Goal: Task Accomplishment & Management: Manage account settings

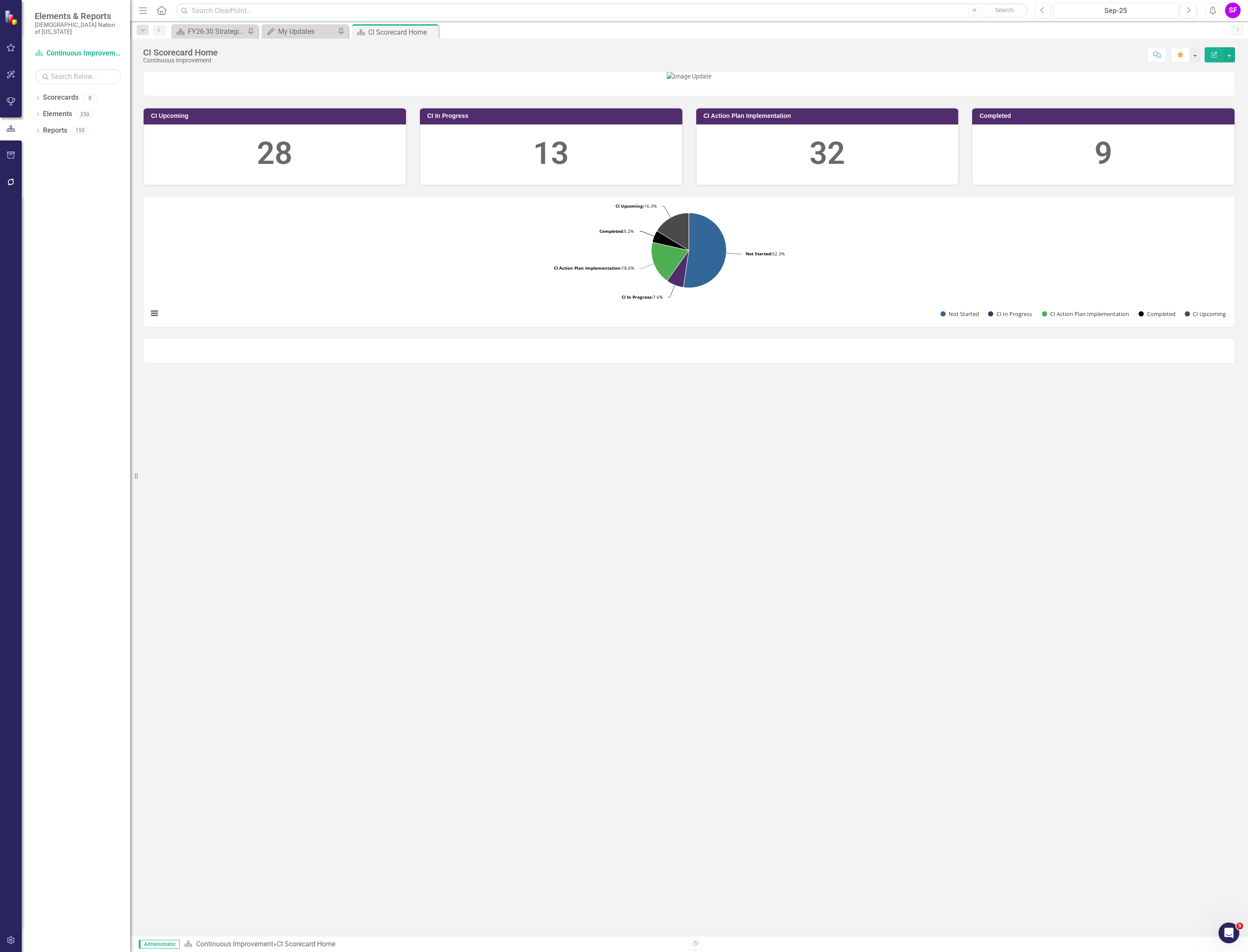
click at [144, 12] on icon "Menu" at bounding box center [144, 10] width 12 height 9
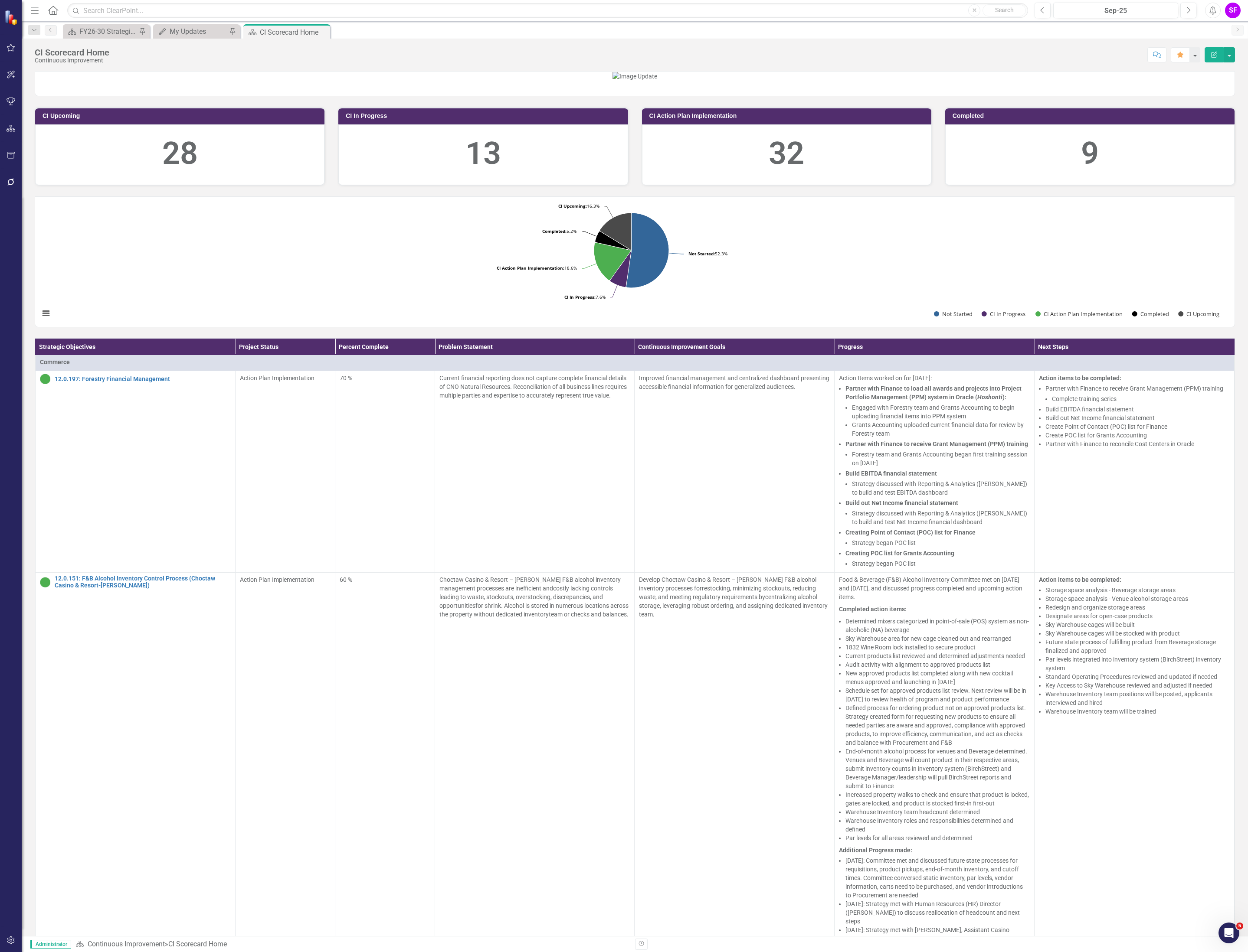
drag, startPoint x: 30, startPoint y: 6, endPoint x: 29, endPoint y: 11, distance: 5.1
click at [30, 6] on icon "Menu" at bounding box center [35, 10] width 12 height 9
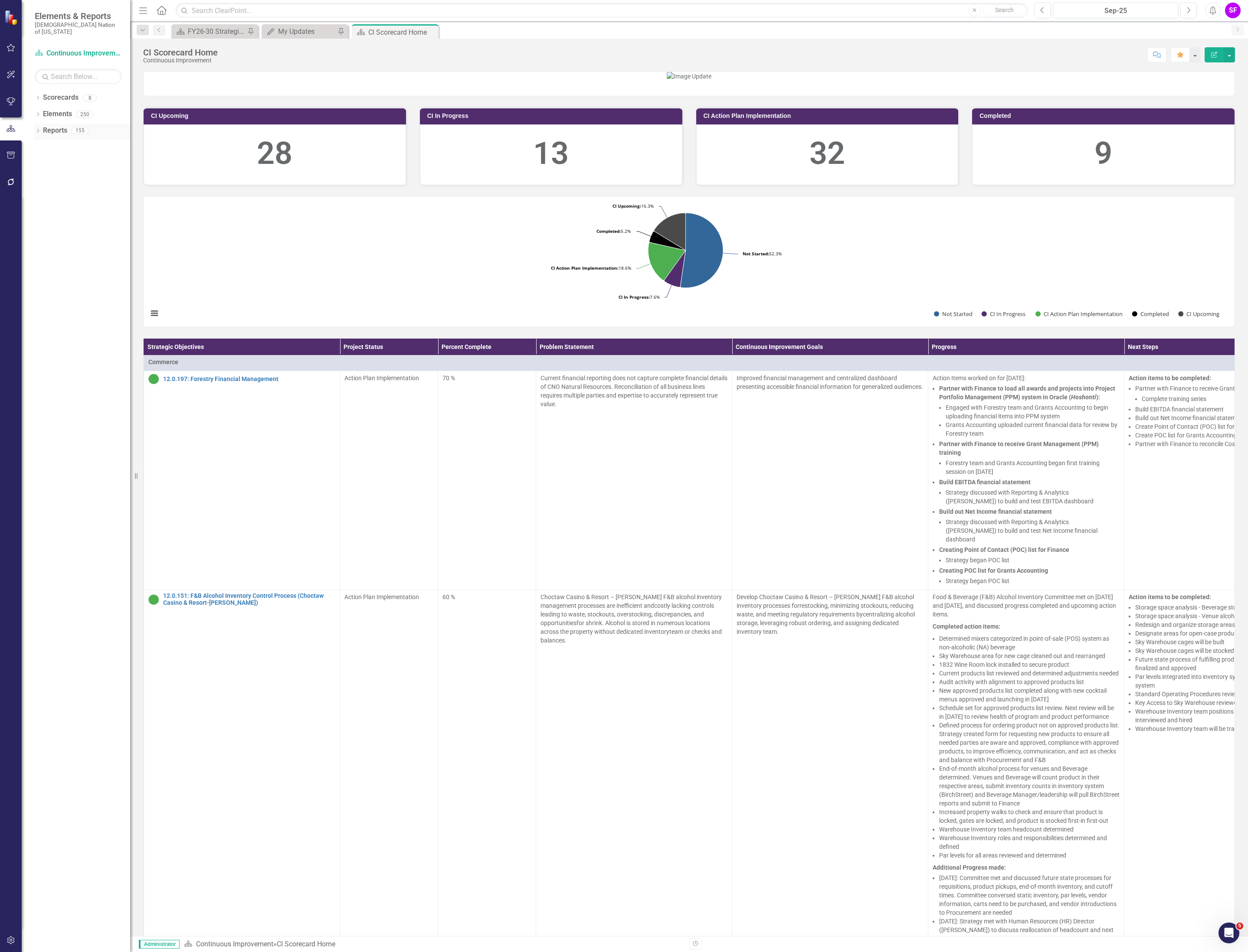
click at [58, 127] on link "Reports" at bounding box center [54, 131] width 24 height 10
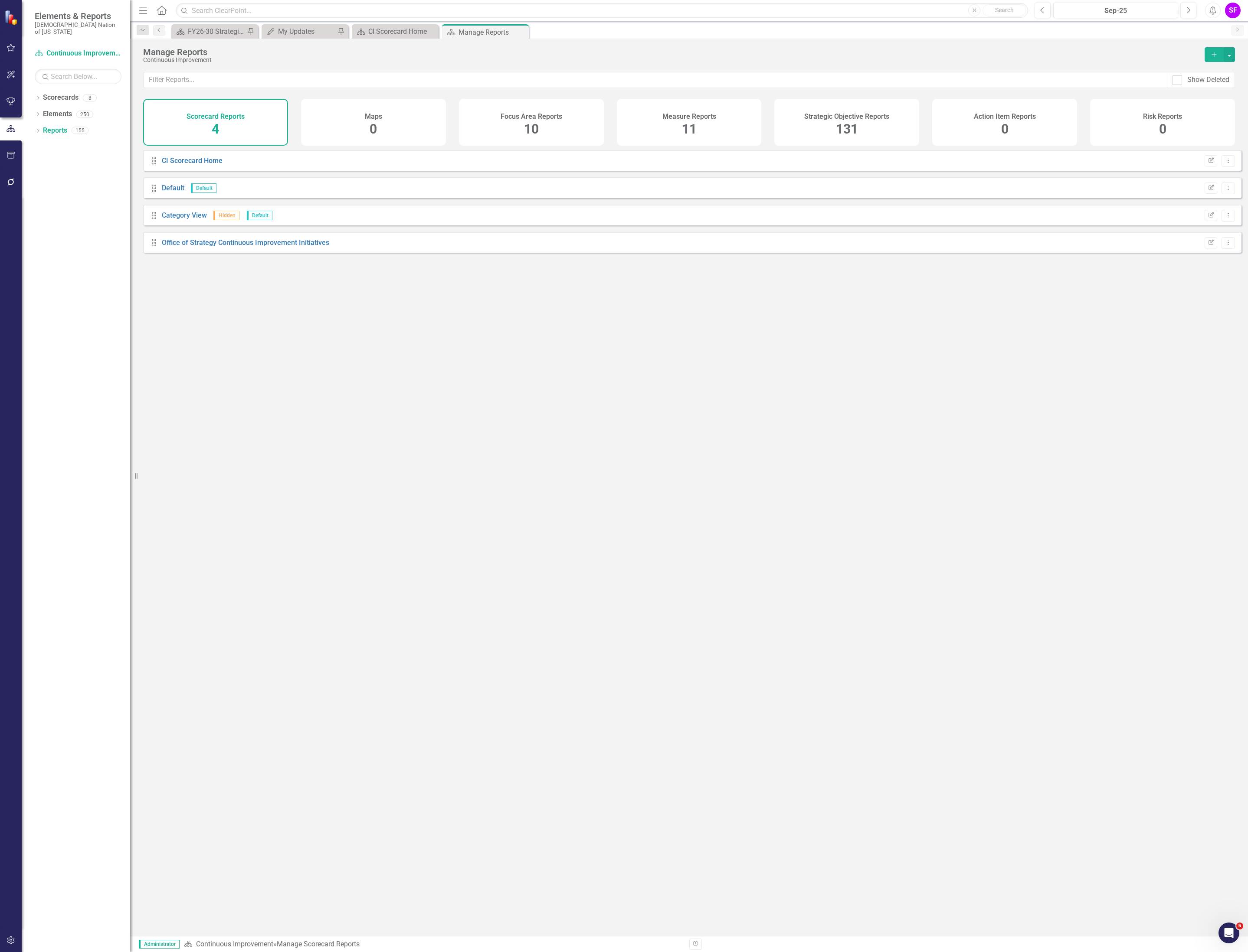
click at [852, 117] on h4 "Strategic Objective Reports" at bounding box center [847, 116] width 85 height 8
click at [793, 79] on input "text" at bounding box center [655, 79] width 1023 height 16
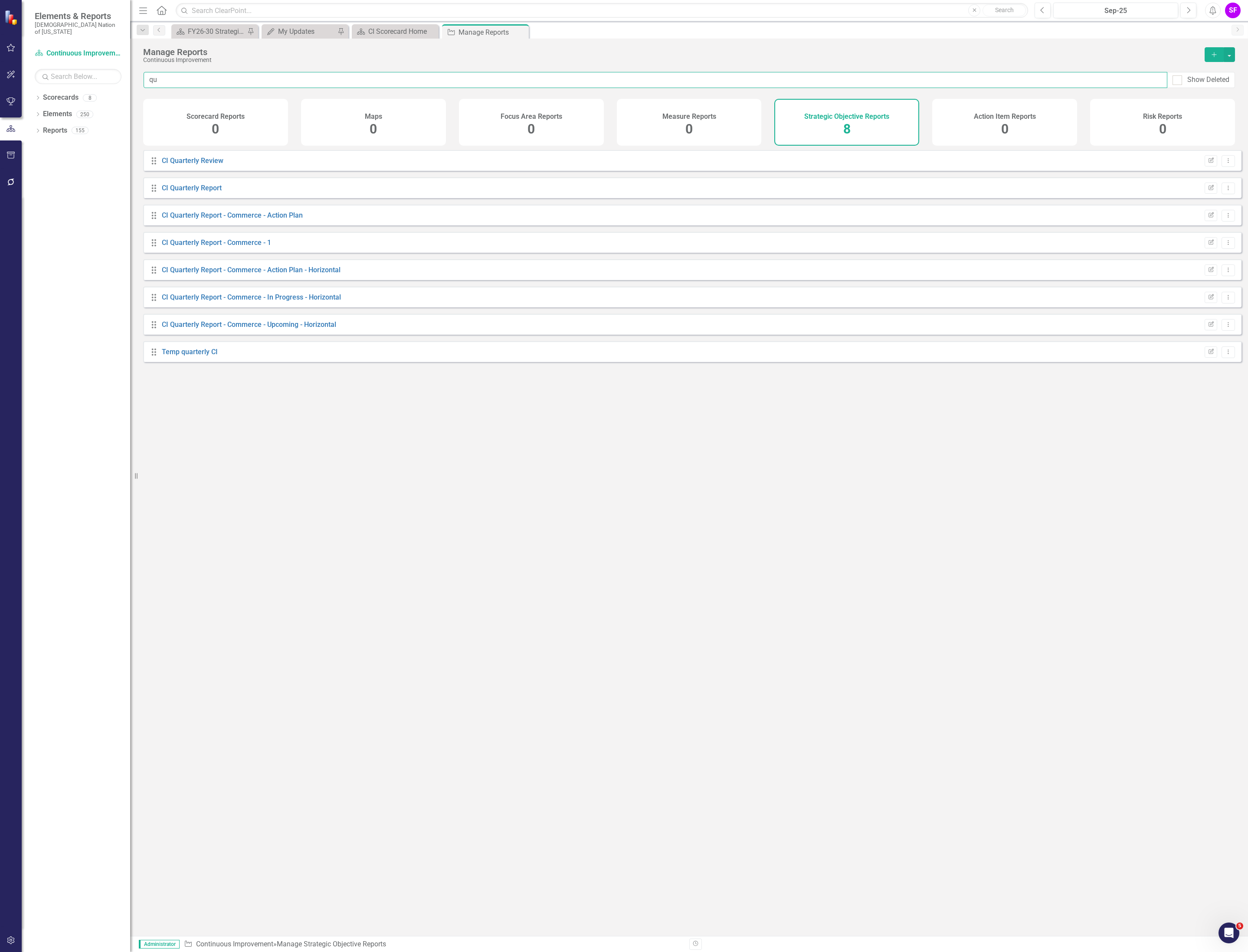
type input "q"
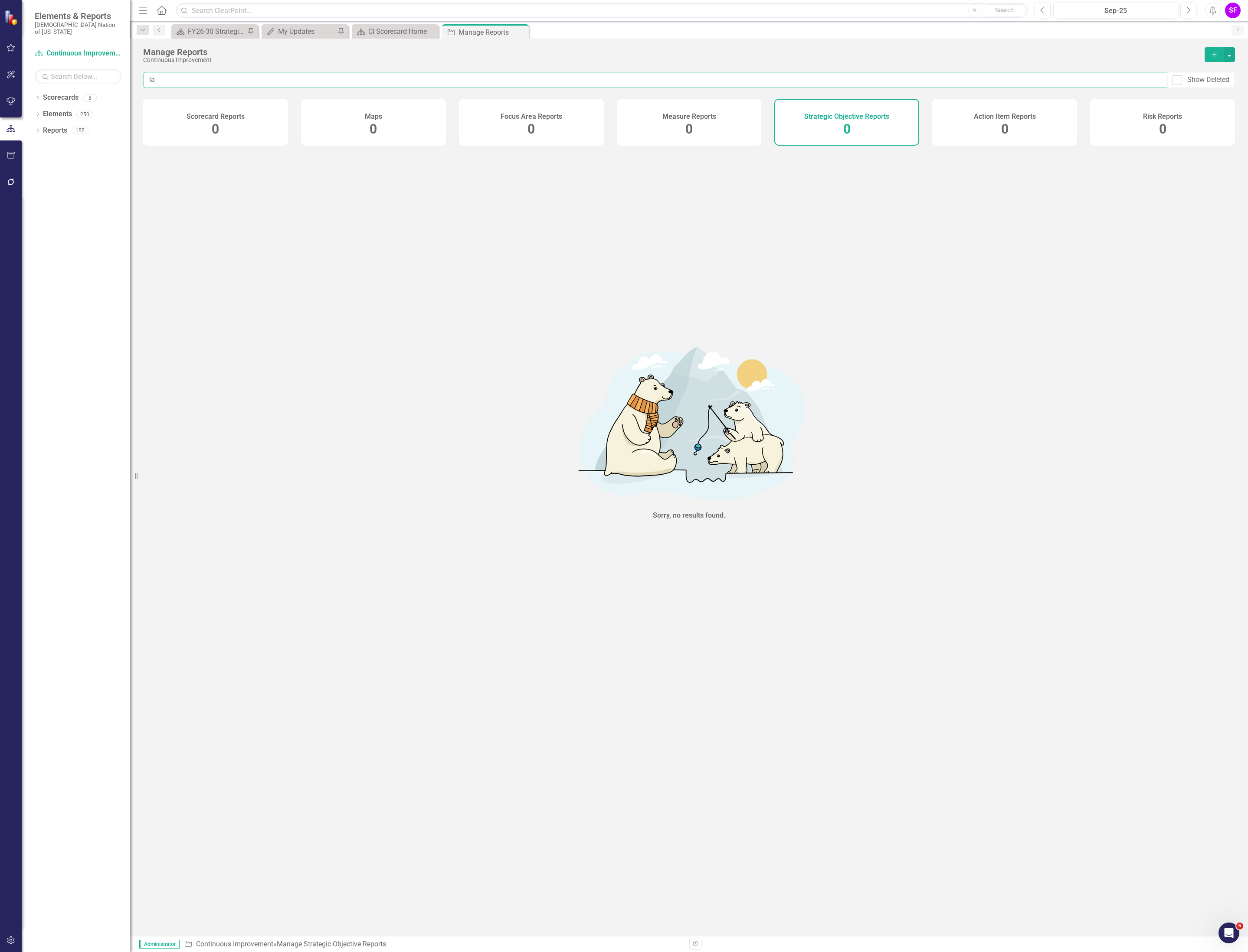
type input "l"
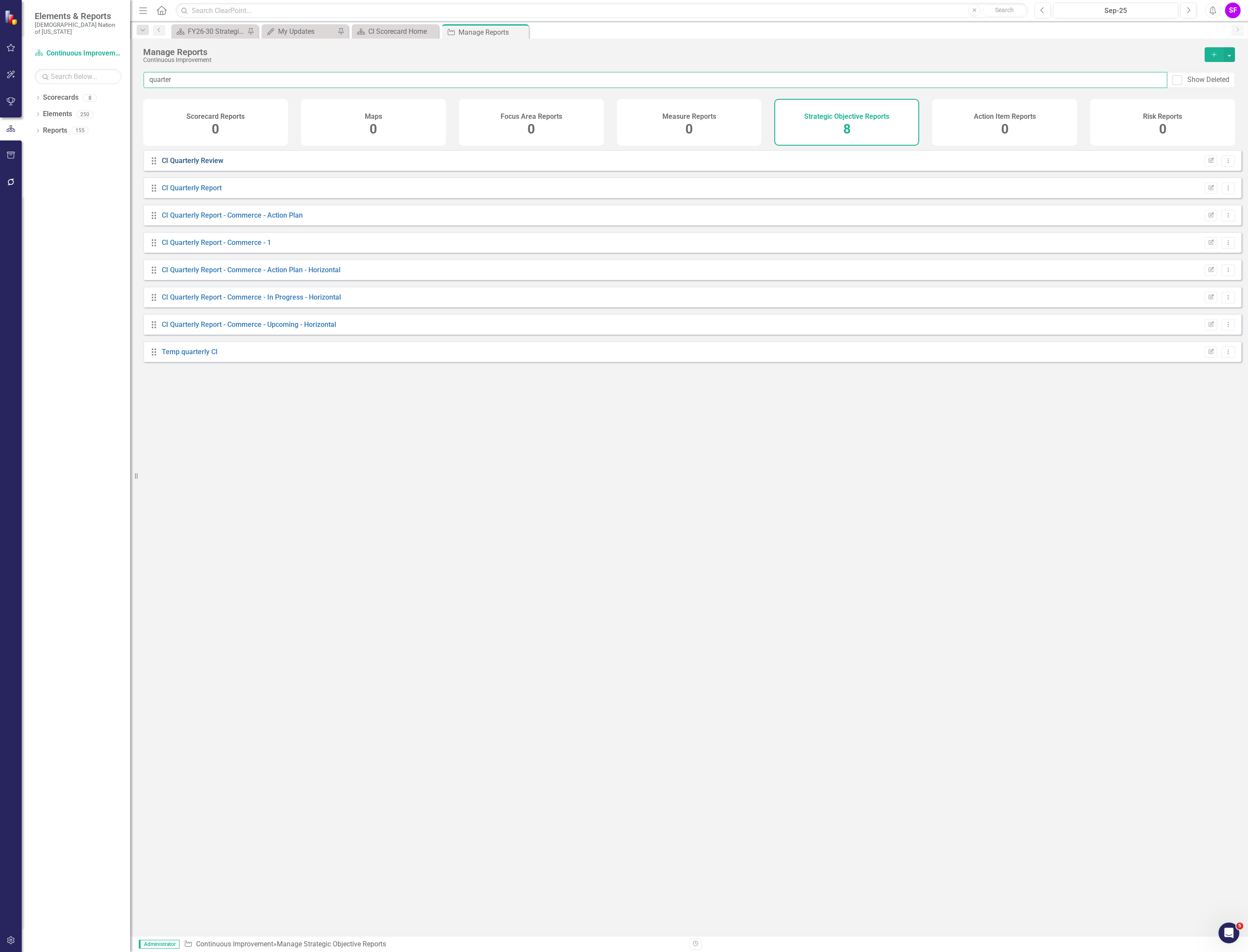
type input "quarter"
click at [197, 165] on link "CI Quarterly Review" at bounding box center [193, 160] width 62 height 8
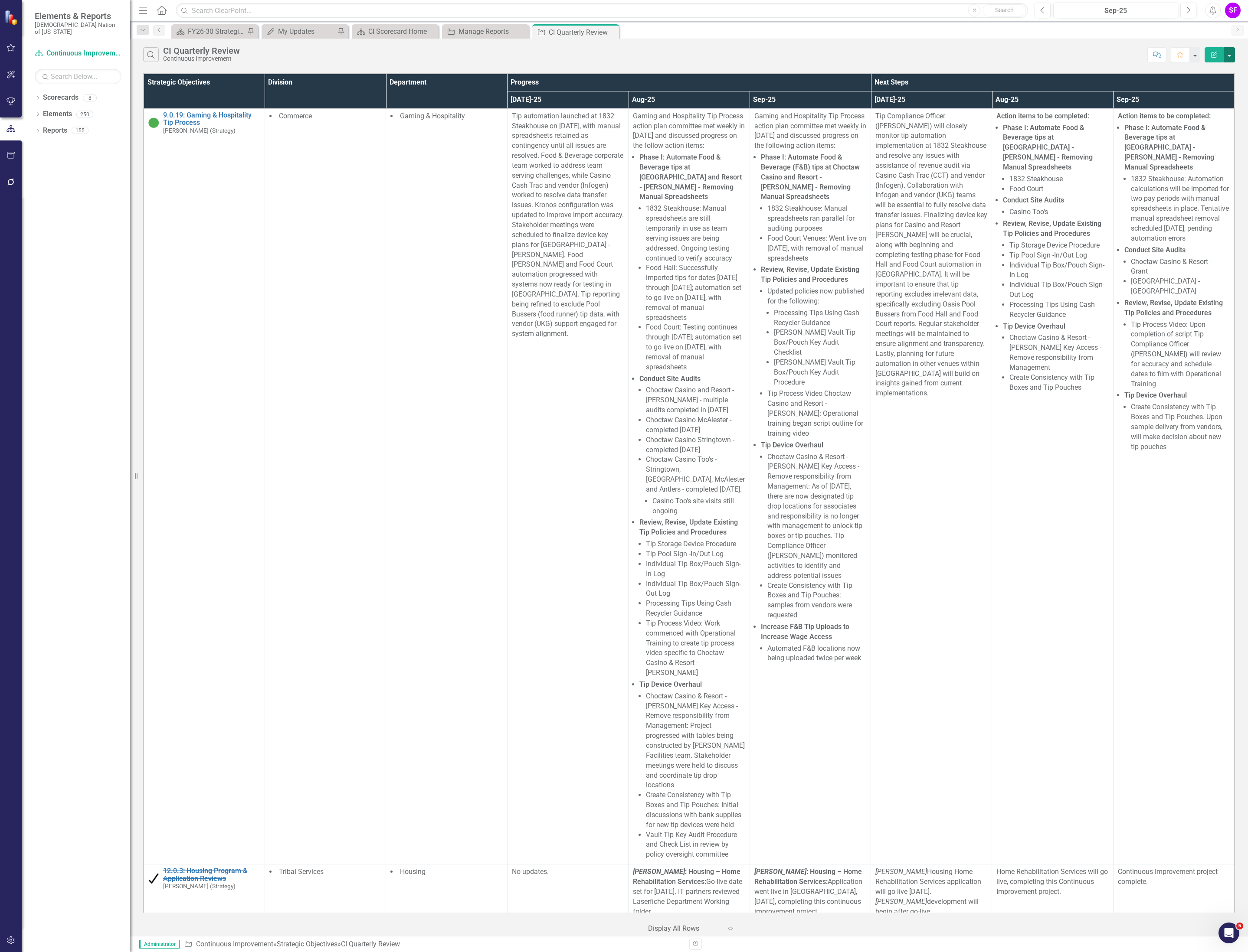
click at [1230, 52] on button "button" at bounding box center [1230, 55] width 12 height 16
click at [1220, 68] on link "Edit Report Edit Report" at bounding box center [1200, 72] width 69 height 16
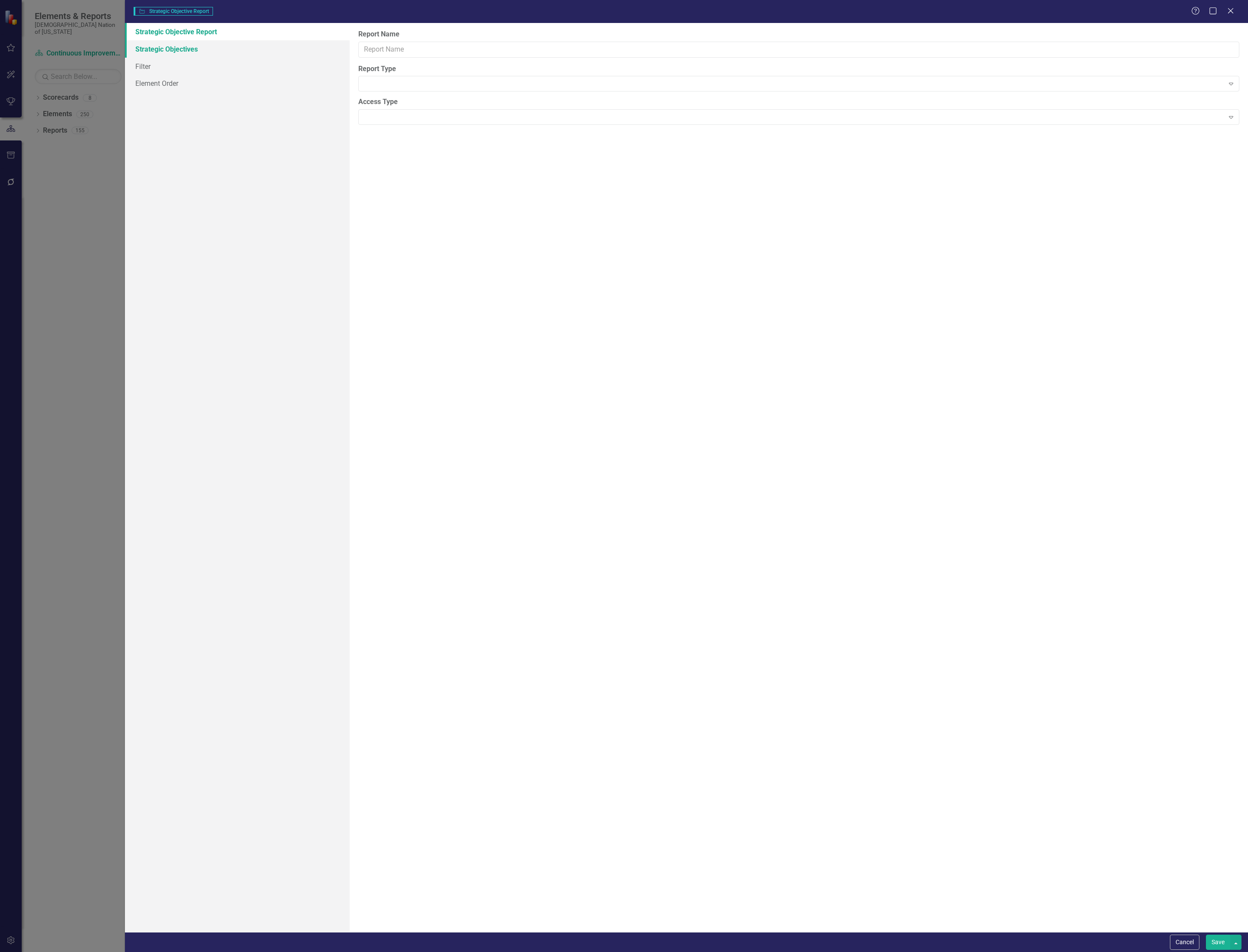
type input "CI Quarterly Review"
click at [163, 51] on link "Columns" at bounding box center [238, 49] width 225 height 17
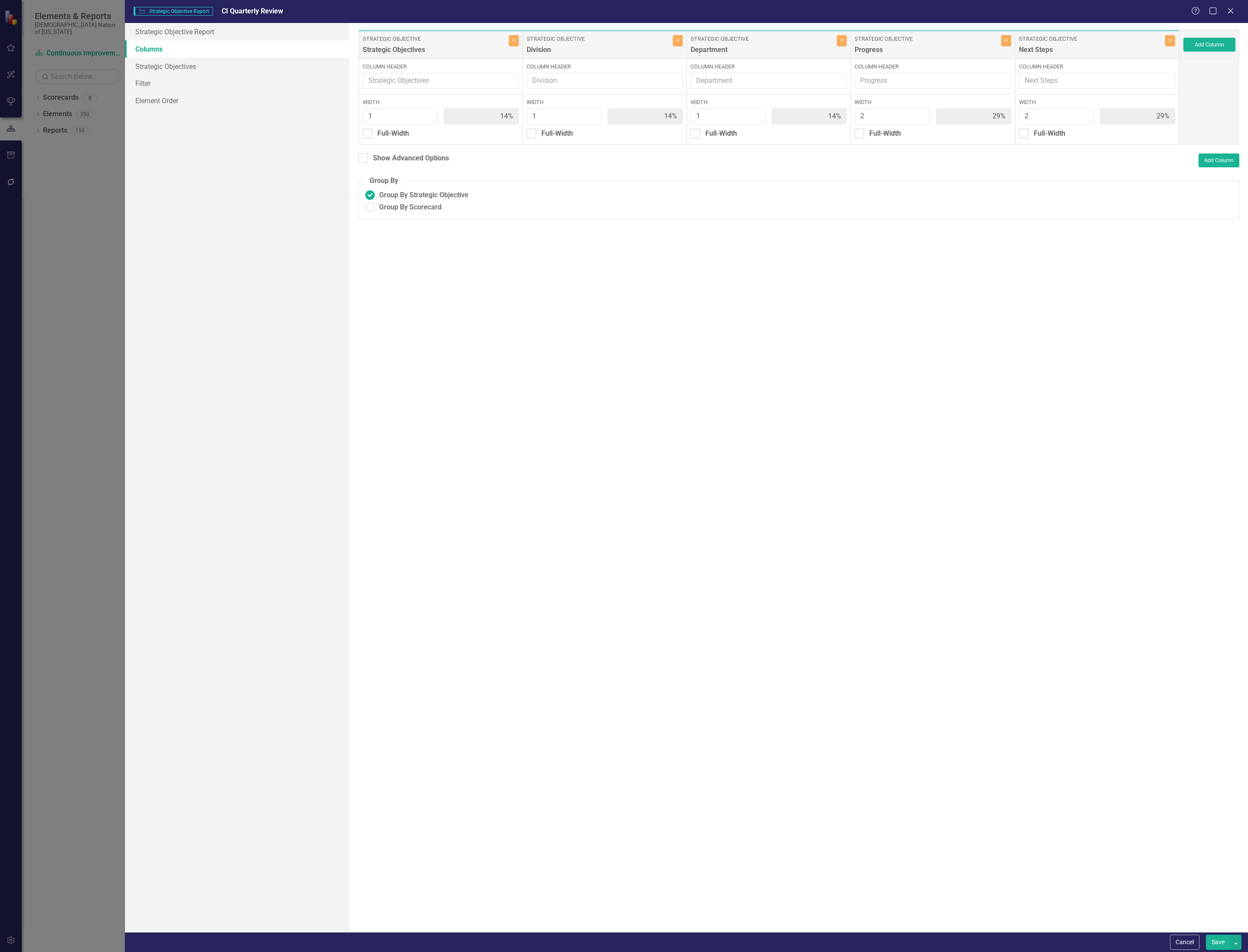
click at [391, 213] on fieldset "Group By Group By Strategic Objective Group By Scorecard" at bounding box center [798, 198] width 880 height 44
click at [393, 206] on span "Group By Scorecard" at bounding box center [410, 207] width 62 height 10
click at [376, 206] on input "Group By Scorecard" at bounding box center [369, 207] width 14 height 14
radio input "true"
click at [415, 235] on div "Group By Category" at bounding box center [422, 238] width 58 height 10
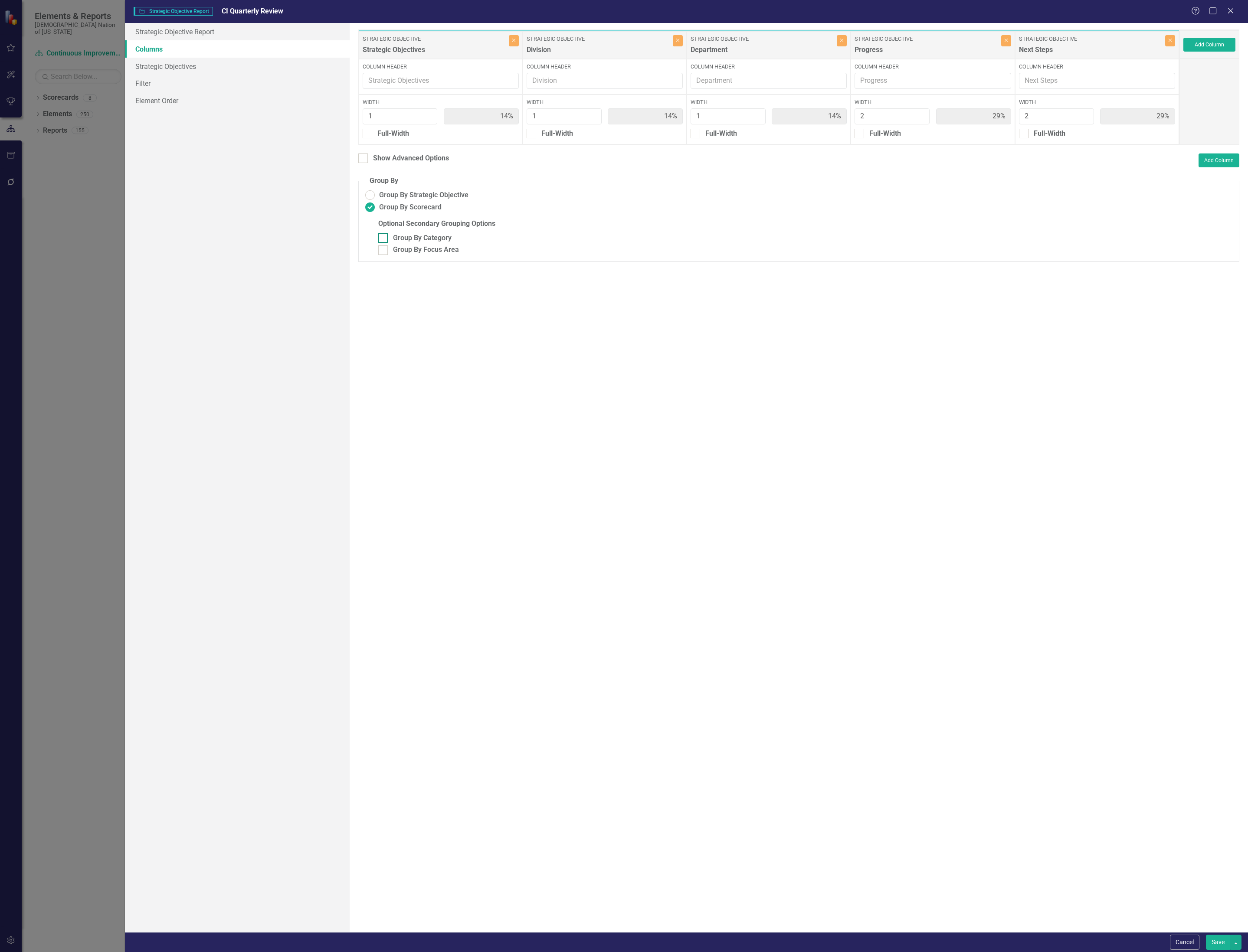
click at [384, 235] on input "Group By Category" at bounding box center [381, 237] width 6 height 6
checkbox input "true"
click at [423, 252] on div "Group By Focus Area" at bounding box center [426, 250] width 66 height 10
click at [384, 251] on input "Group By Focus Area" at bounding box center [381, 248] width 6 height 6
checkbox input "true"
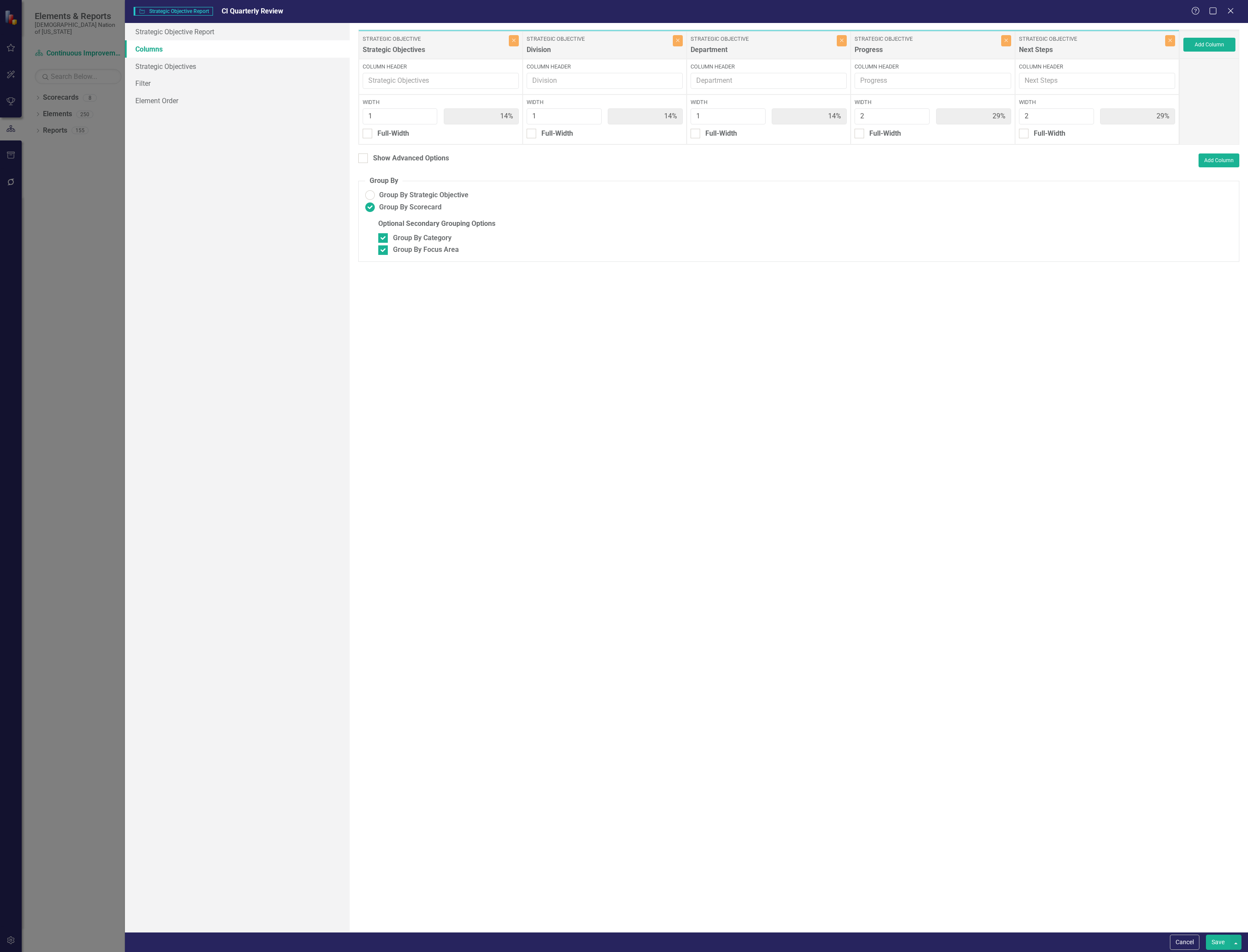
click at [683, 44] on div "Strategic Objective Division Close" at bounding box center [604, 45] width 164 height 28
click at [678, 45] on button "Close" at bounding box center [678, 41] width 10 height 12
type input "17%"
type input "33%"
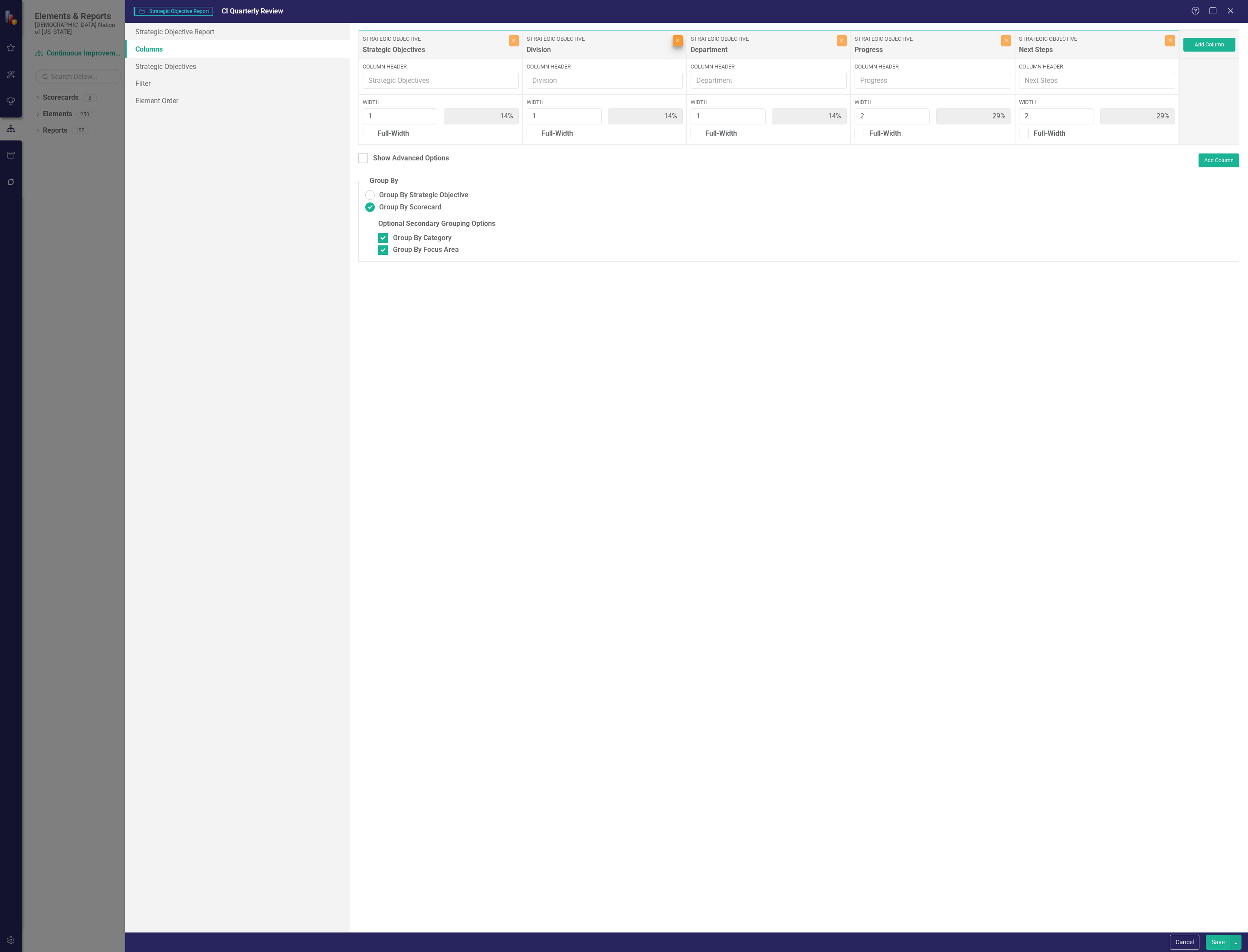
type input "33%"
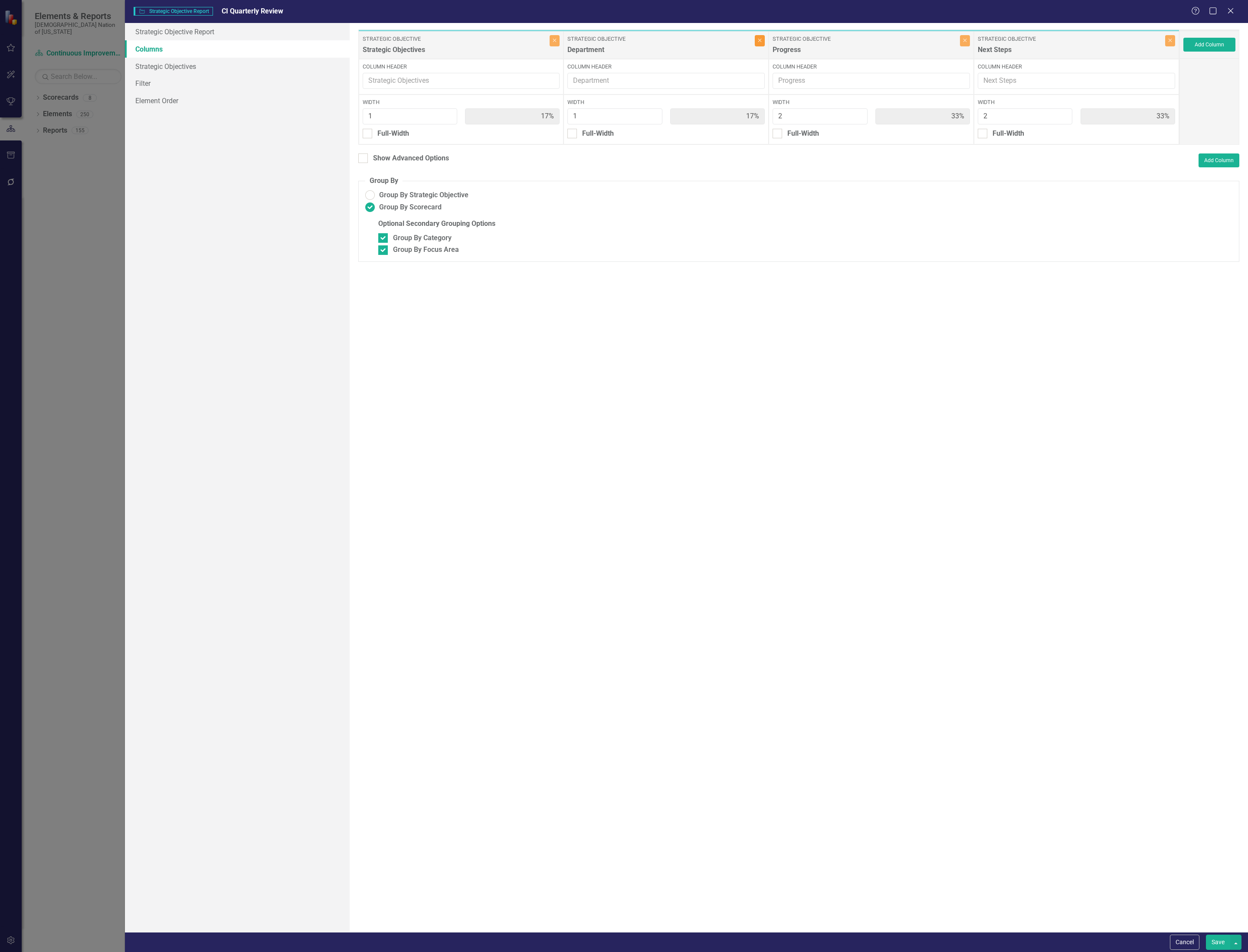
click at [761, 44] on button "Close" at bounding box center [759, 41] width 10 height 12
type input "20%"
type input "40%"
click at [1212, 936] on button "Save" at bounding box center [1217, 942] width 24 height 16
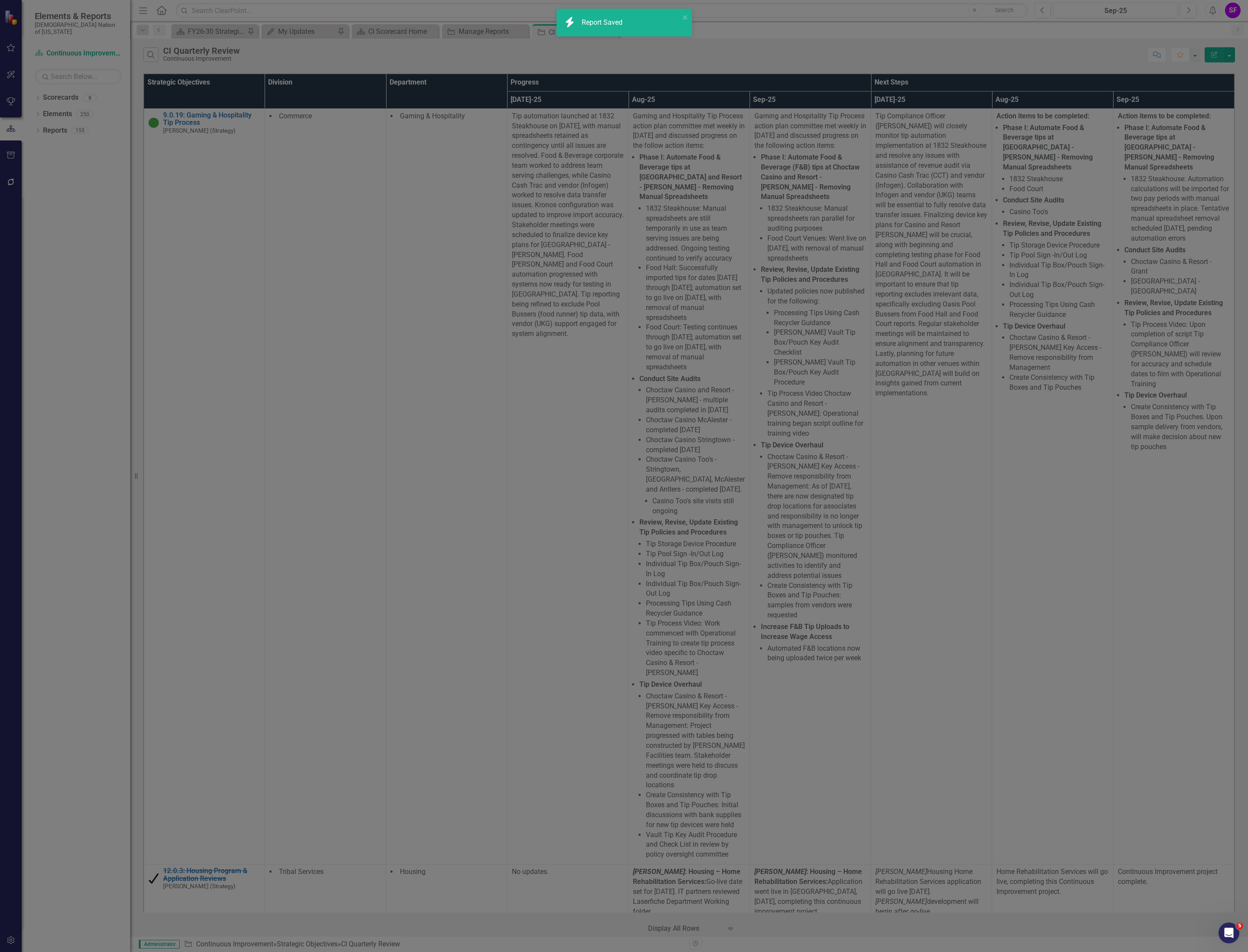
radio input "false"
checkbox input "false"
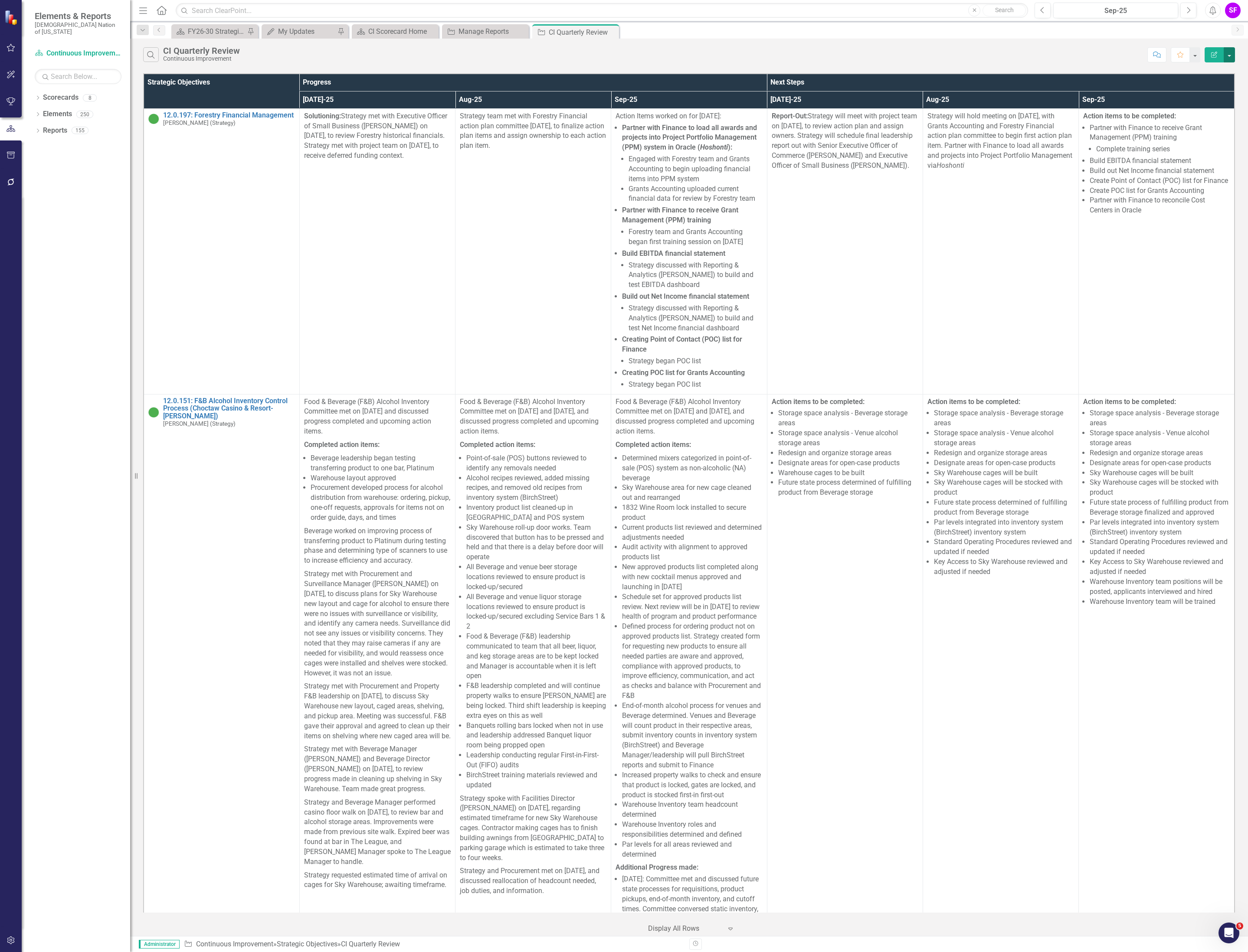
click at [1227, 49] on button "button" at bounding box center [1230, 55] width 12 height 16
click at [1219, 66] on link "Edit Report Edit Report" at bounding box center [1200, 72] width 69 height 16
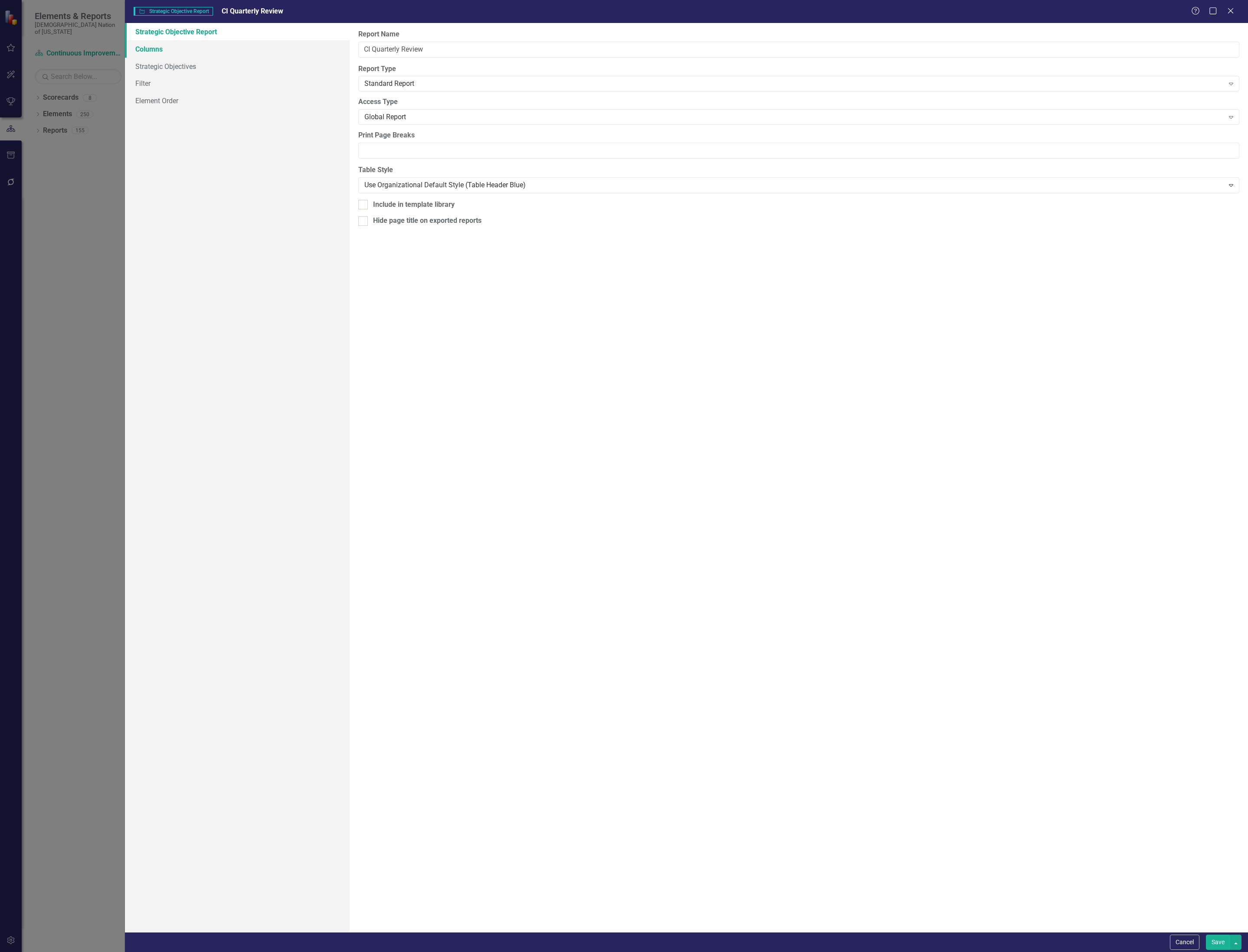
click at [146, 52] on link "Columns" at bounding box center [238, 49] width 225 height 17
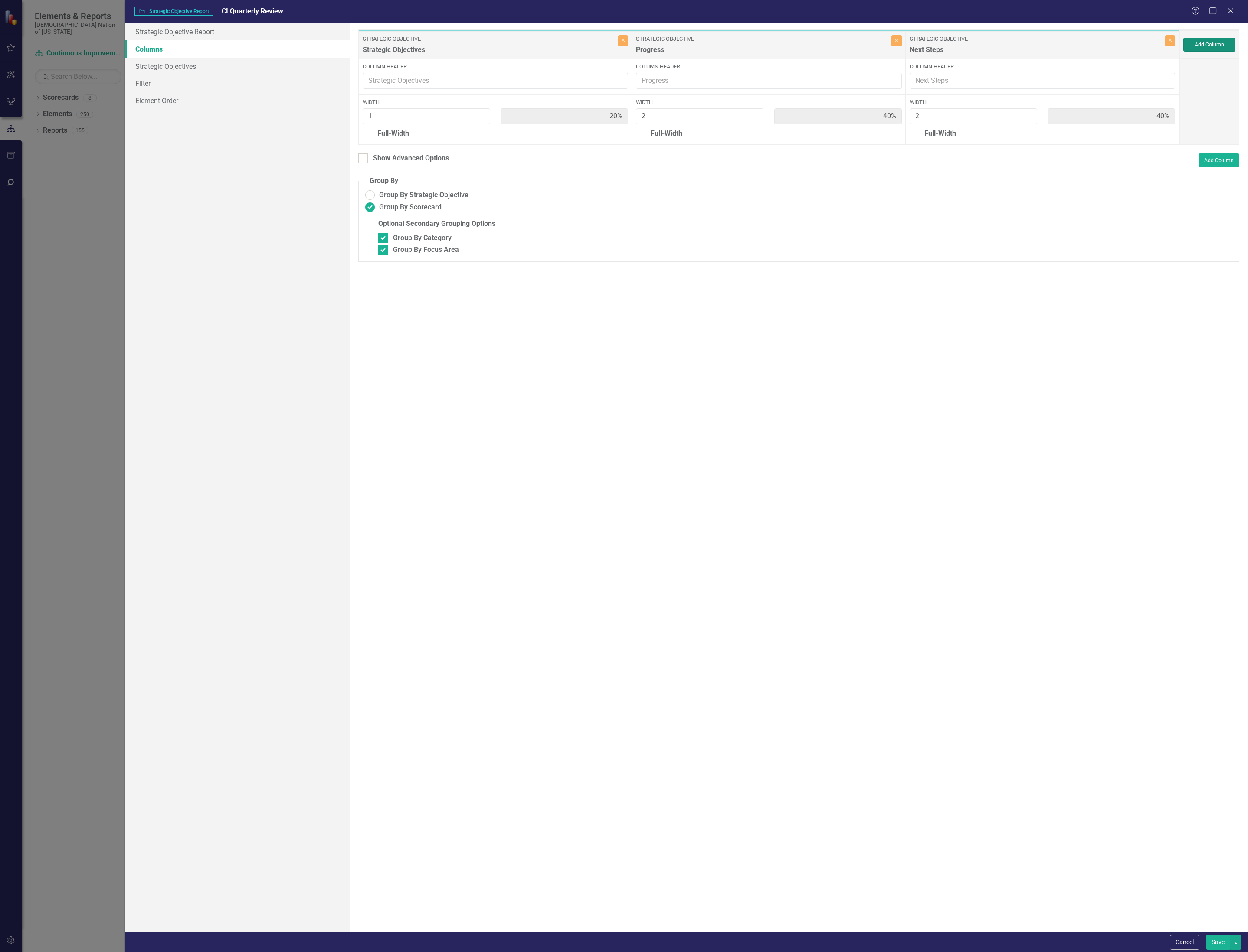
click at [1214, 42] on button "Add Column" at bounding box center [1209, 45] width 52 height 14
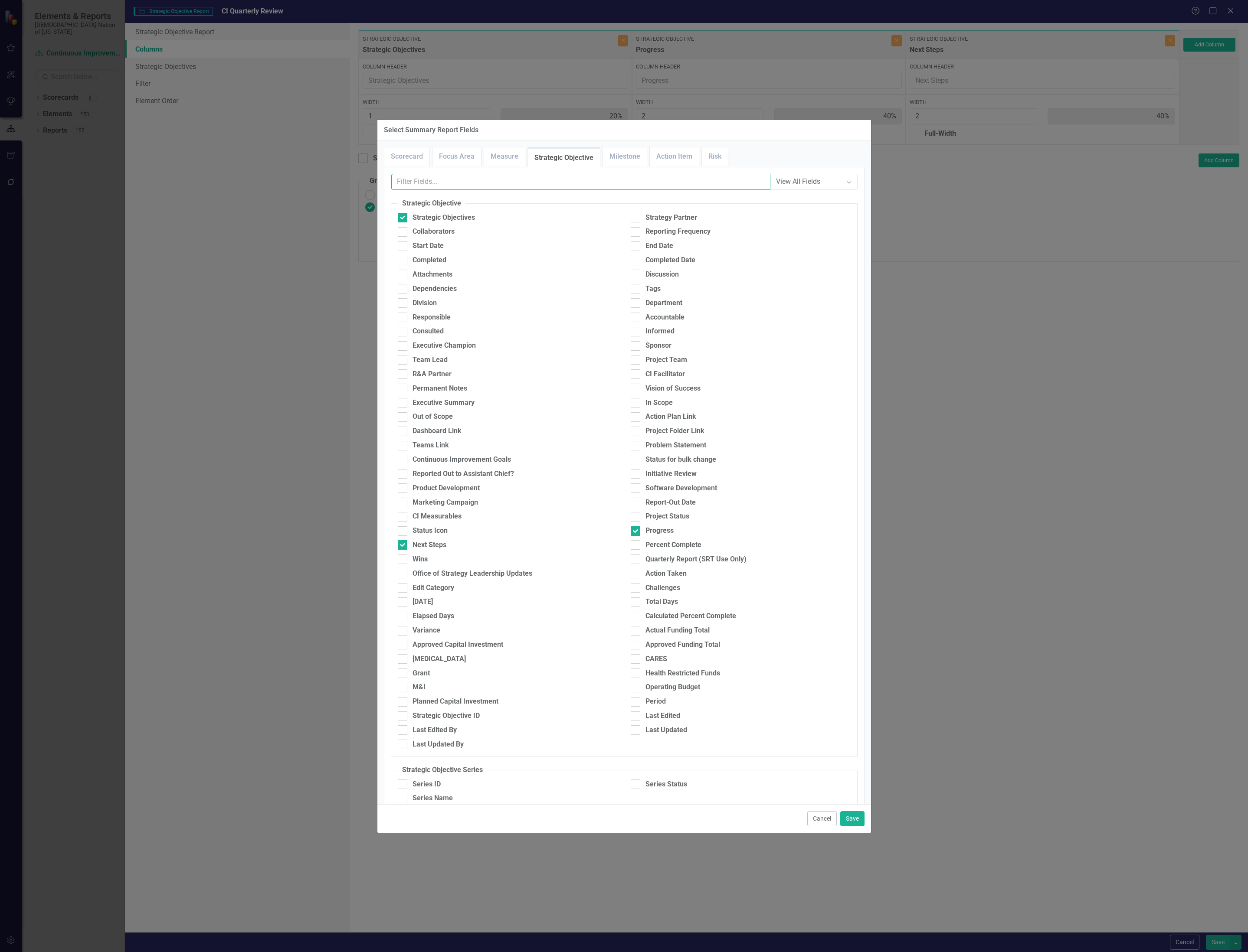
click at [553, 179] on input "text" at bounding box center [580, 181] width 379 height 16
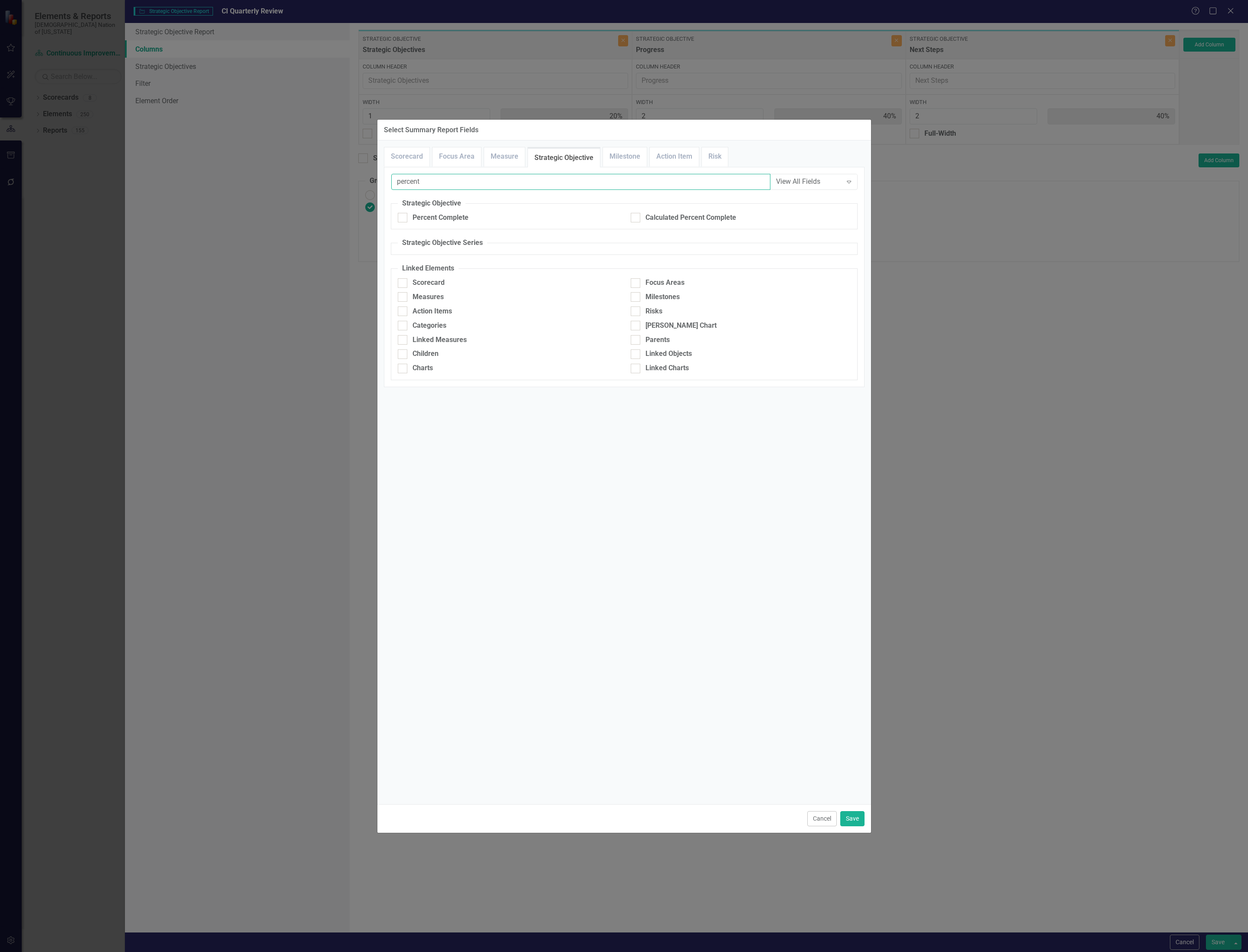
type input "percent"
click at [457, 209] on fieldset "Strategic Objective Percent Complete Calculated Percent Complete" at bounding box center [624, 214] width 466 height 31
click at [453, 215] on div "Percent Complete" at bounding box center [440, 218] width 56 height 10
click at [403, 215] on input "Percent Complete" at bounding box center [400, 216] width 6 height 6
checkbox input "true"
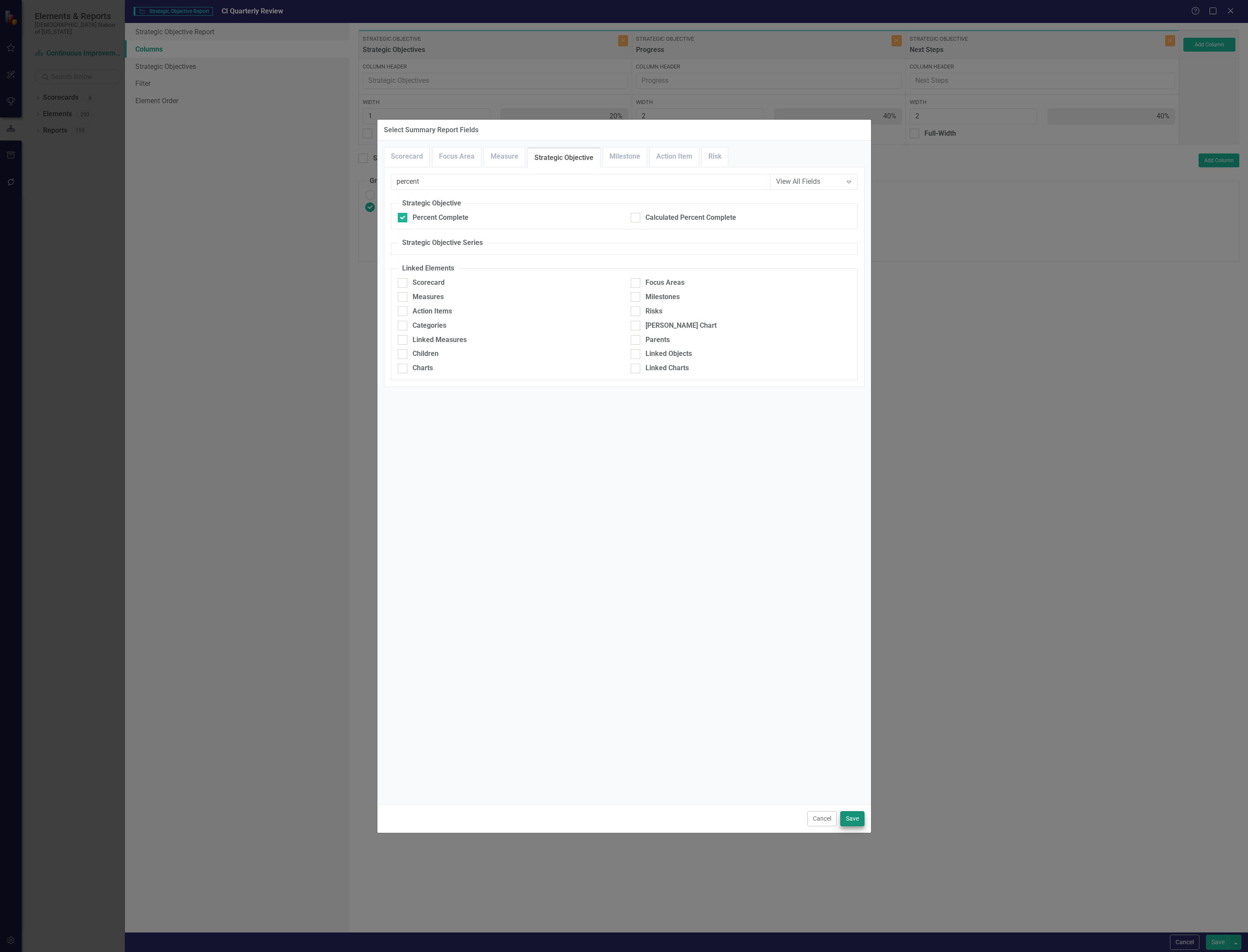
drag, startPoint x: 830, startPoint y: 811, endPoint x: 854, endPoint y: 817, distance: 24.7
click at [850, 813] on div "Cancel Save" at bounding box center [624, 819] width 494 height 29
click at [854, 817] on button "Save" at bounding box center [851, 819] width 24 height 16
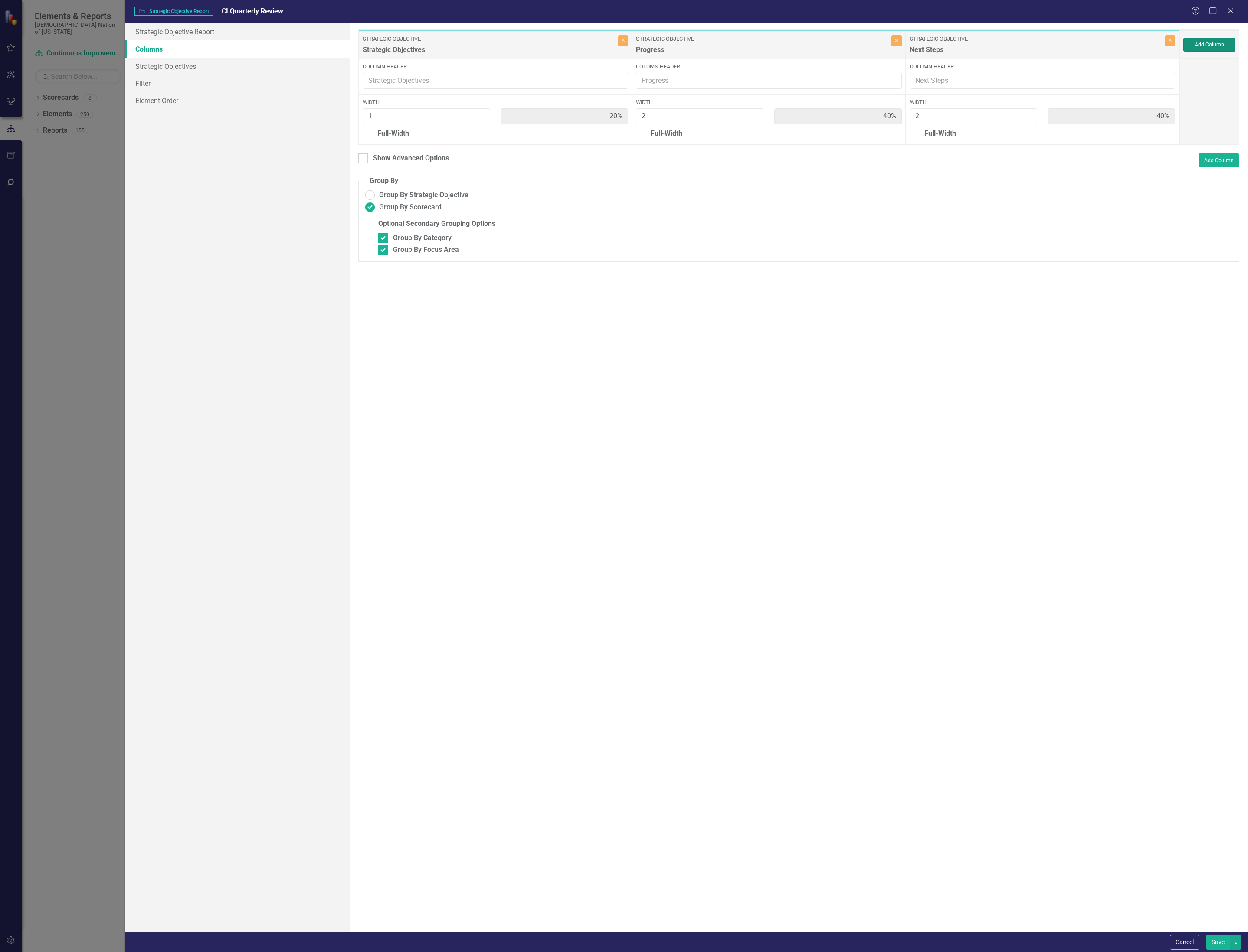
type input "17%"
type input "33%"
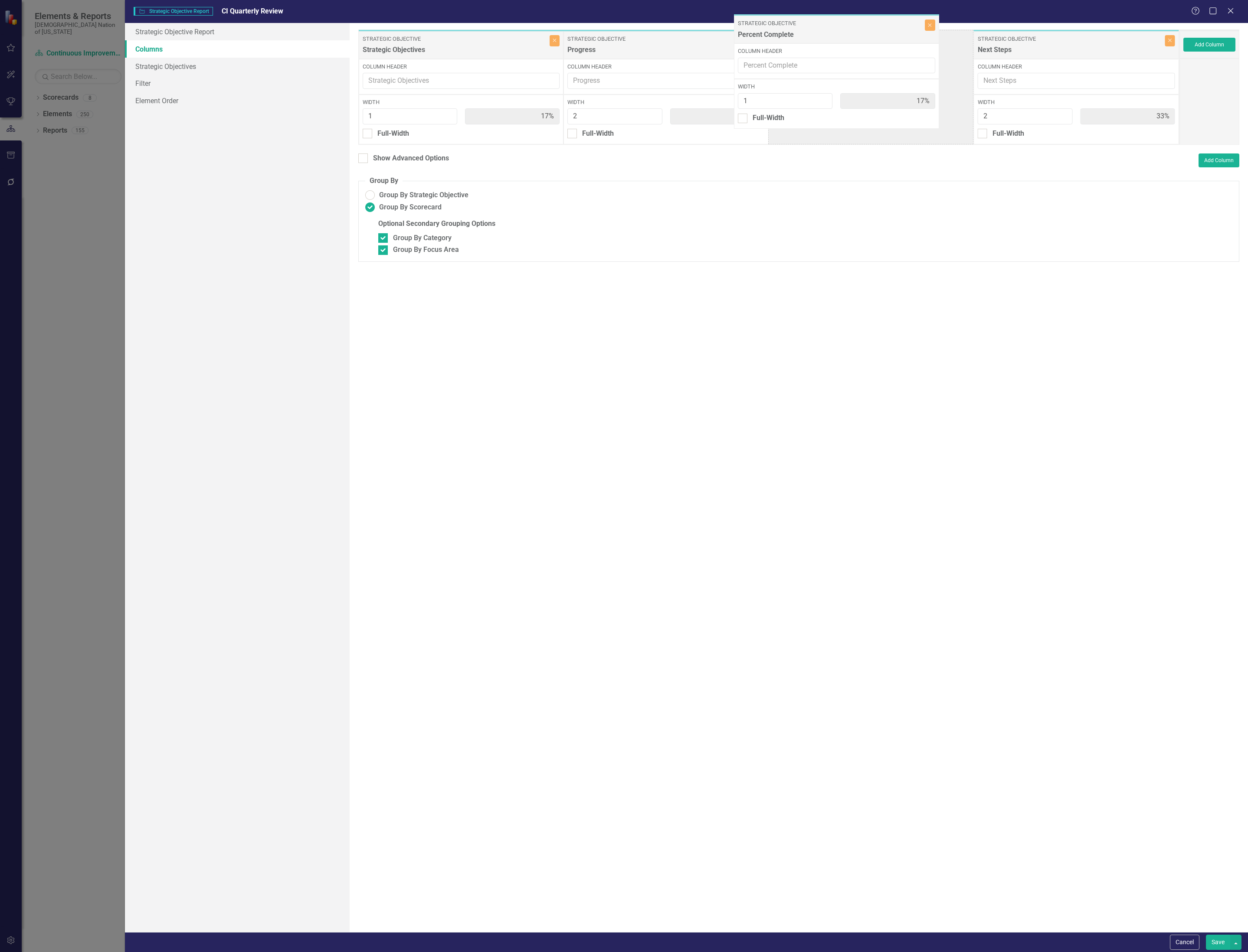
drag, startPoint x: 822, startPoint y: 37, endPoint x: 644, endPoint y: 30, distance: 178.1
click at [725, 31] on div "Strategic Objective Strategic Objectives Close Column Header Width 1 17% Full-W…" at bounding box center [768, 86] width 821 height 115
drag, startPoint x: 832, startPoint y: 49, endPoint x: 635, endPoint y: 52, distance: 197.0
click at [635, 52] on div "Strategic Objective Strategic Objectives Close Column Header Width 1 17% Full-W…" at bounding box center [768, 86] width 821 height 115
click at [1198, 39] on button "Add Column" at bounding box center [1209, 45] width 52 height 14
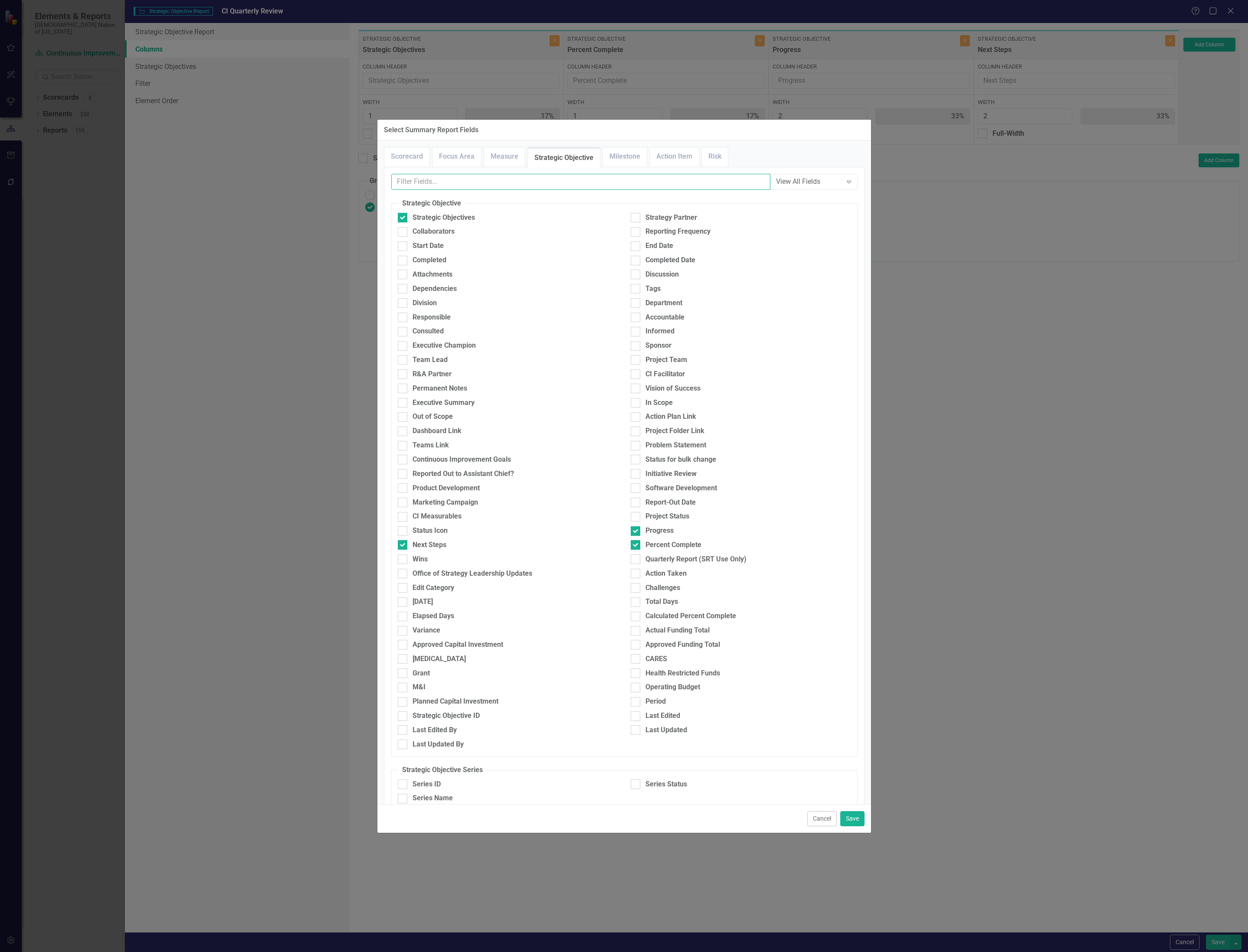
click at [656, 184] on input "text" at bounding box center [580, 181] width 379 height 16
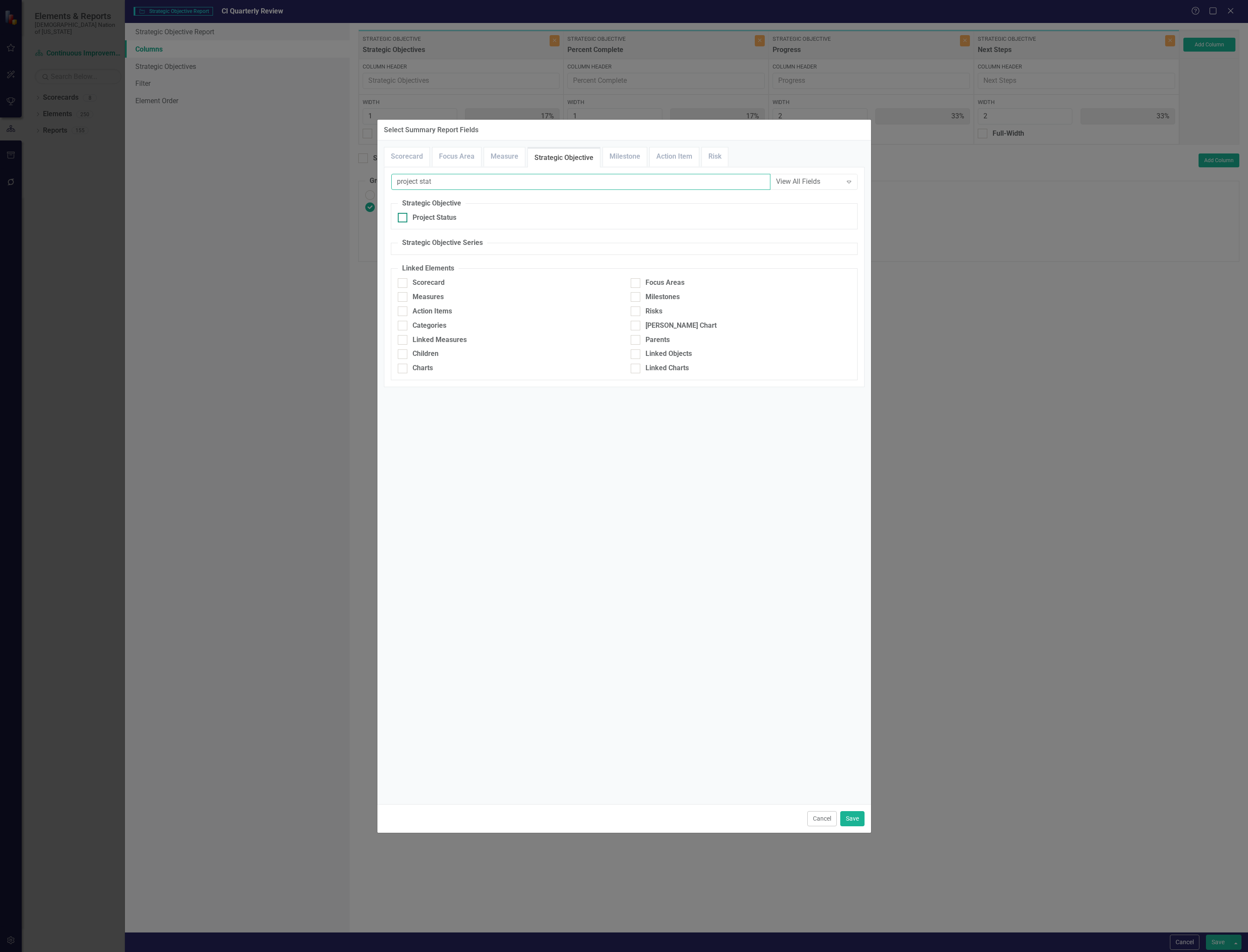
type input "project stat"
click at [439, 220] on div "Project Status" at bounding box center [433, 218] width 44 height 10
click at [403, 218] on input "Project Status" at bounding box center [400, 216] width 6 height 6
checkbox input "true"
click at [857, 819] on button "Save" at bounding box center [851, 819] width 24 height 16
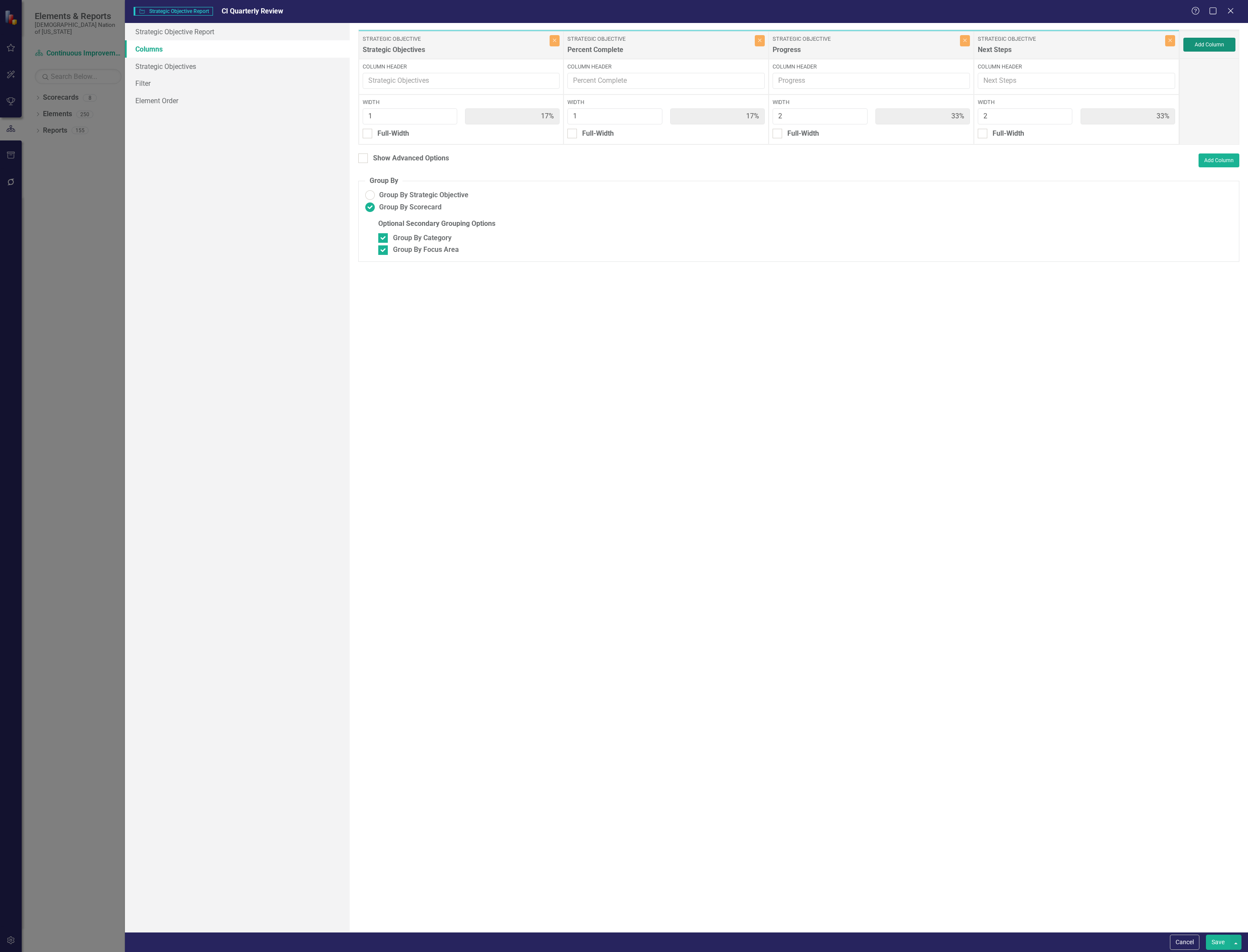
type input "14%"
type input "29%"
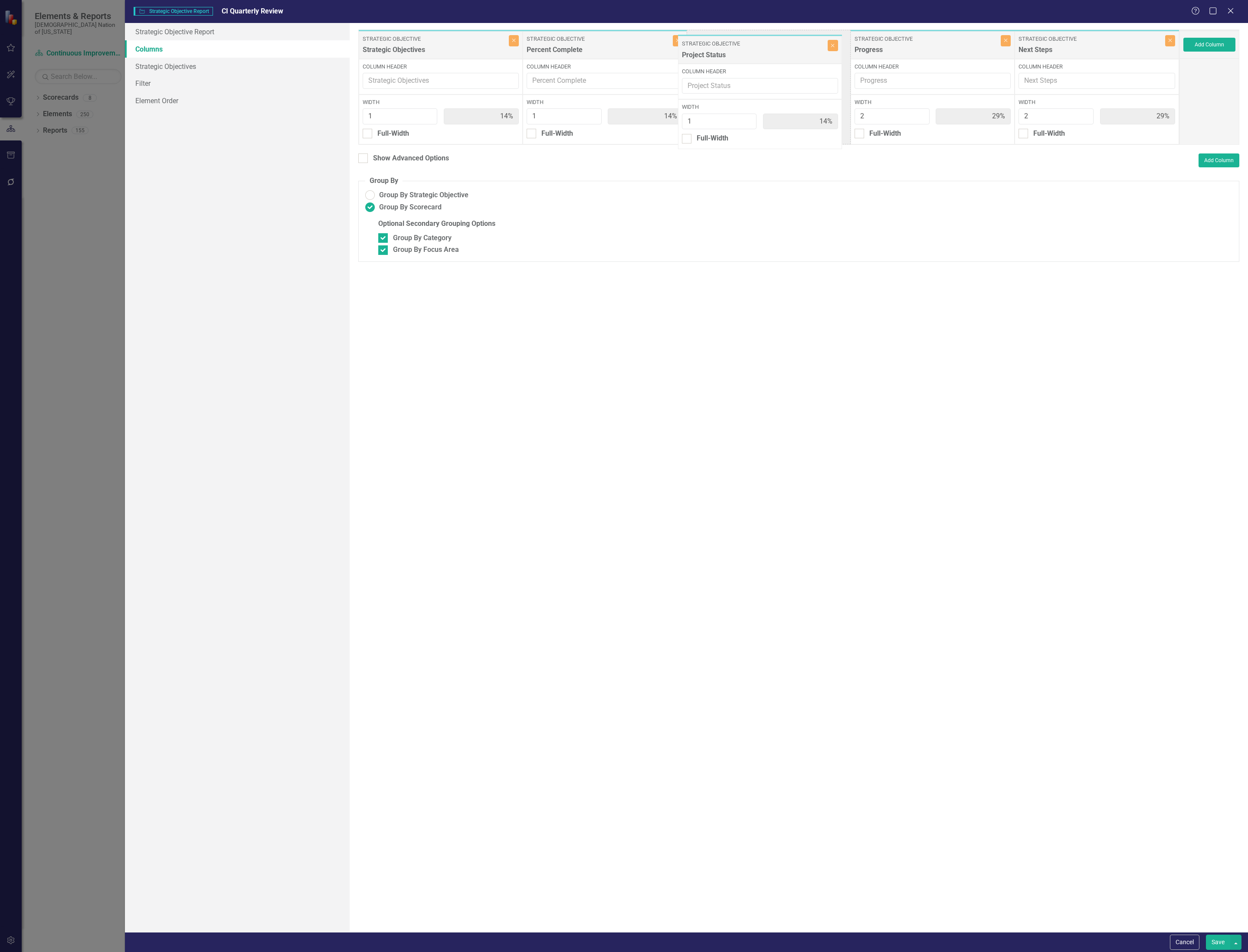
drag, startPoint x: 1101, startPoint y: 42, endPoint x: 764, endPoint y: 47, distance: 337.0
click at [764, 47] on div "Strategic Objective Strategic Objectives Close Column Header Width 1 14% Full-W…" at bounding box center [768, 86] width 821 height 115
click at [1217, 48] on button "Add Column" at bounding box center [1209, 45] width 52 height 14
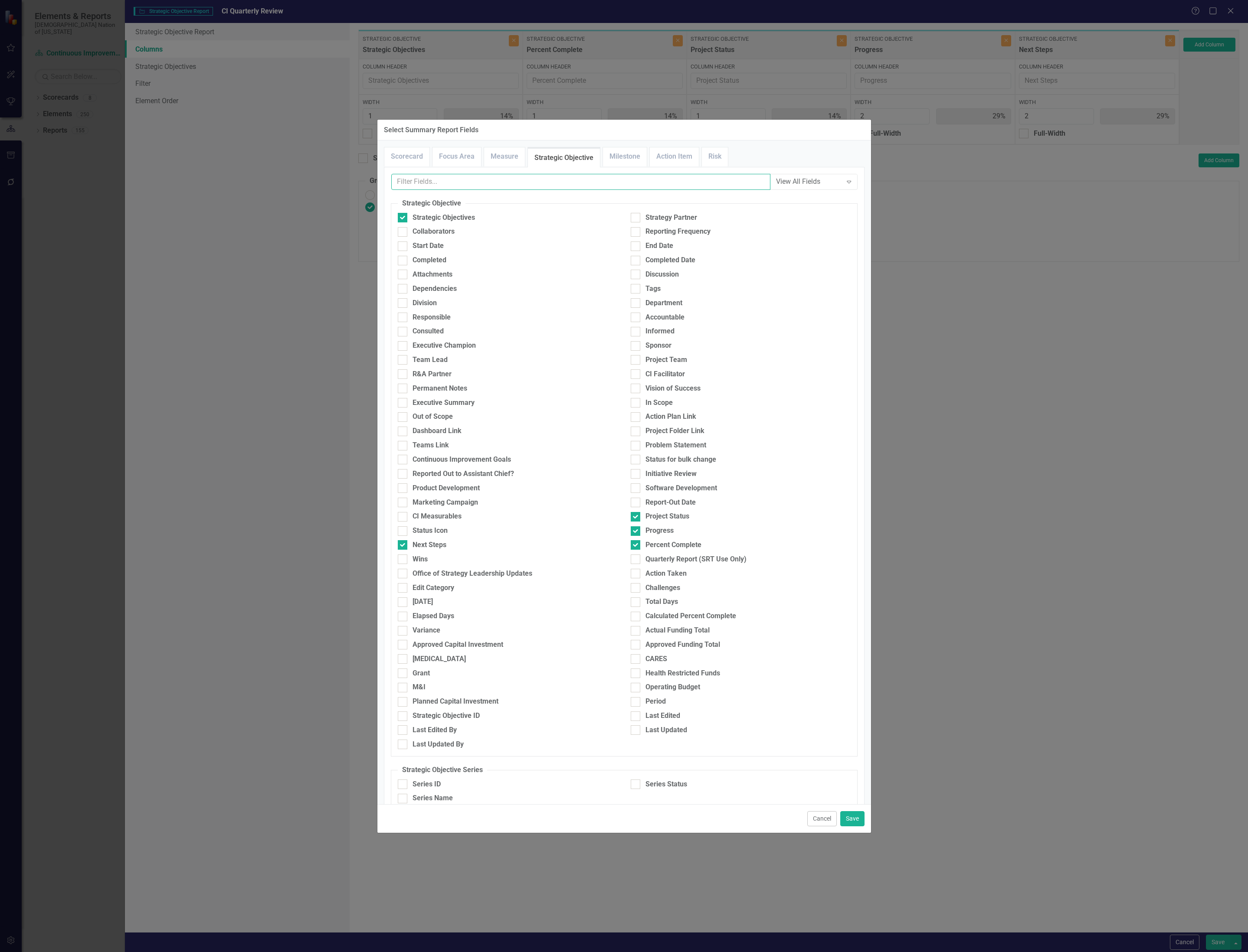
click at [496, 180] on input "text" at bounding box center [580, 181] width 379 height 16
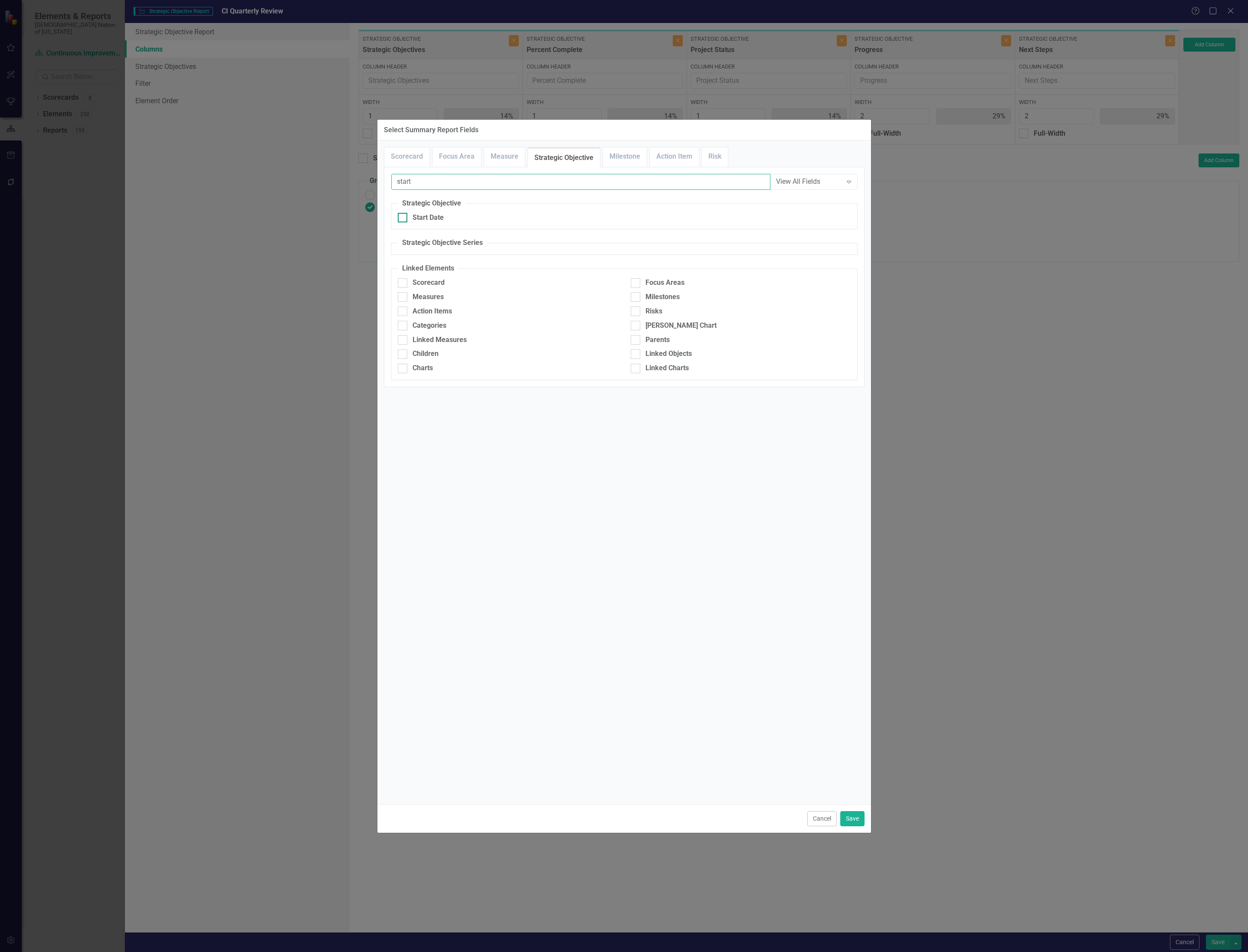
type input "start"
click at [433, 216] on div "Start Date" at bounding box center [428, 218] width 31 height 10
click at [403, 216] on input "Start Date" at bounding box center [400, 216] width 6 height 6
checkbox input "true"
click at [562, 182] on input "start" at bounding box center [580, 181] width 379 height 16
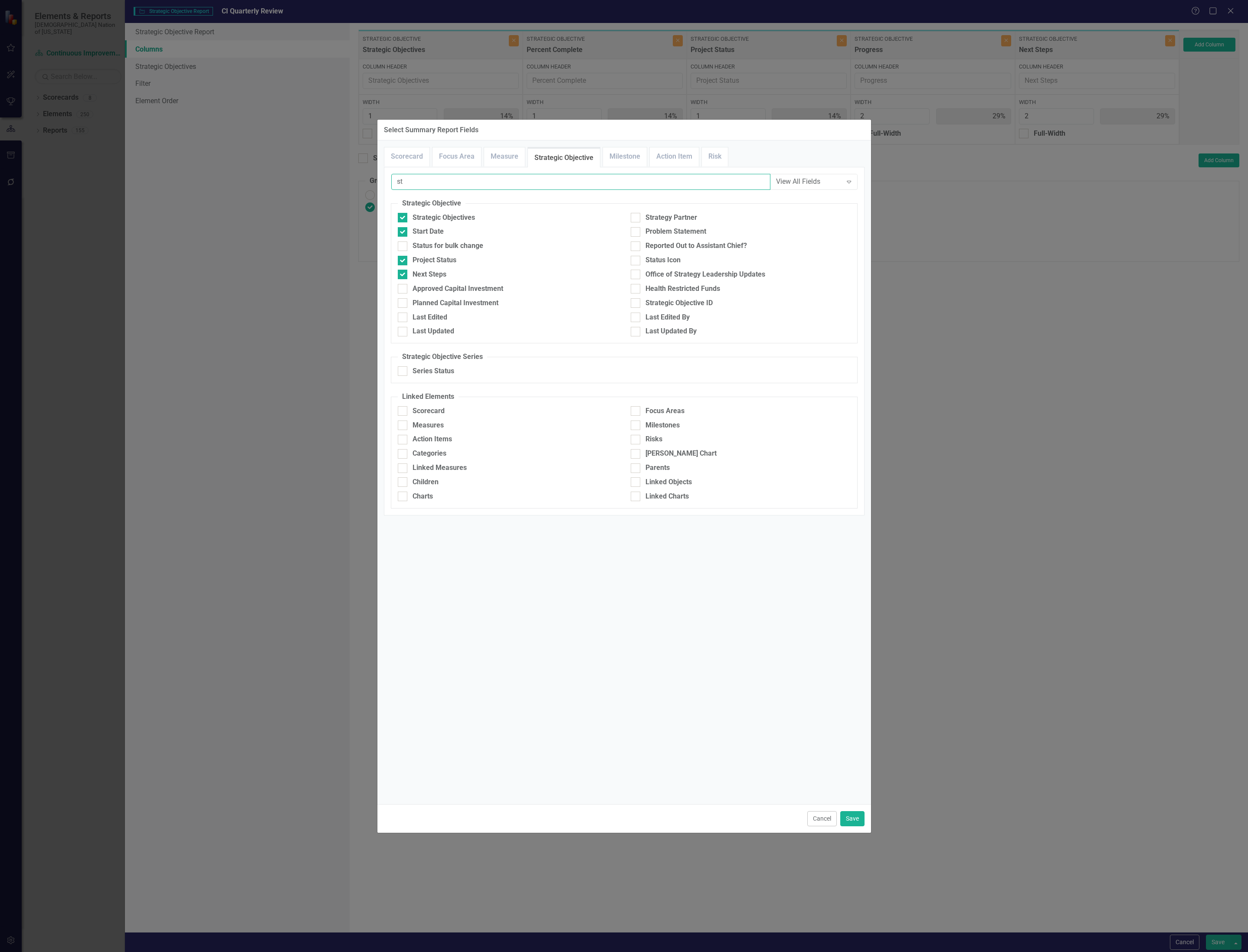
type input "s"
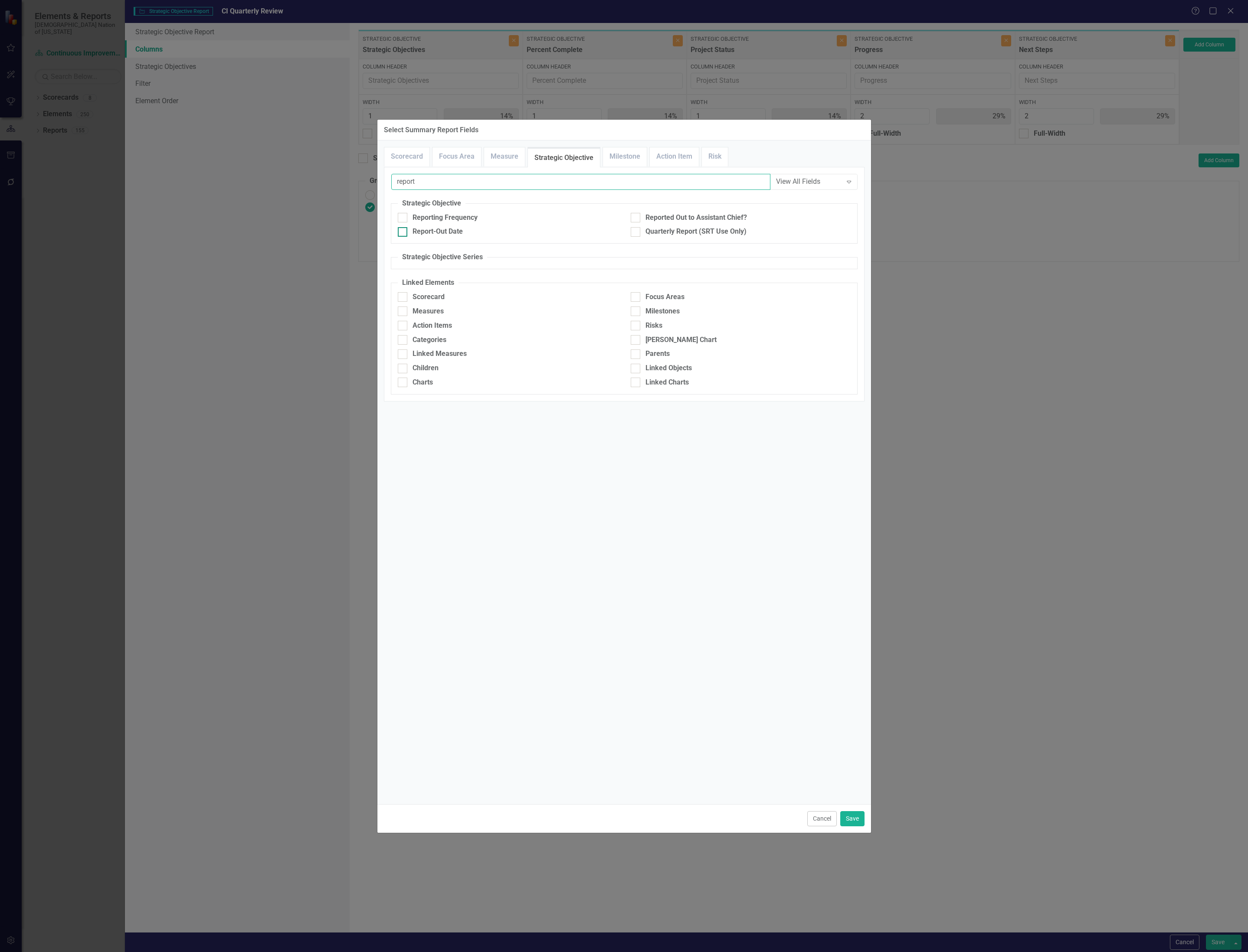
type input "report"
click at [452, 228] on div "Report-Out Date" at bounding box center [437, 232] width 50 height 10
click at [403, 228] on input "Report-Out Date" at bounding box center [400, 230] width 6 height 6
checkbox input "true"
click at [854, 813] on button "Save" at bounding box center [851, 819] width 24 height 16
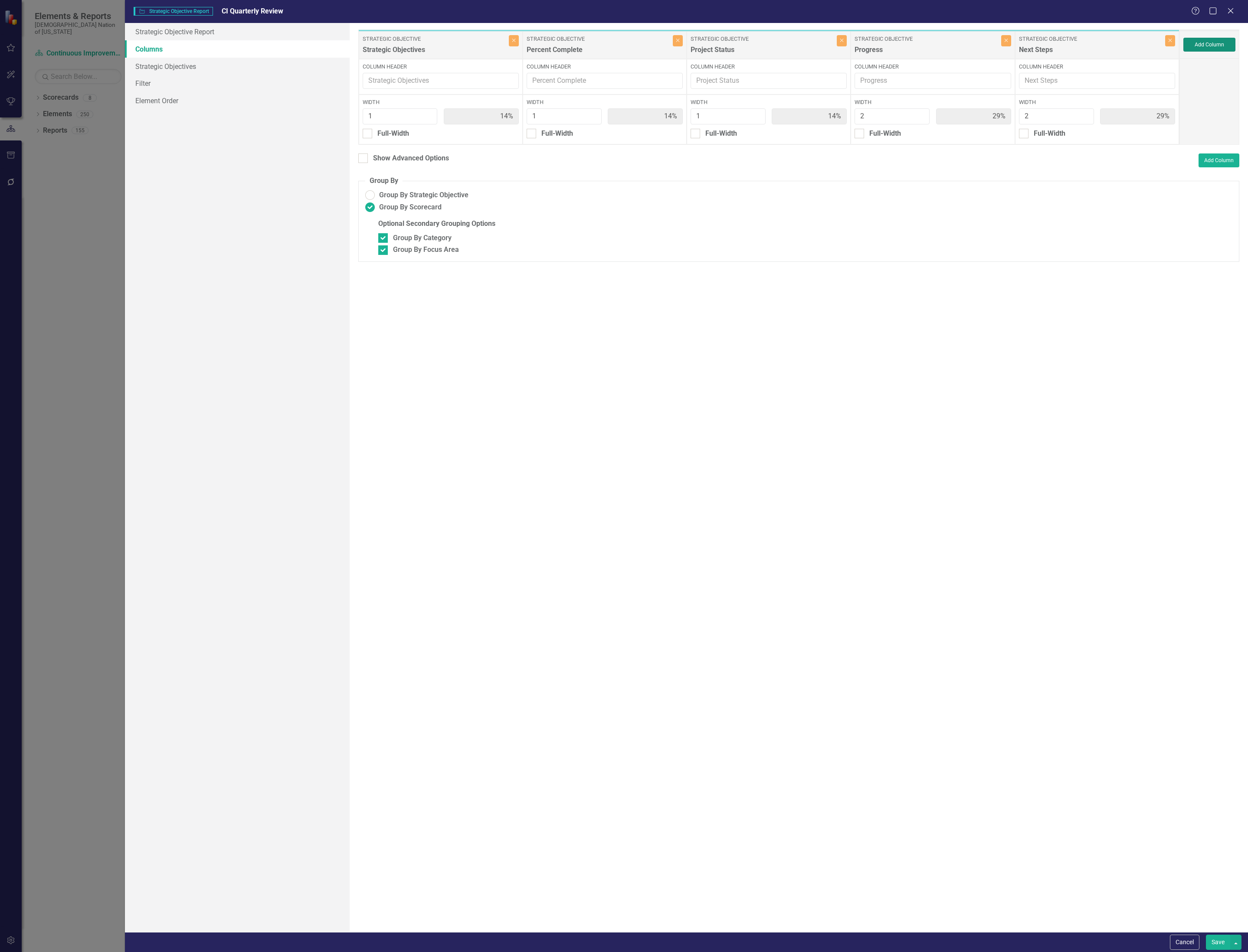
type input "11%"
type input "22%"
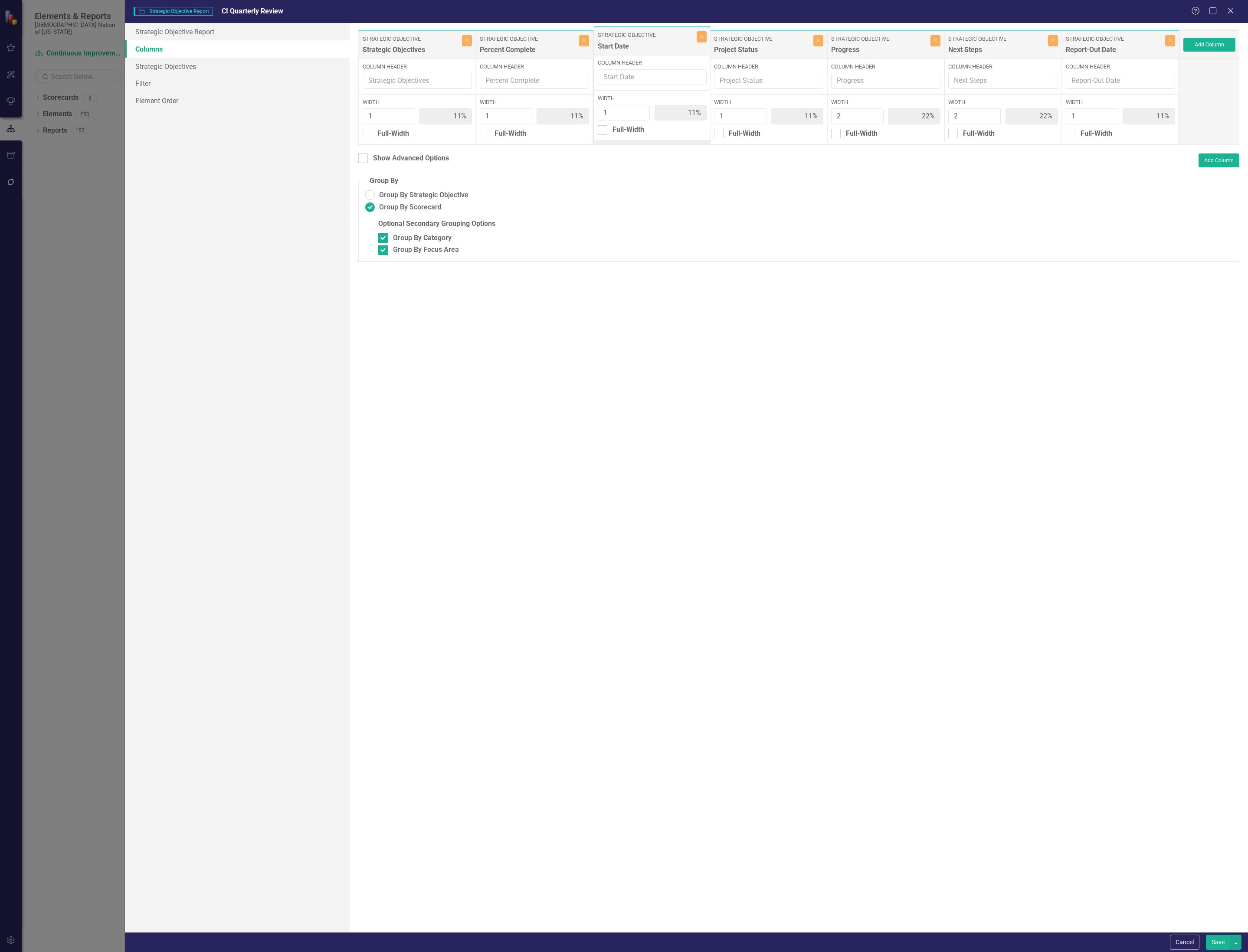
drag, startPoint x: 999, startPoint y: 46, endPoint x: 648, endPoint y: 42, distance: 351.0
click at [648, 42] on div "Strategic Objective Strategic Objectives Close Column Header Width 1 11% Full-W…" at bounding box center [768, 86] width 821 height 115
drag, startPoint x: 1122, startPoint y: 45, endPoint x: 878, endPoint y: 41, distance: 244.0
click at [878, 41] on div "Strategic Objective Strategic Objectives Close Column Header Width 1 11% Full-W…" at bounding box center [768, 86] width 821 height 115
drag, startPoint x: 768, startPoint y: 50, endPoint x: 650, endPoint y: 56, distance: 118.2
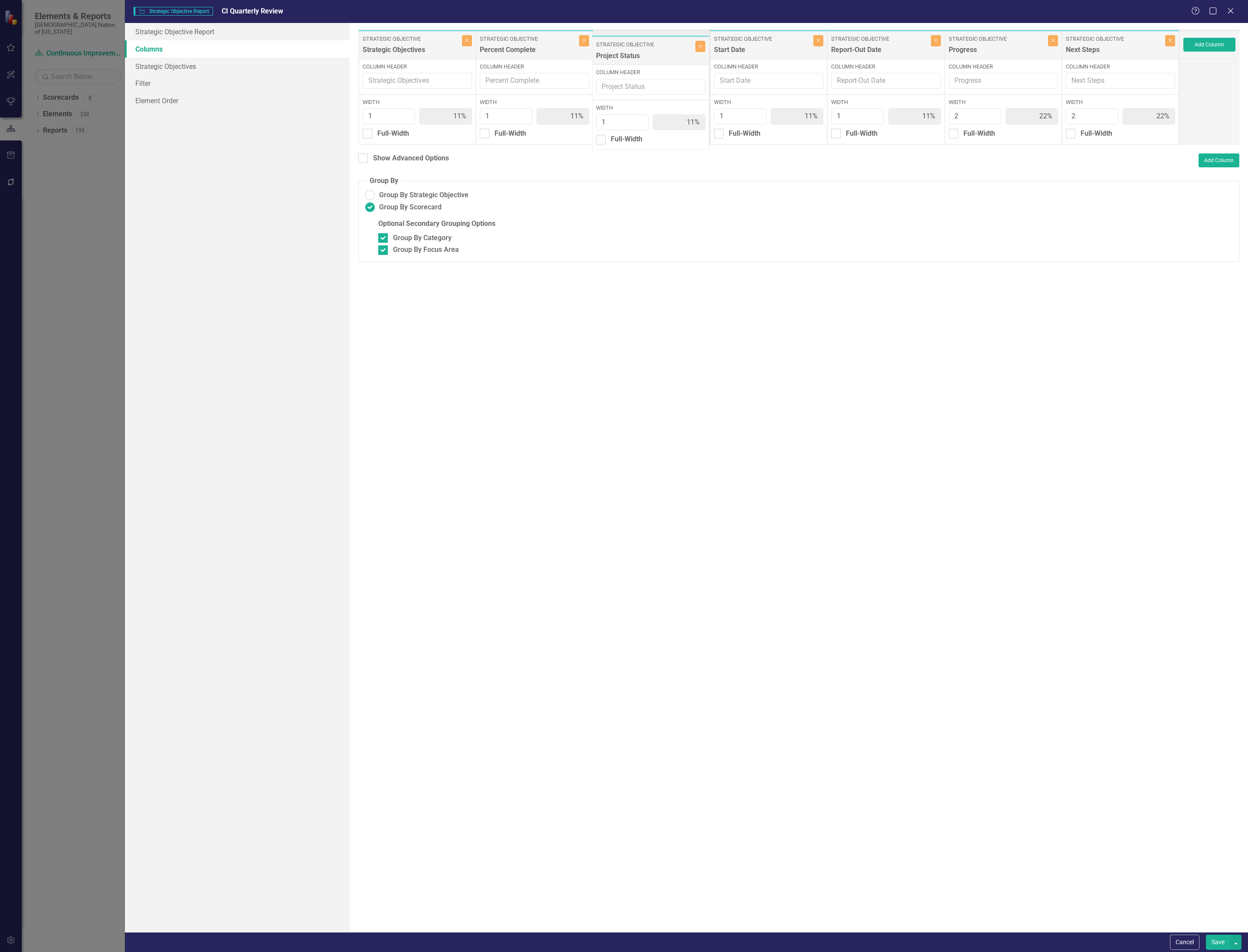
click at [650, 56] on div "Strategic Objective Strategic Objectives Close Column Header Width 1 11% Full-W…" at bounding box center [768, 86] width 821 height 115
click at [1192, 38] on button "Add Column" at bounding box center [1209, 45] width 52 height 14
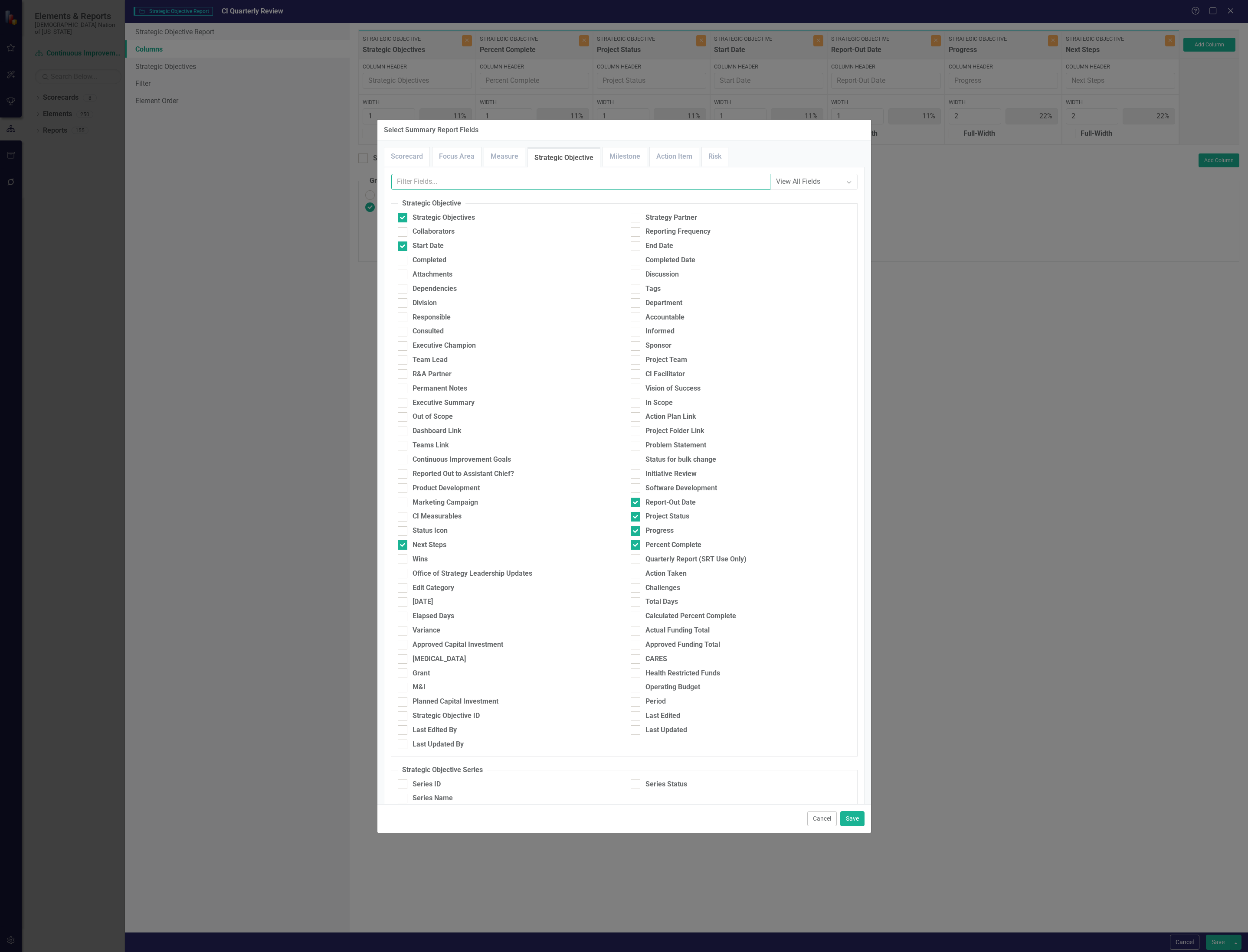
click at [586, 189] on input "text" at bounding box center [580, 181] width 379 height 16
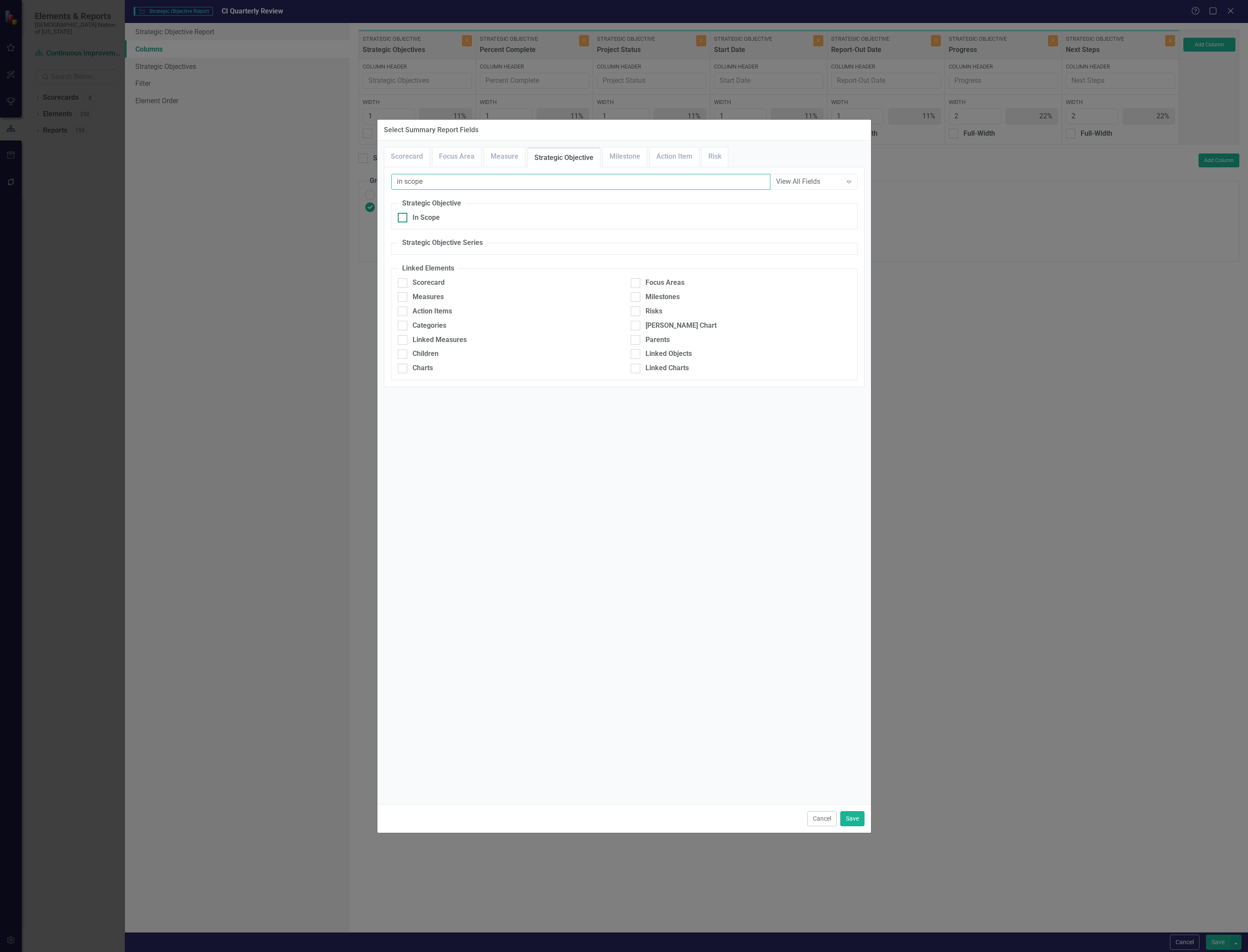
type input "in scope"
click at [431, 218] on div "In Scope" at bounding box center [426, 218] width 27 height 10
click at [403, 218] on input "In Scope" at bounding box center [400, 216] width 6 height 6
checkbox input "true"
click at [856, 816] on button "Save" at bounding box center [851, 819] width 24 height 16
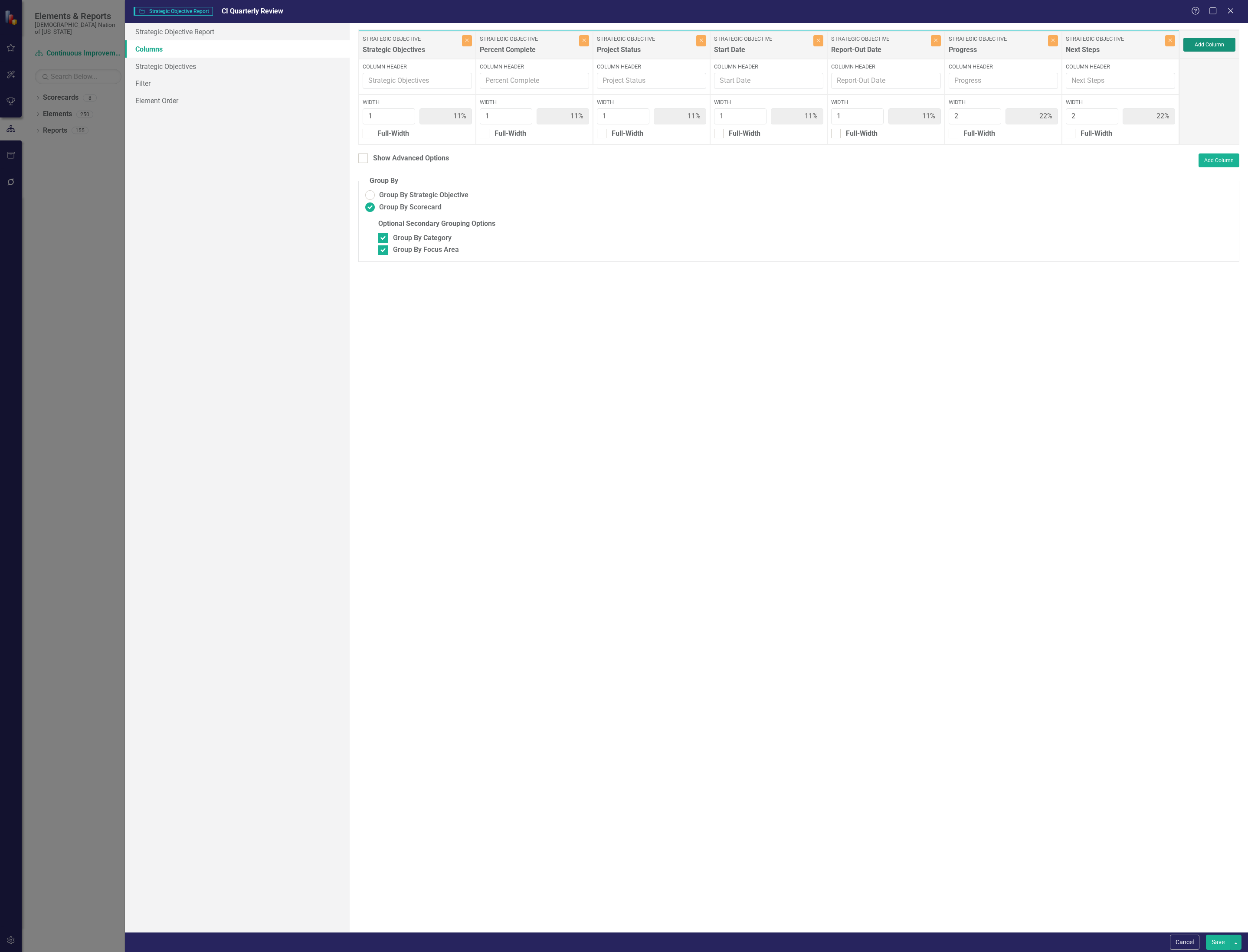
type input "10%"
type input "20%"
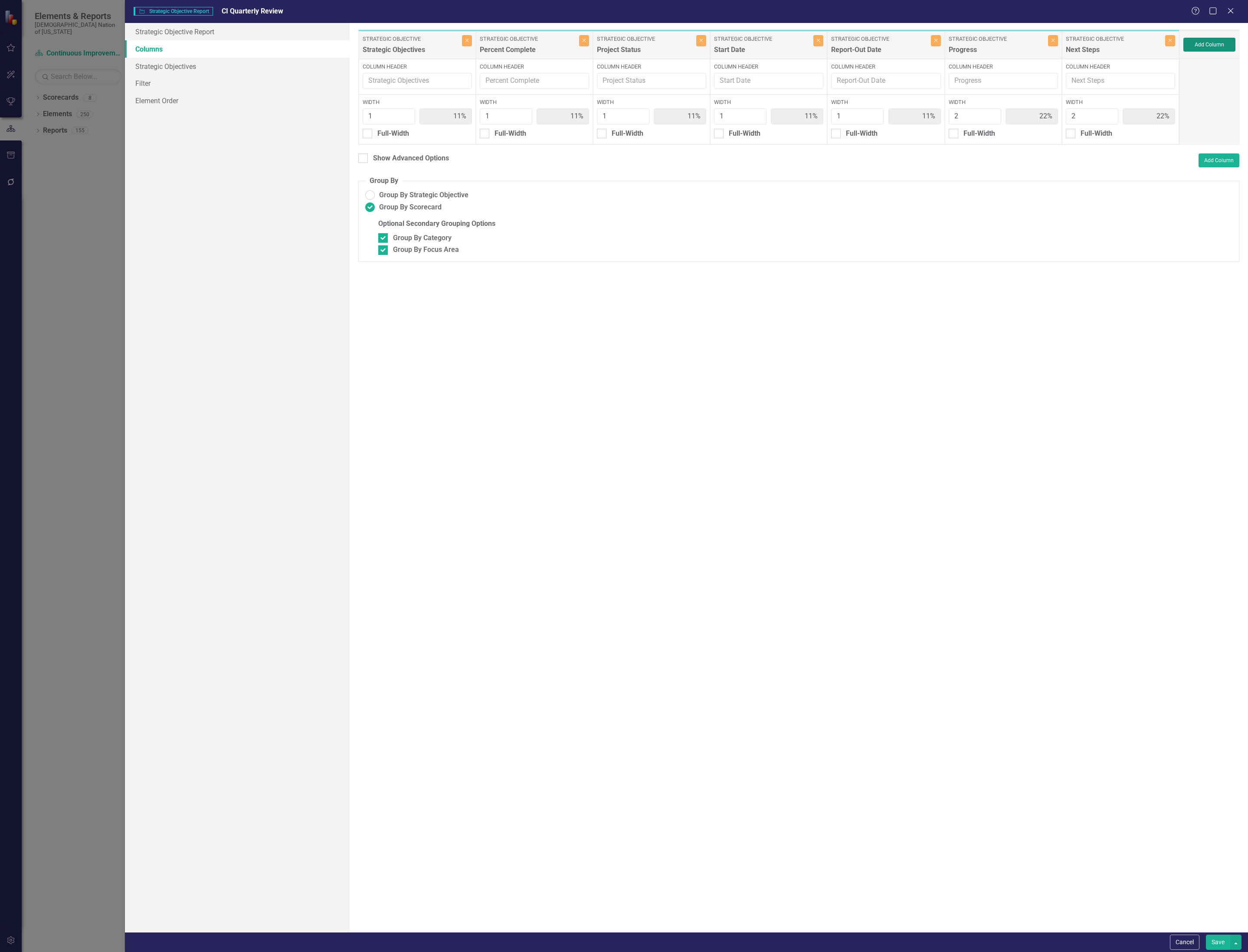
type input "20%"
type input "10%"
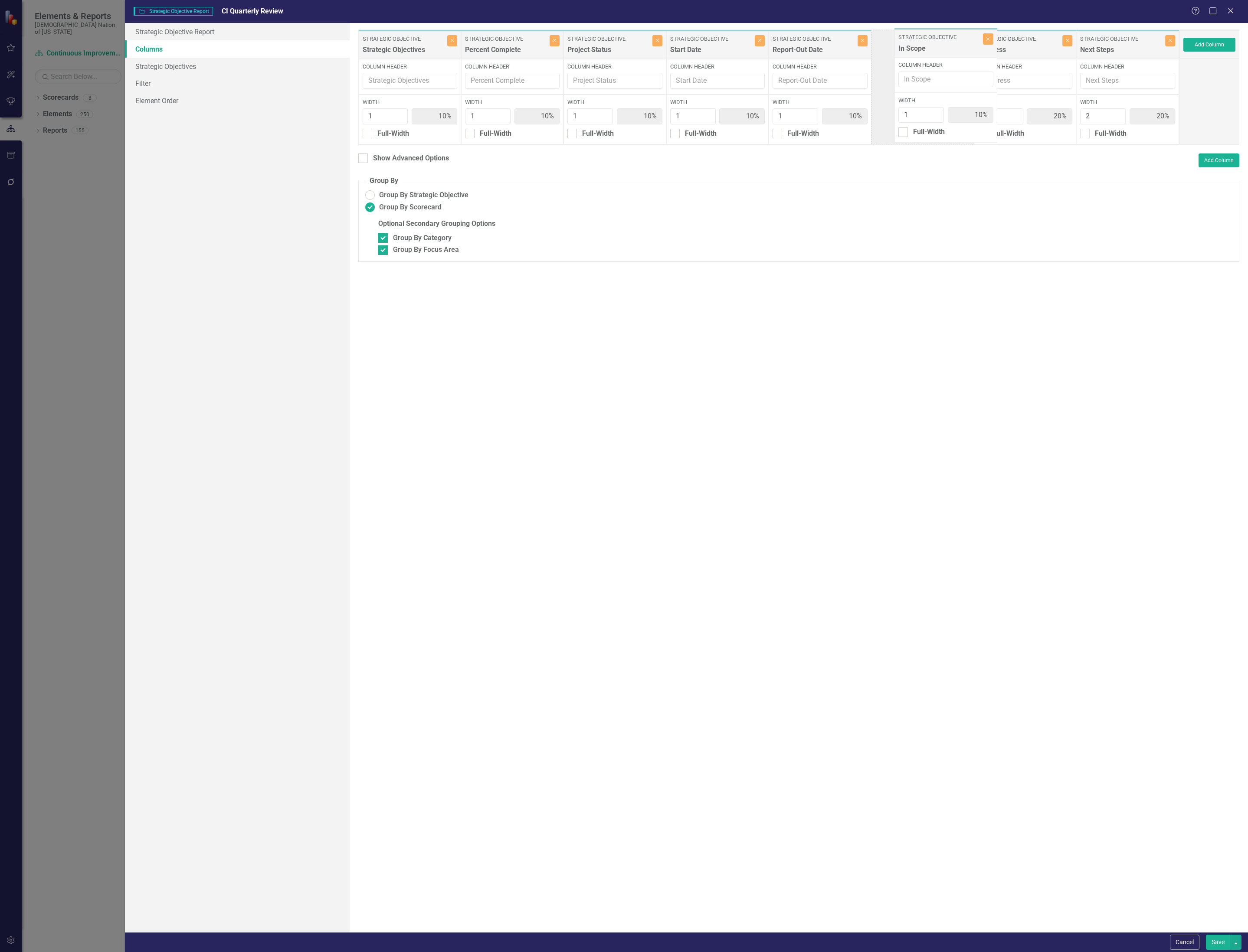
drag, startPoint x: 1109, startPoint y: 51, endPoint x: 968, endPoint y: 54, distance: 141.0
click at [917, 50] on div "Strategic Objective Strategic Objectives Close Column Header Width 1 10% Full-W…" at bounding box center [768, 86] width 821 height 115
click at [1206, 48] on button "Add Column" at bounding box center [1209, 45] width 52 height 14
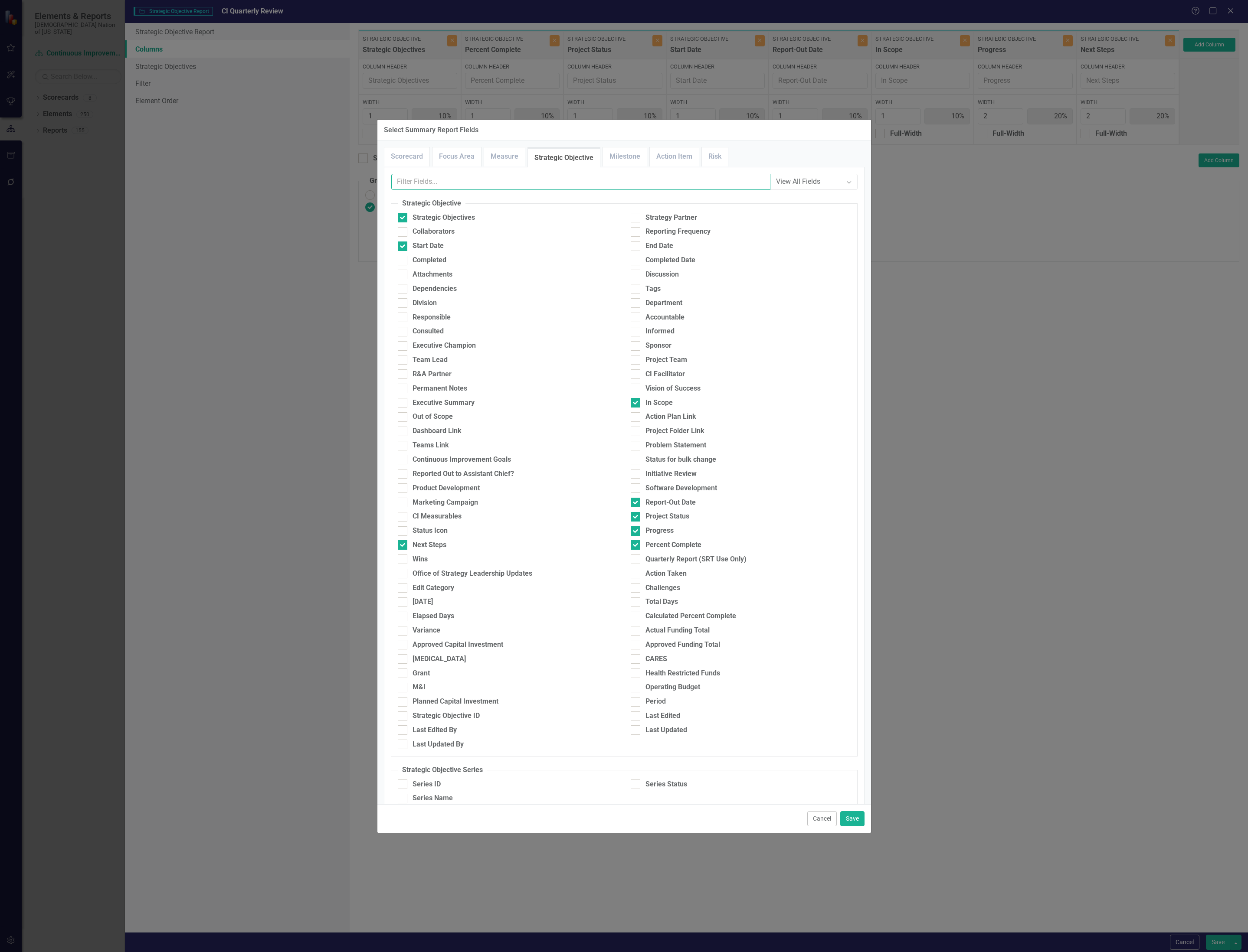
click at [579, 182] on input "text" at bounding box center [580, 181] width 379 height 16
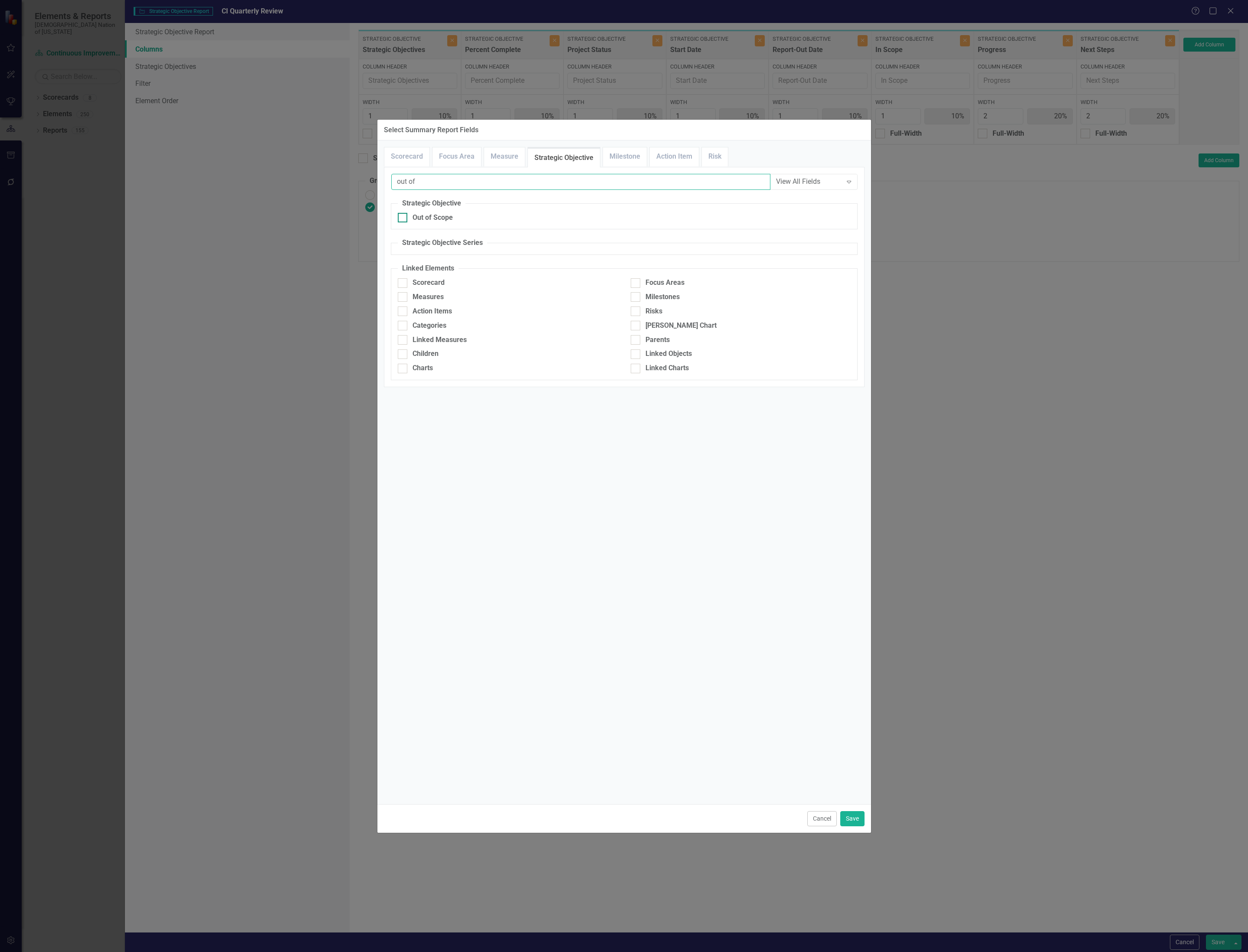
type input "out of"
click at [435, 213] on div "Out of Scope" at bounding box center [432, 218] width 41 height 10
click at [403, 213] on input "Out of Scope" at bounding box center [400, 216] width 6 height 6
checkbox input "true"
click at [848, 820] on button "Save" at bounding box center [851, 819] width 24 height 16
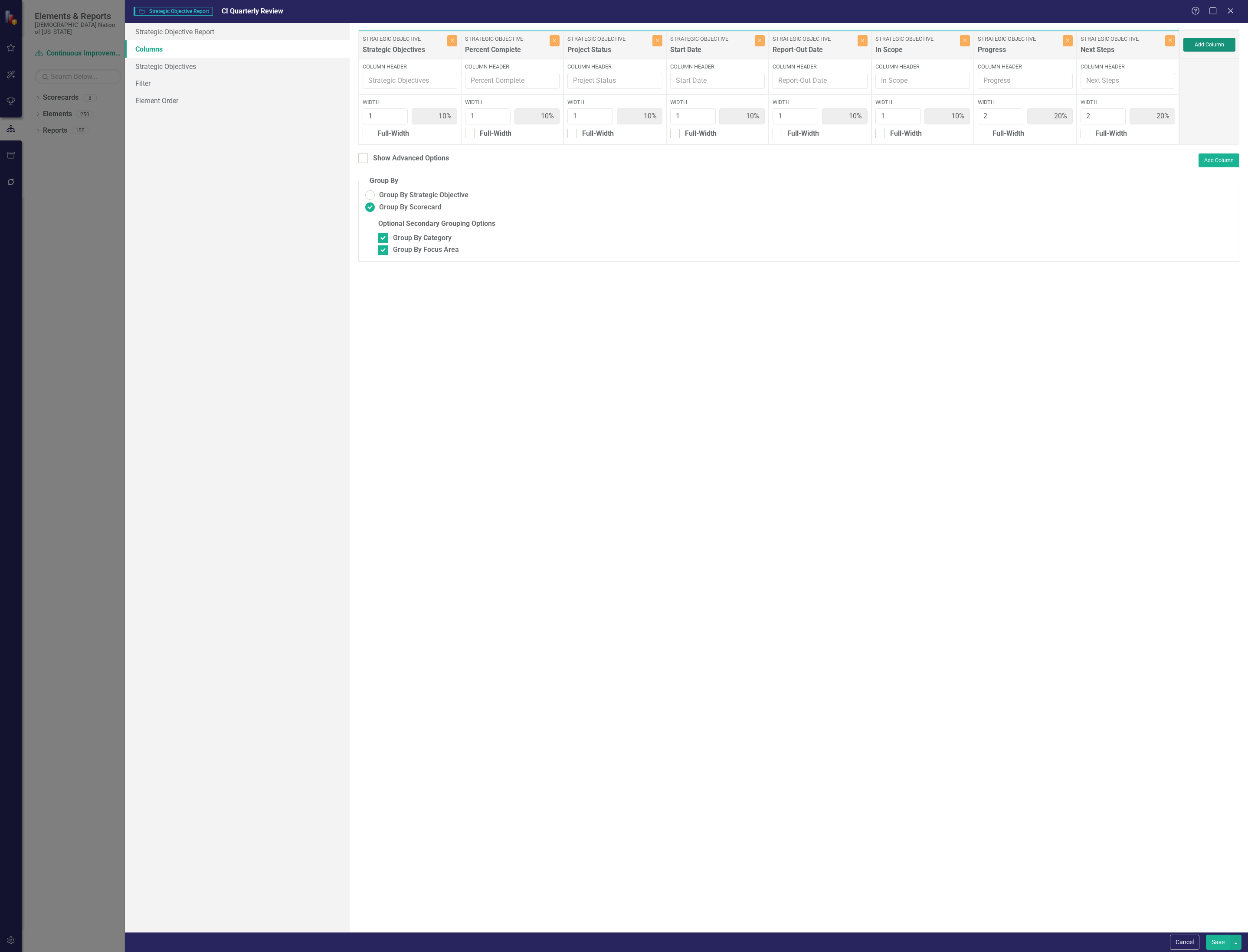
type input "9%"
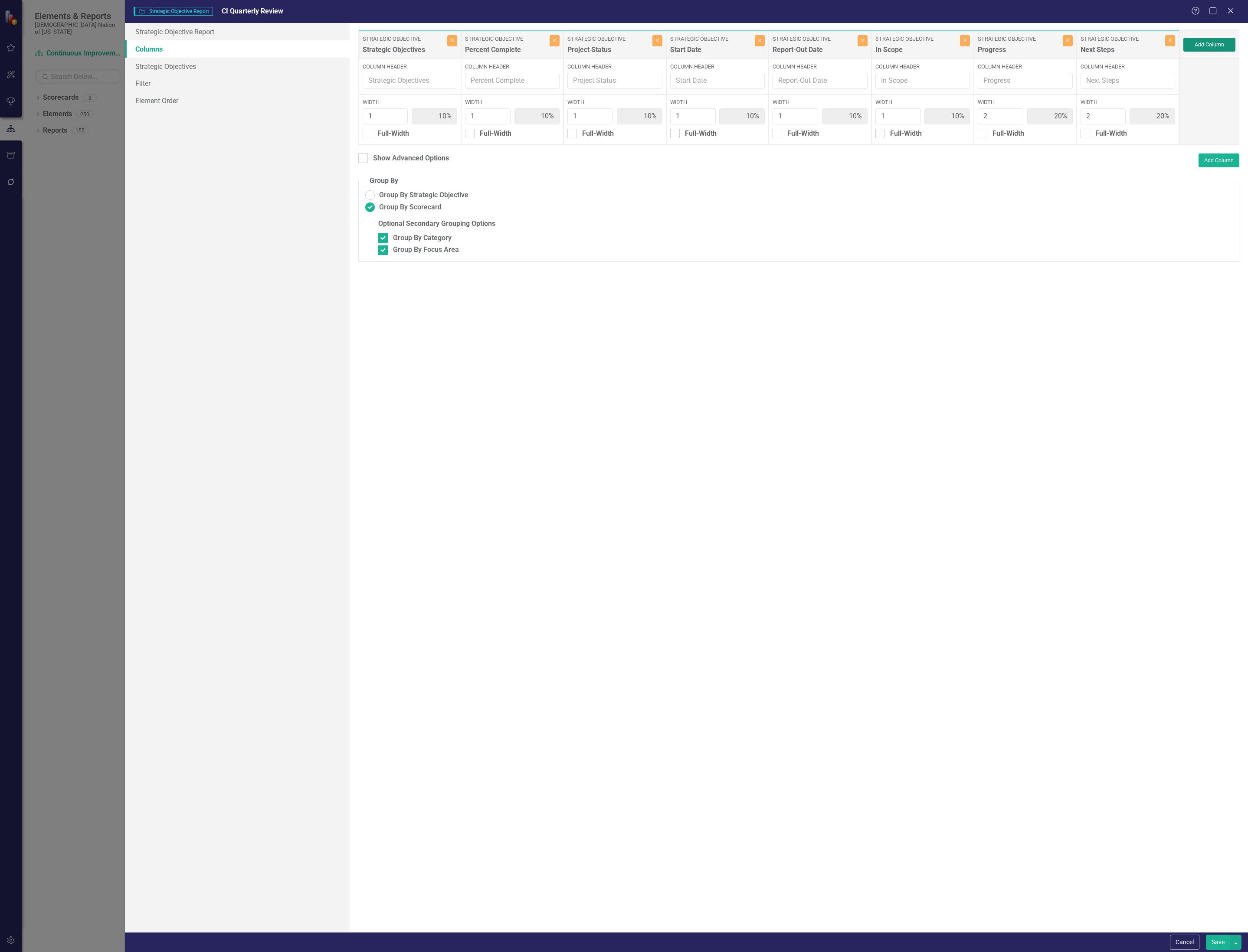
type input "9%"
type input "18%"
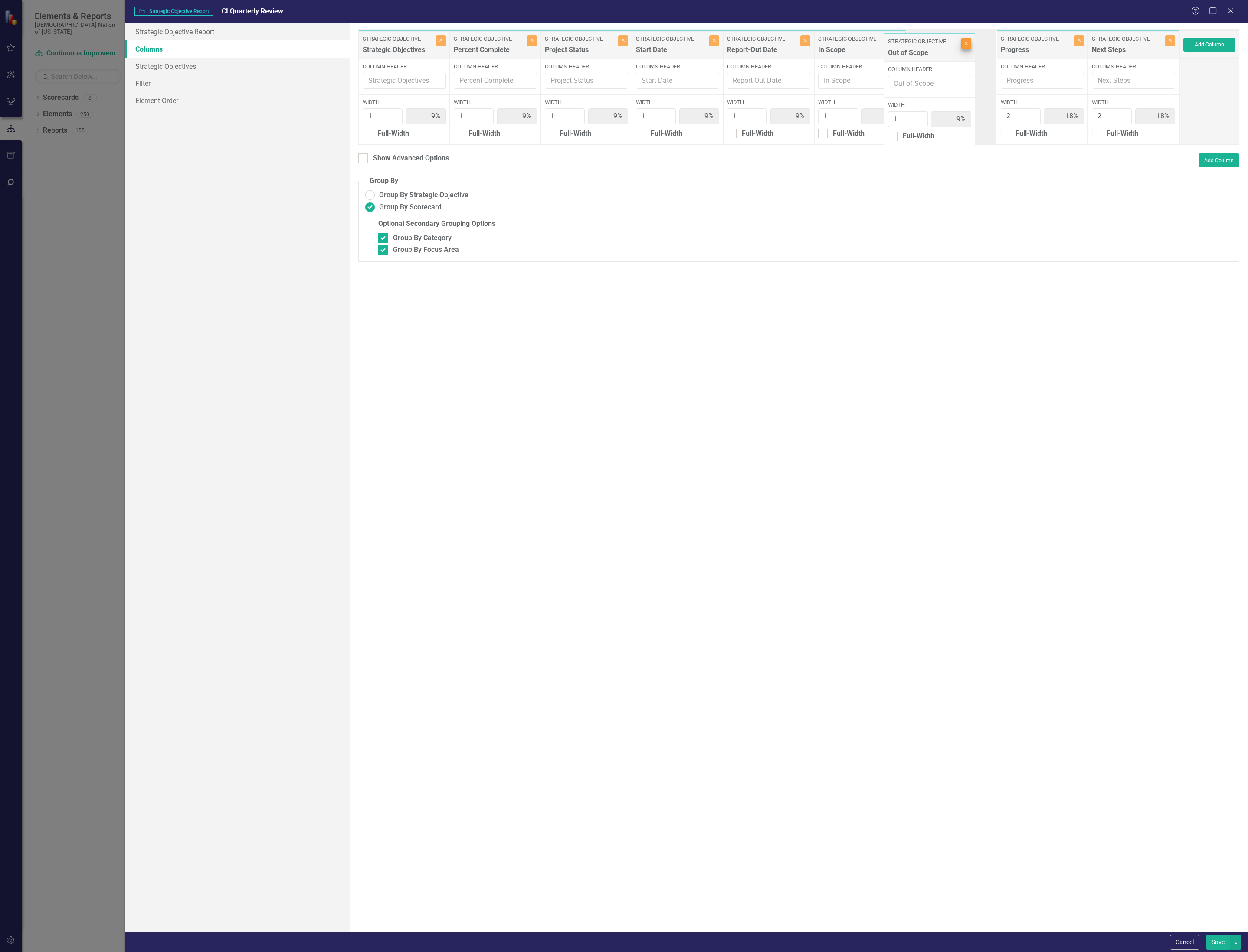
drag, startPoint x: 1131, startPoint y: 43, endPoint x: 972, endPoint y: 44, distance: 159.0
click at [932, 45] on div "Strategic Objective Strategic Objectives Close Column Header Width 1 9% Full-Wi…" at bounding box center [768, 86] width 821 height 115
click at [1206, 42] on button "Add Column" at bounding box center [1209, 45] width 52 height 14
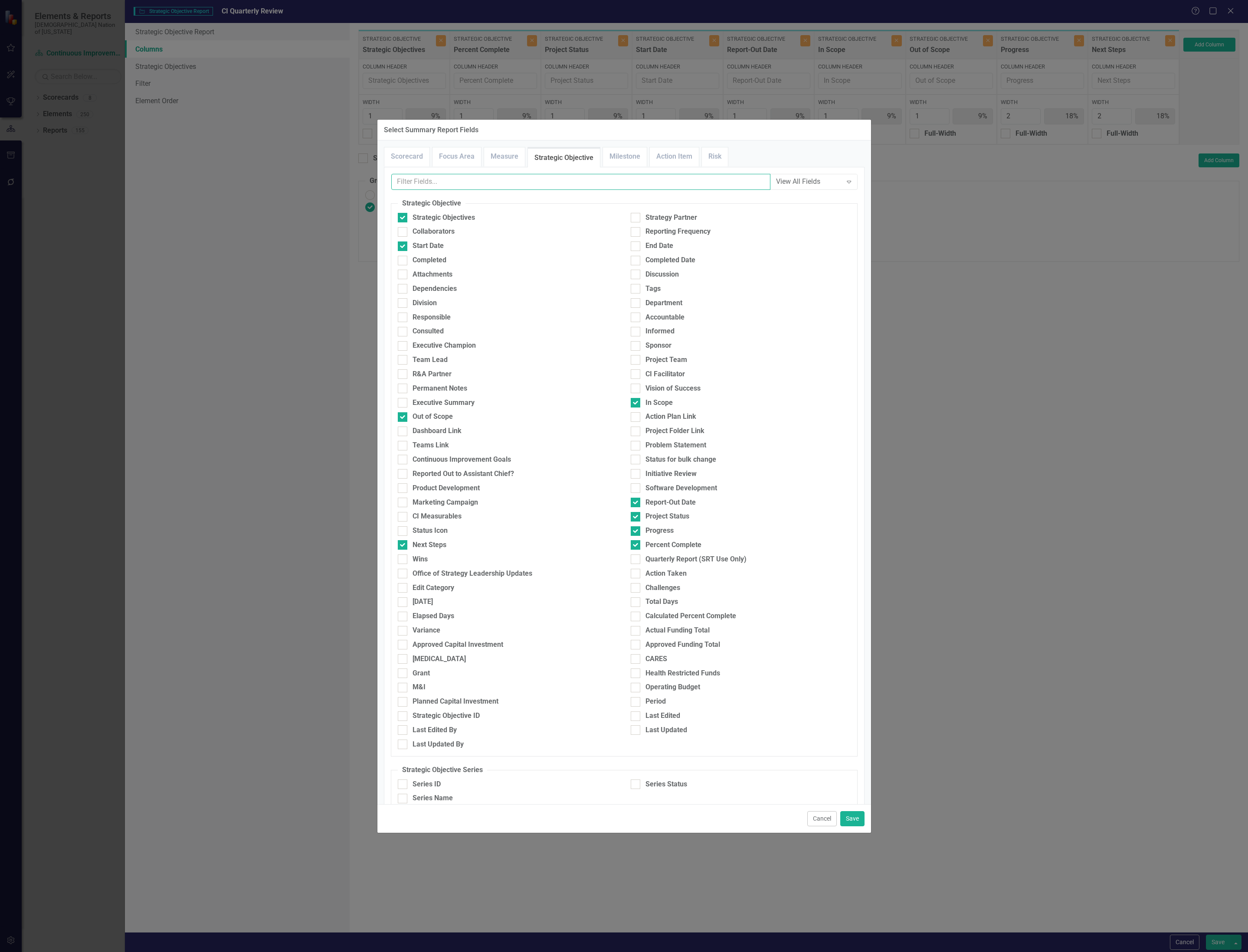
click at [592, 180] on input "text" at bounding box center [580, 181] width 379 height 16
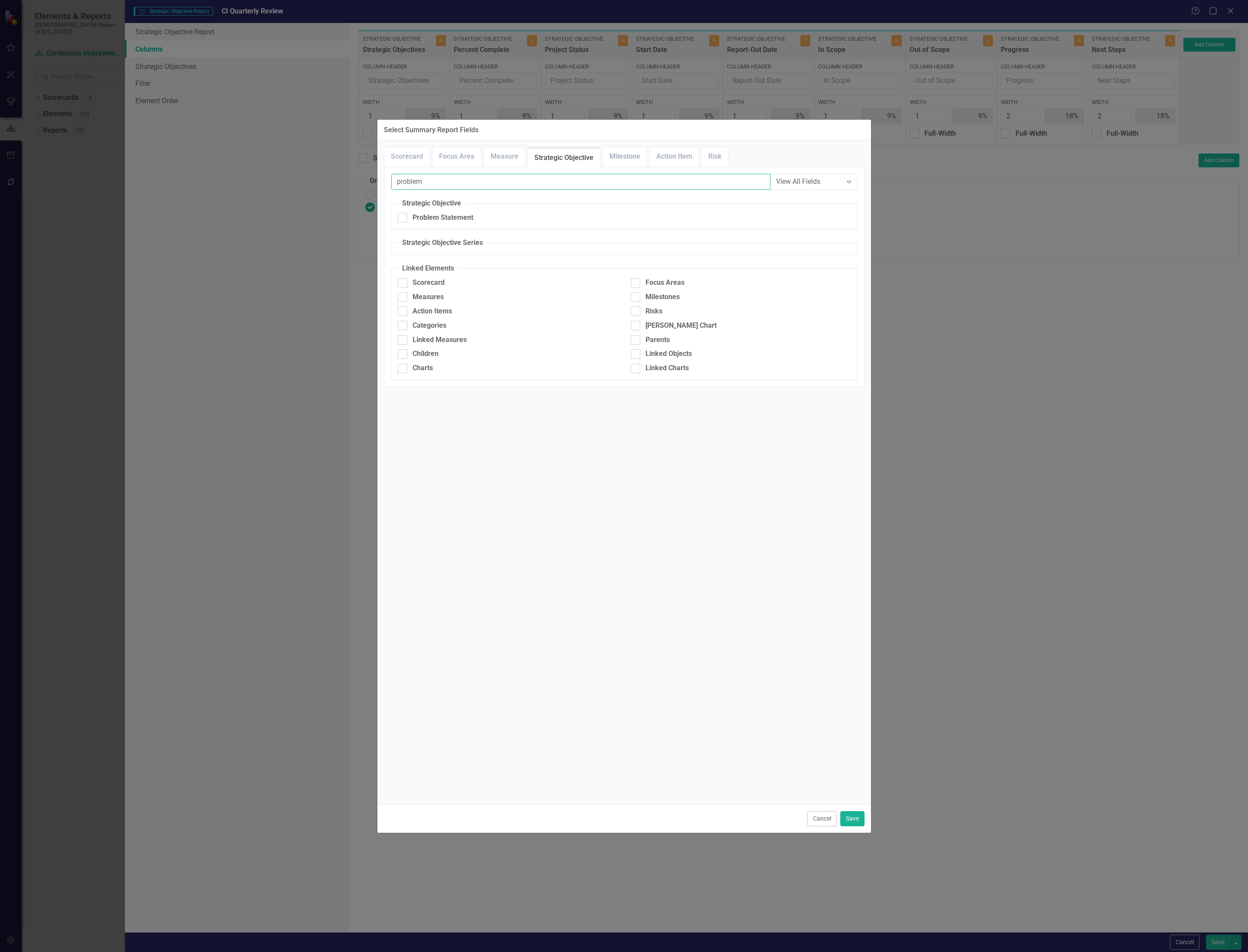
type input "problem"
click at [432, 224] on div "Problem Statement" at bounding box center [507, 220] width 233 height 15
click at [449, 212] on fieldset "Strategic Objective Problem Statement" at bounding box center [624, 214] width 466 height 31
click at [444, 216] on div "Problem Statement" at bounding box center [442, 218] width 61 height 10
click at [403, 216] on input "Problem Statement" at bounding box center [400, 216] width 6 height 6
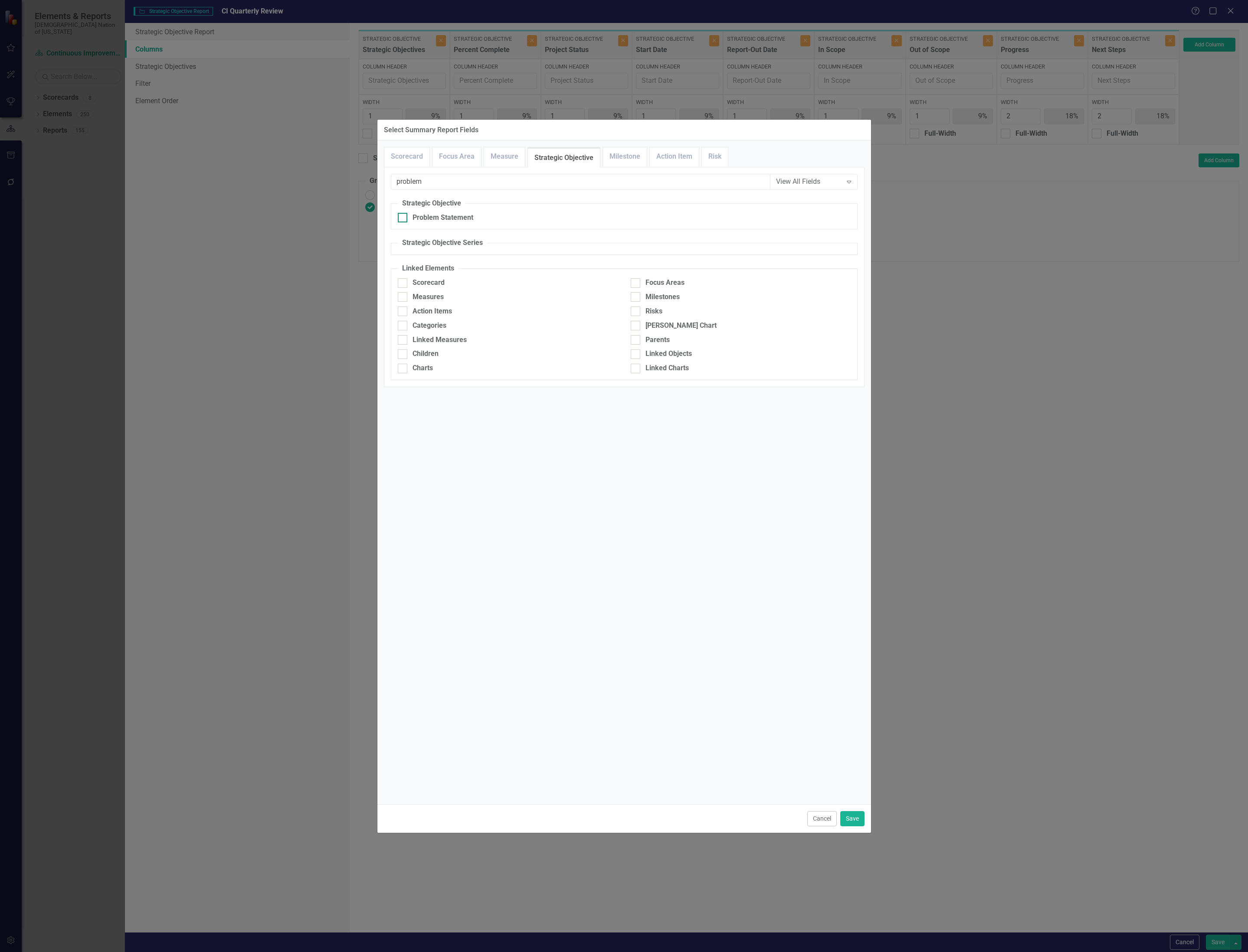
checkbox input "true"
click at [471, 176] on input "problem" at bounding box center [580, 181] width 379 height 16
type input "g"
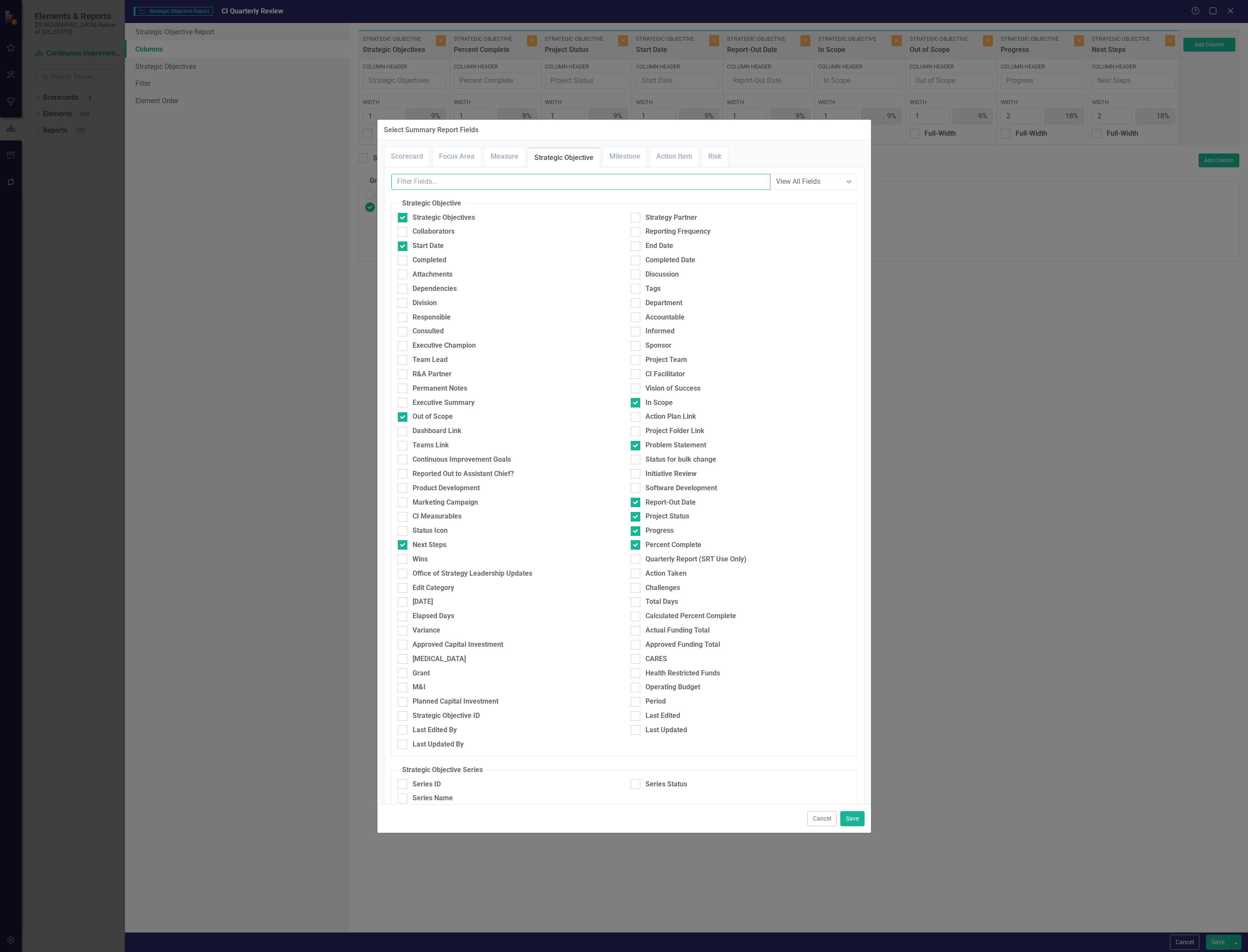
click at [484, 185] on input "text" at bounding box center [580, 181] width 379 height 16
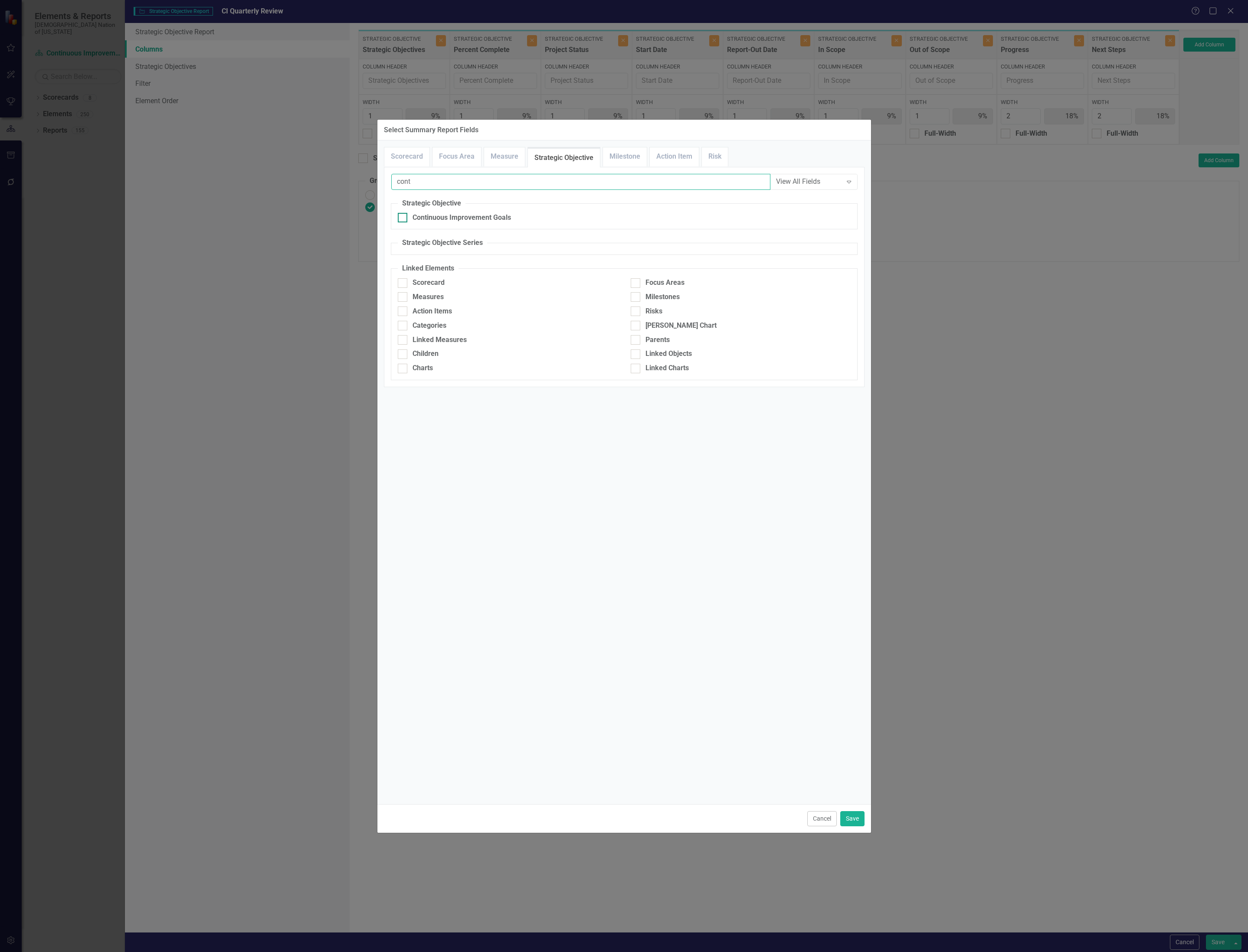
type input "cont"
click at [470, 219] on div "Continuous Improvement Goals" at bounding box center [462, 218] width 99 height 10
click at [403, 218] on input "Continuous Improvement Goals" at bounding box center [400, 216] width 6 height 6
checkbox input "true"
click at [837, 809] on div "Cancel Save" at bounding box center [624, 819] width 494 height 29
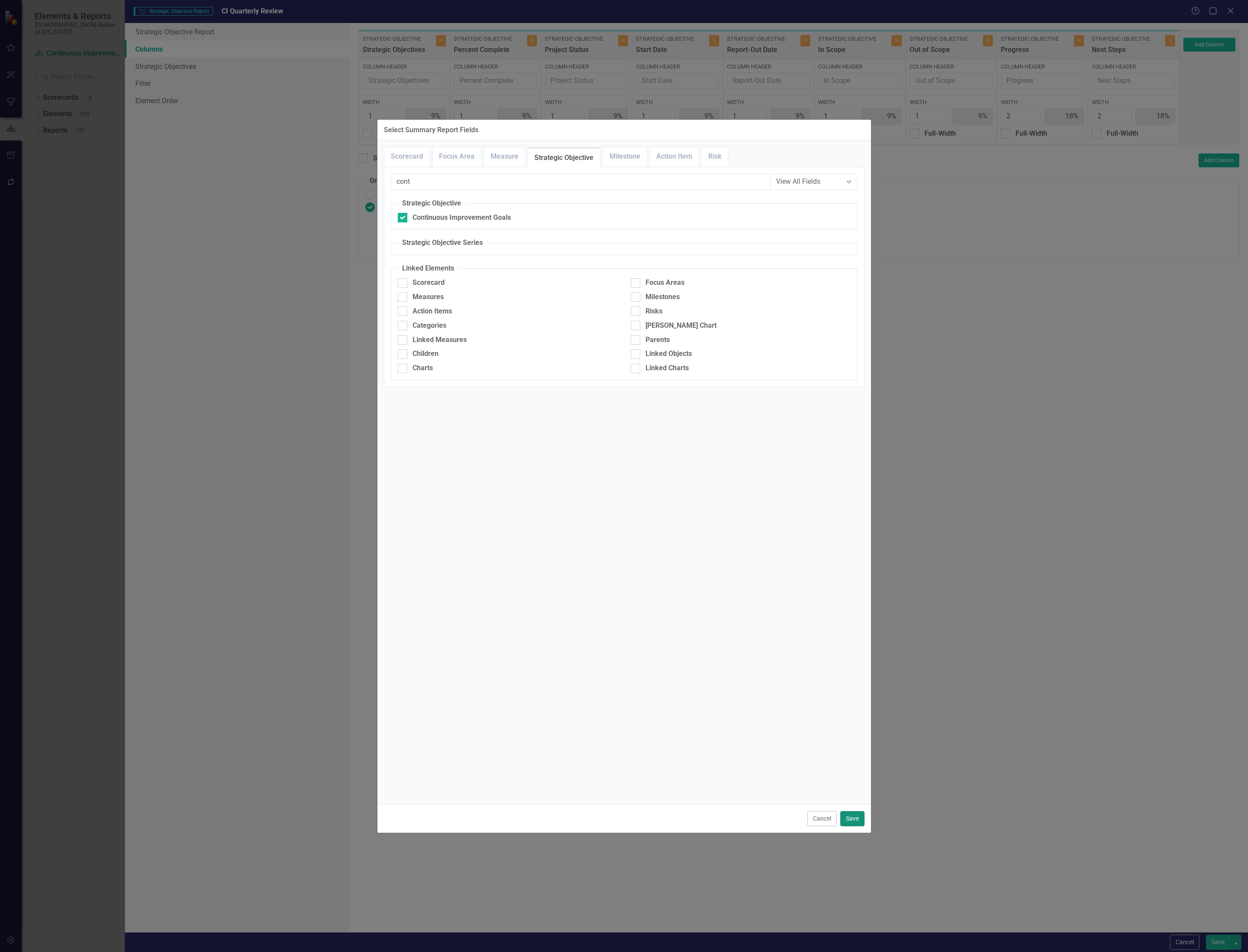
click at [849, 816] on button "Save" at bounding box center [851, 819] width 24 height 16
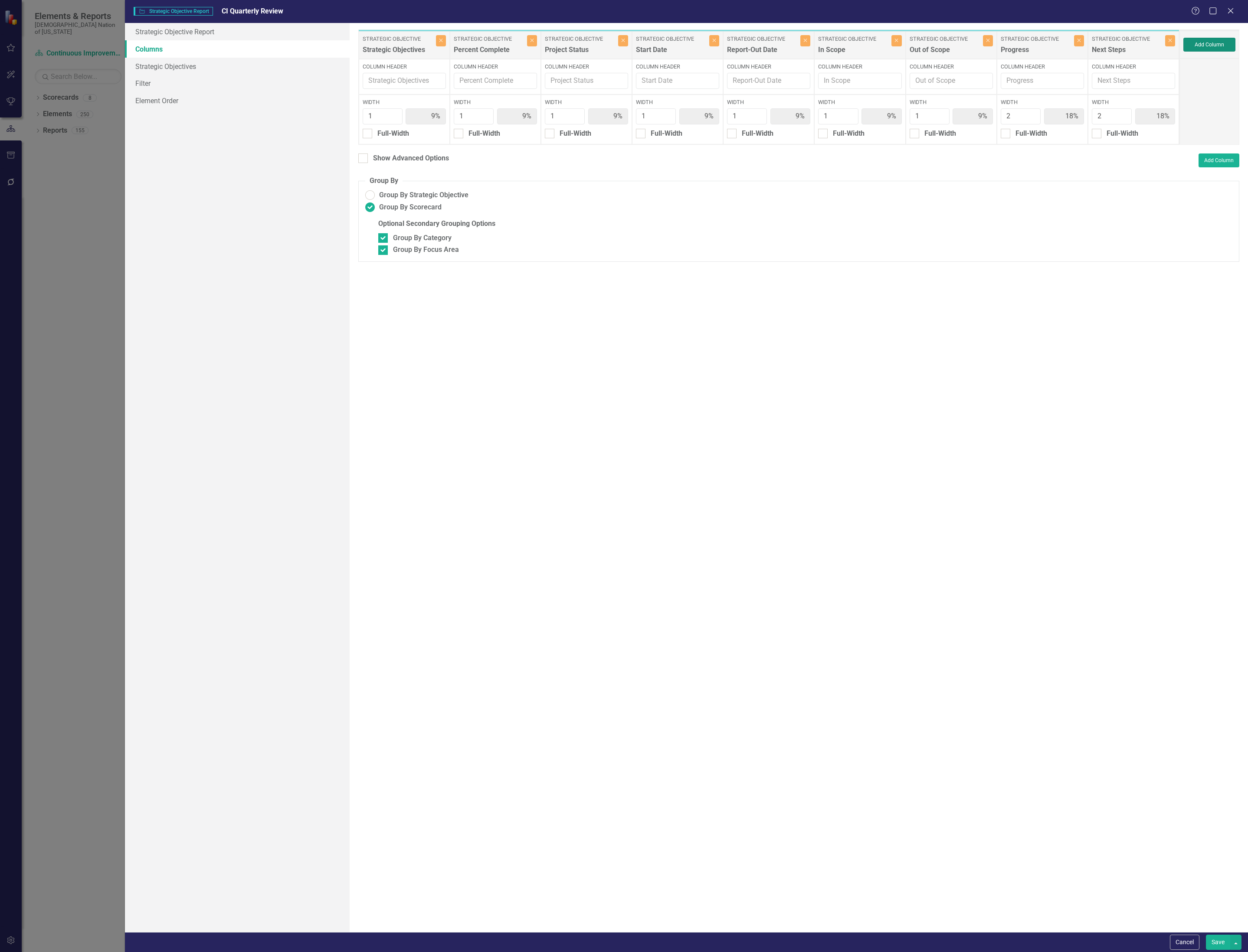
type input "8%"
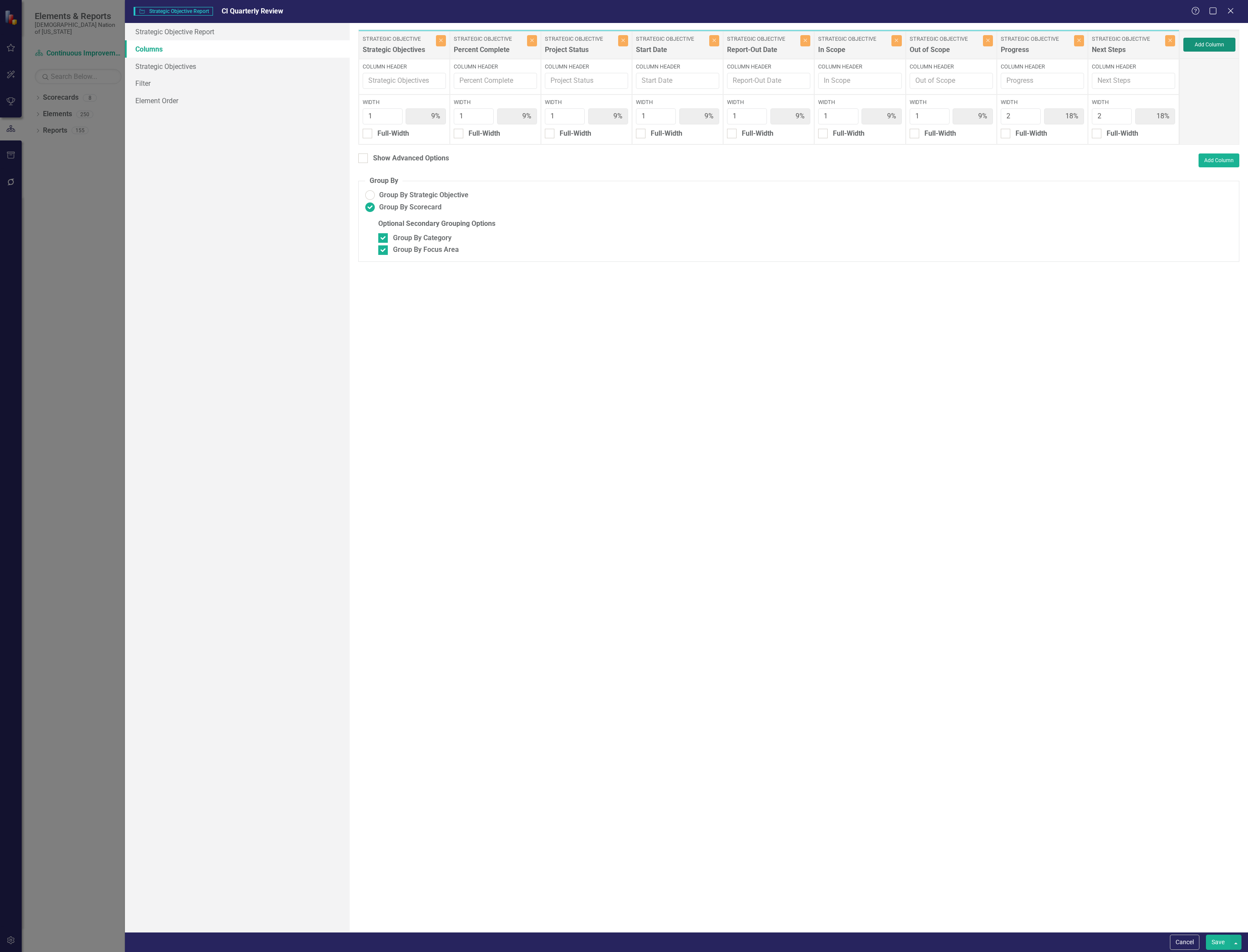
type input "8%"
type input "15%"
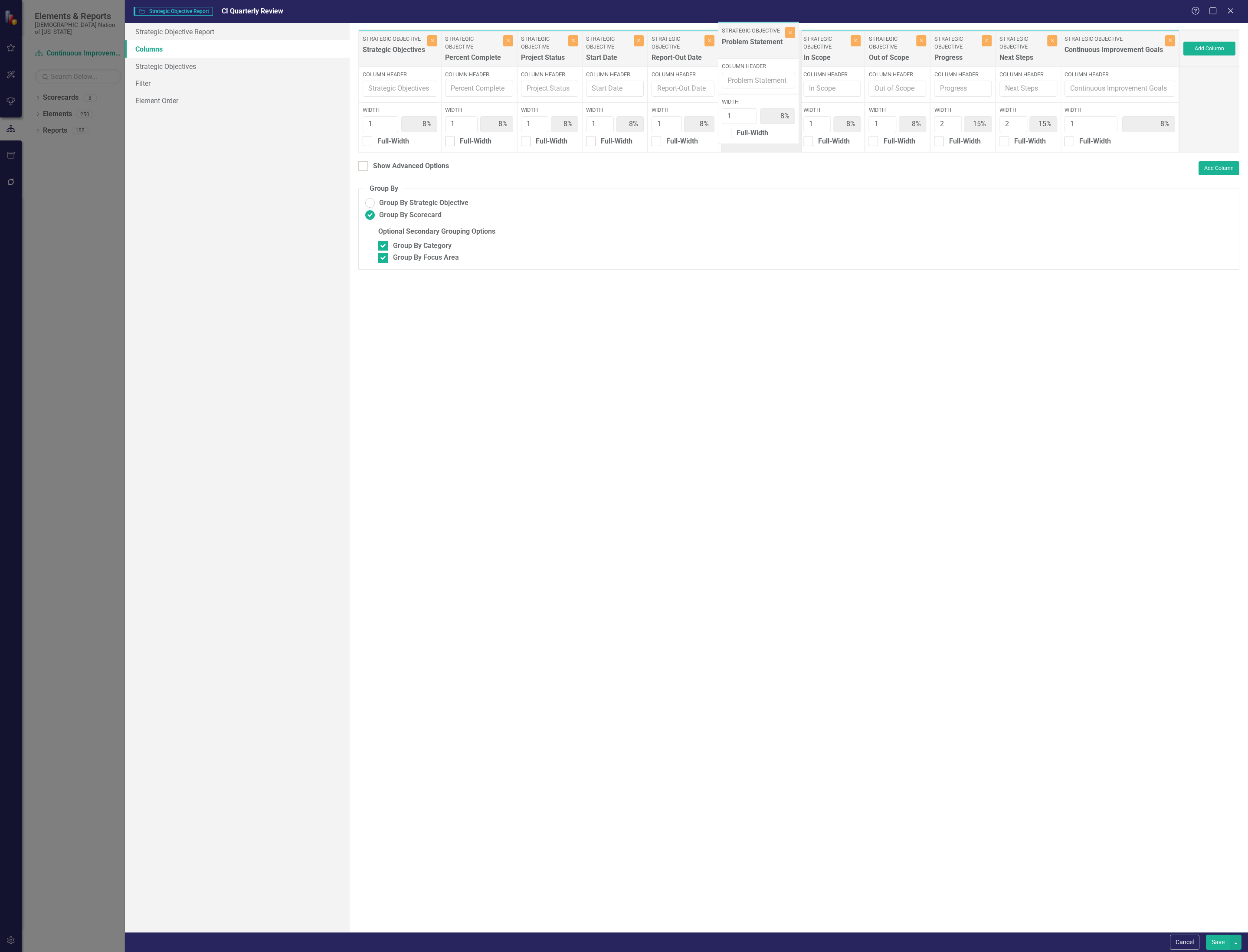
drag, startPoint x: 928, startPoint y: 41, endPoint x: 744, endPoint y: 41, distance: 184.0
click at [744, 41] on div "Strategic Objective Strategic Objectives Close Column Header Width 1 8% Full-Wi…" at bounding box center [768, 90] width 821 height 123
drag, startPoint x: 1135, startPoint y: 45, endPoint x: 876, endPoint y: 44, distance: 259.0
click at [876, 44] on div "Strategic Objective Strategic Objectives Close Column Header Width 1 8% Full-Wi…" at bounding box center [768, 90] width 821 height 123
click at [1223, 943] on button "Save" at bounding box center [1217, 942] width 24 height 16
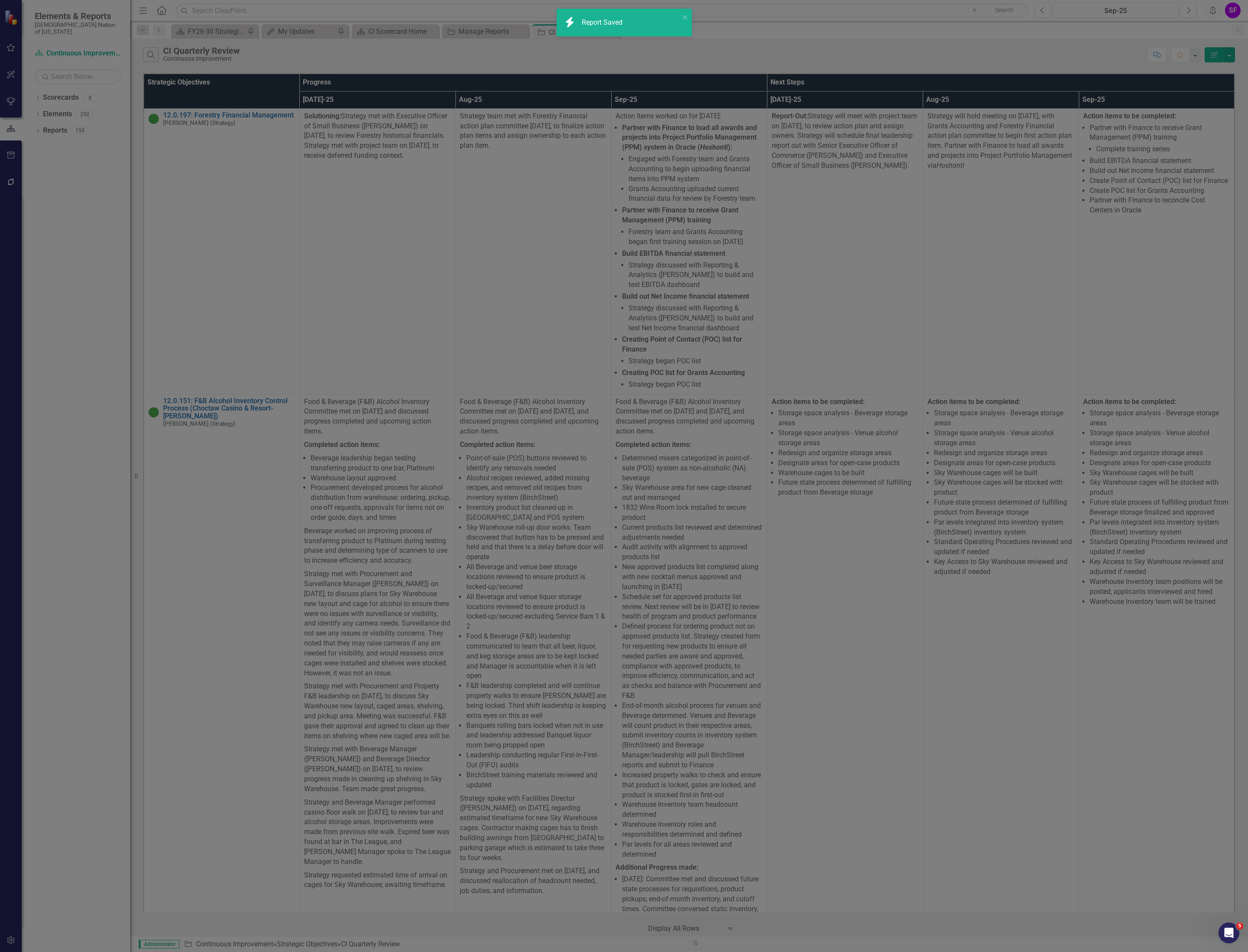
radio input "false"
checkbox input "false"
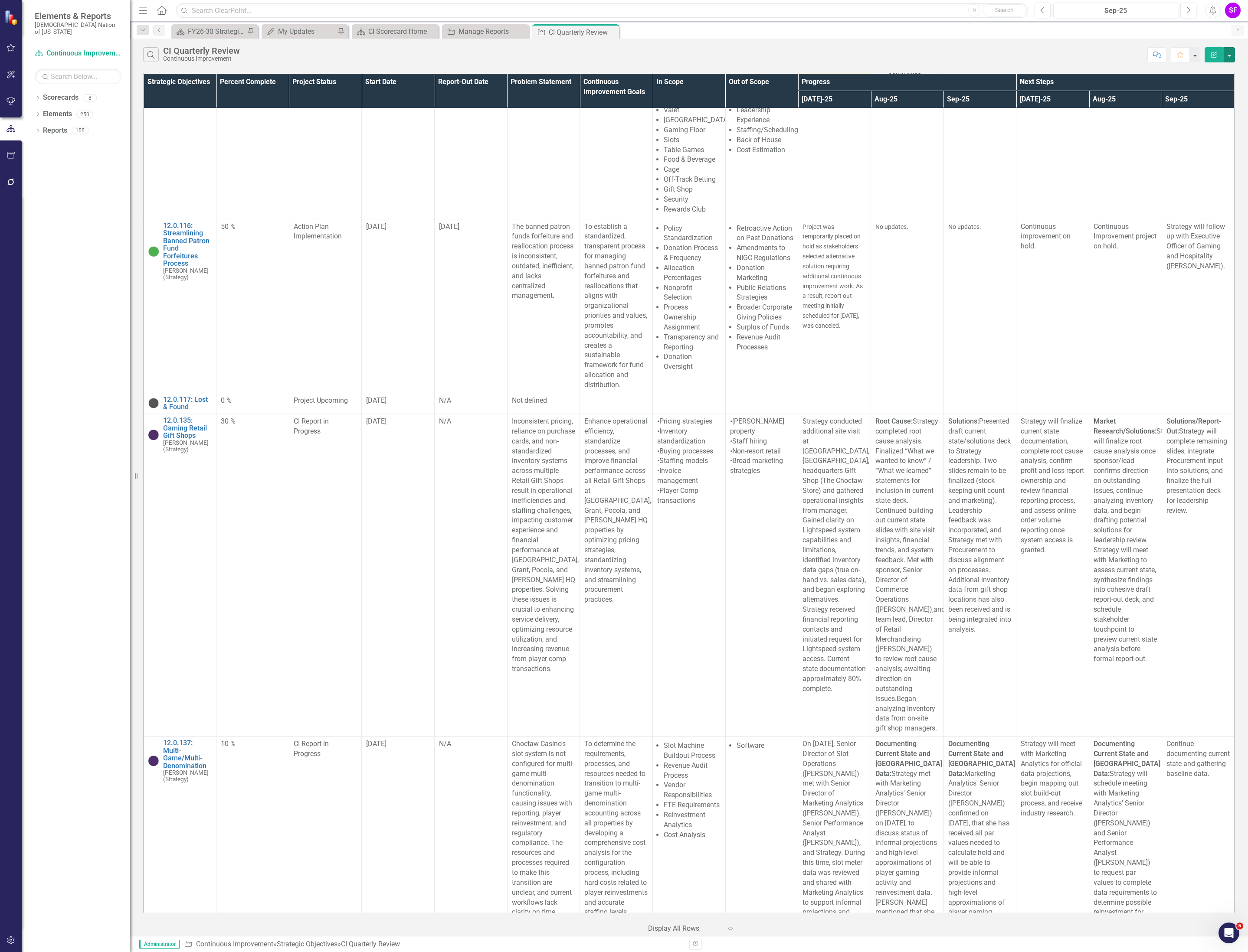
scroll to position [5203, 0]
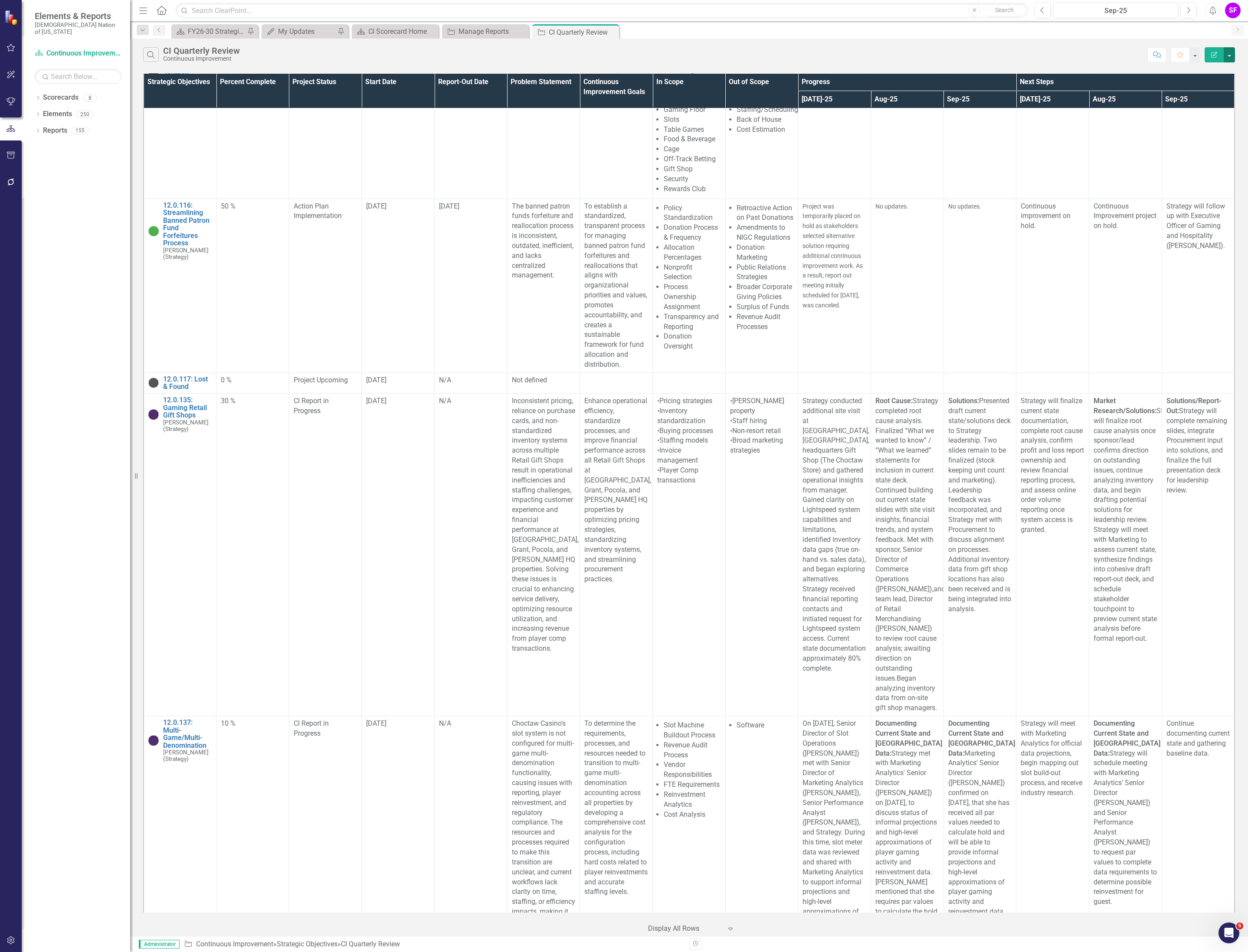
click at [1226, 54] on button "button" at bounding box center [1230, 55] width 12 height 16
click at [1212, 66] on link "Edit Report Edit Report" at bounding box center [1200, 72] width 69 height 16
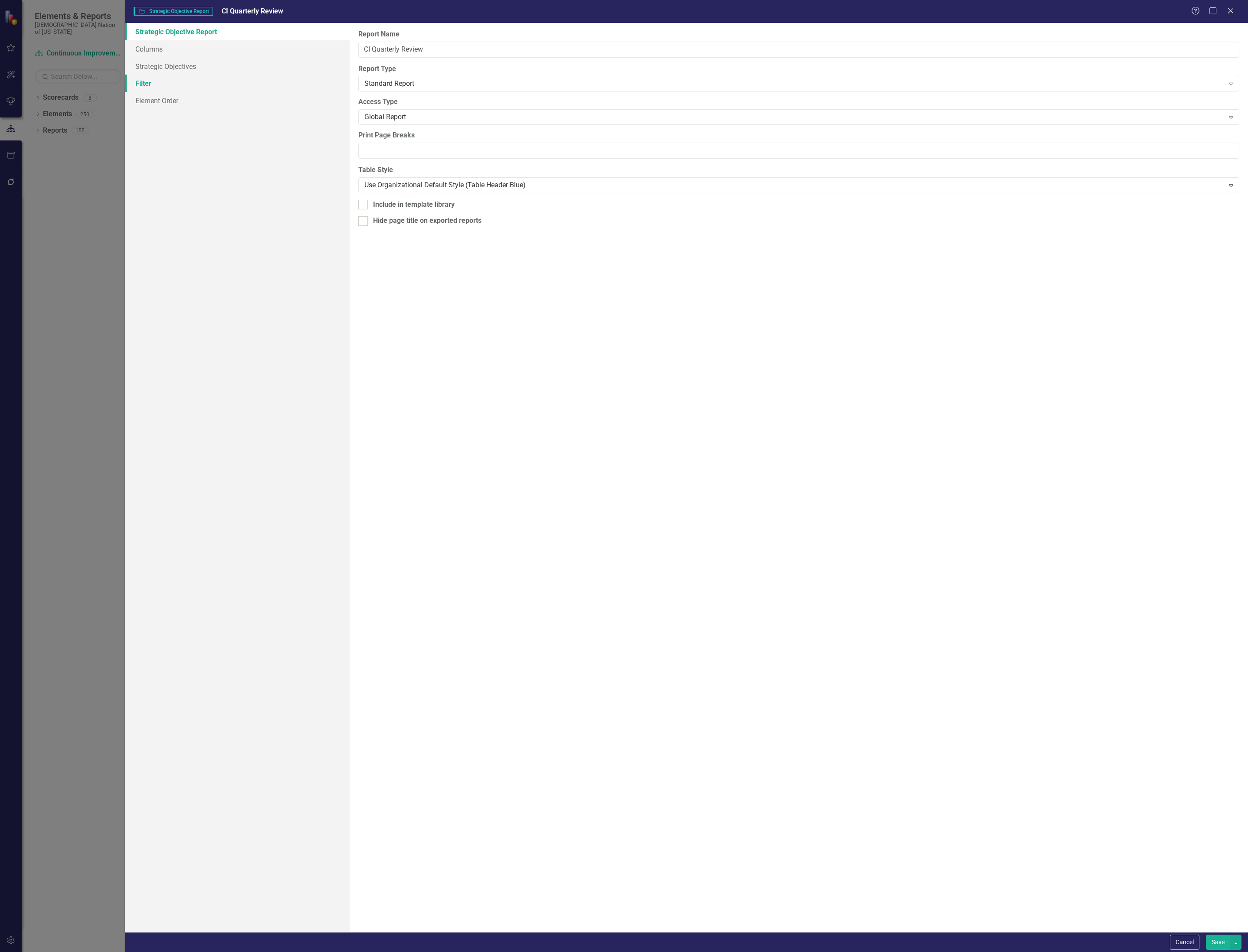
click at [162, 78] on link "Filter" at bounding box center [238, 83] width 225 height 17
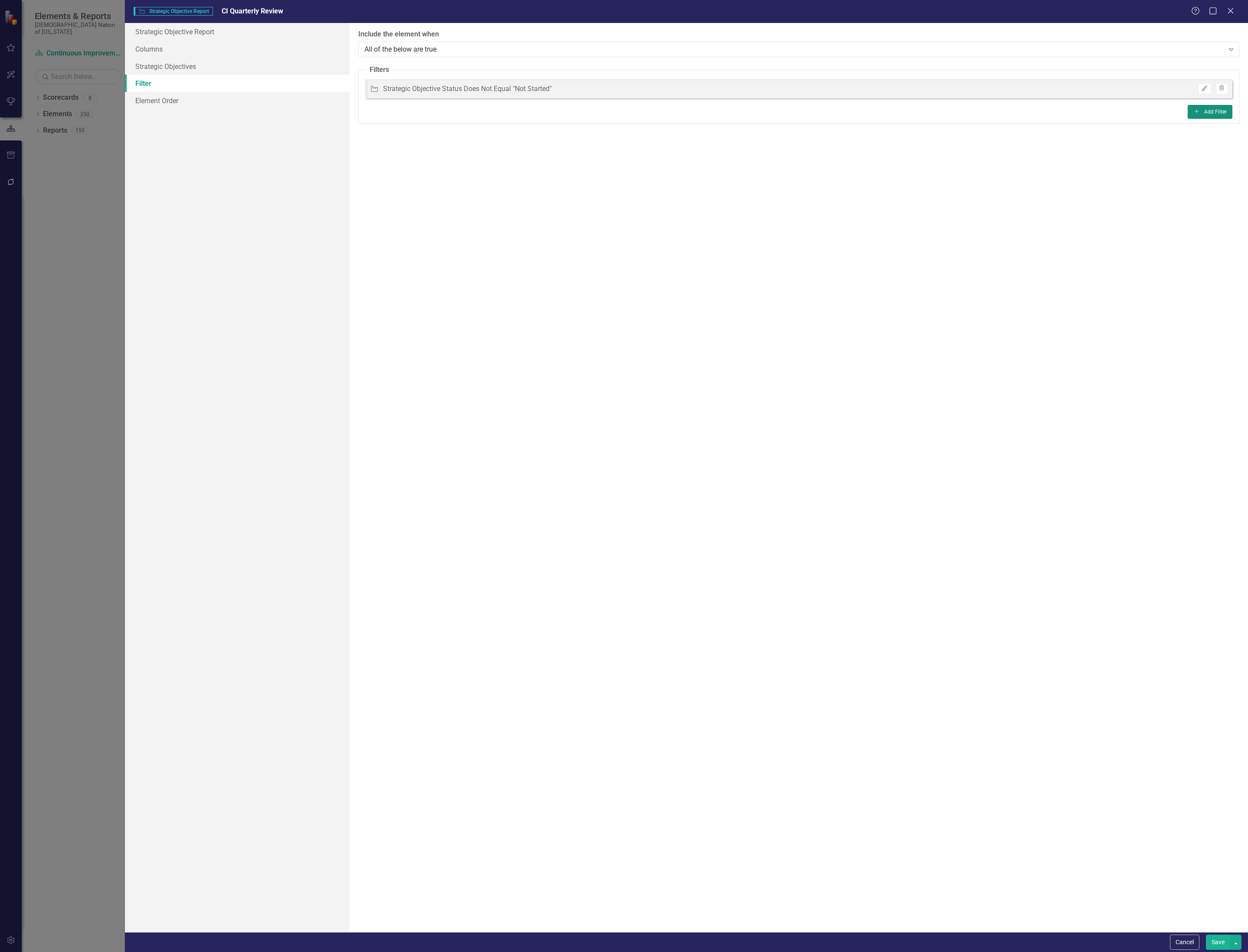
click at [1198, 108] on button "Add Add Filter" at bounding box center [1209, 111] width 45 height 14
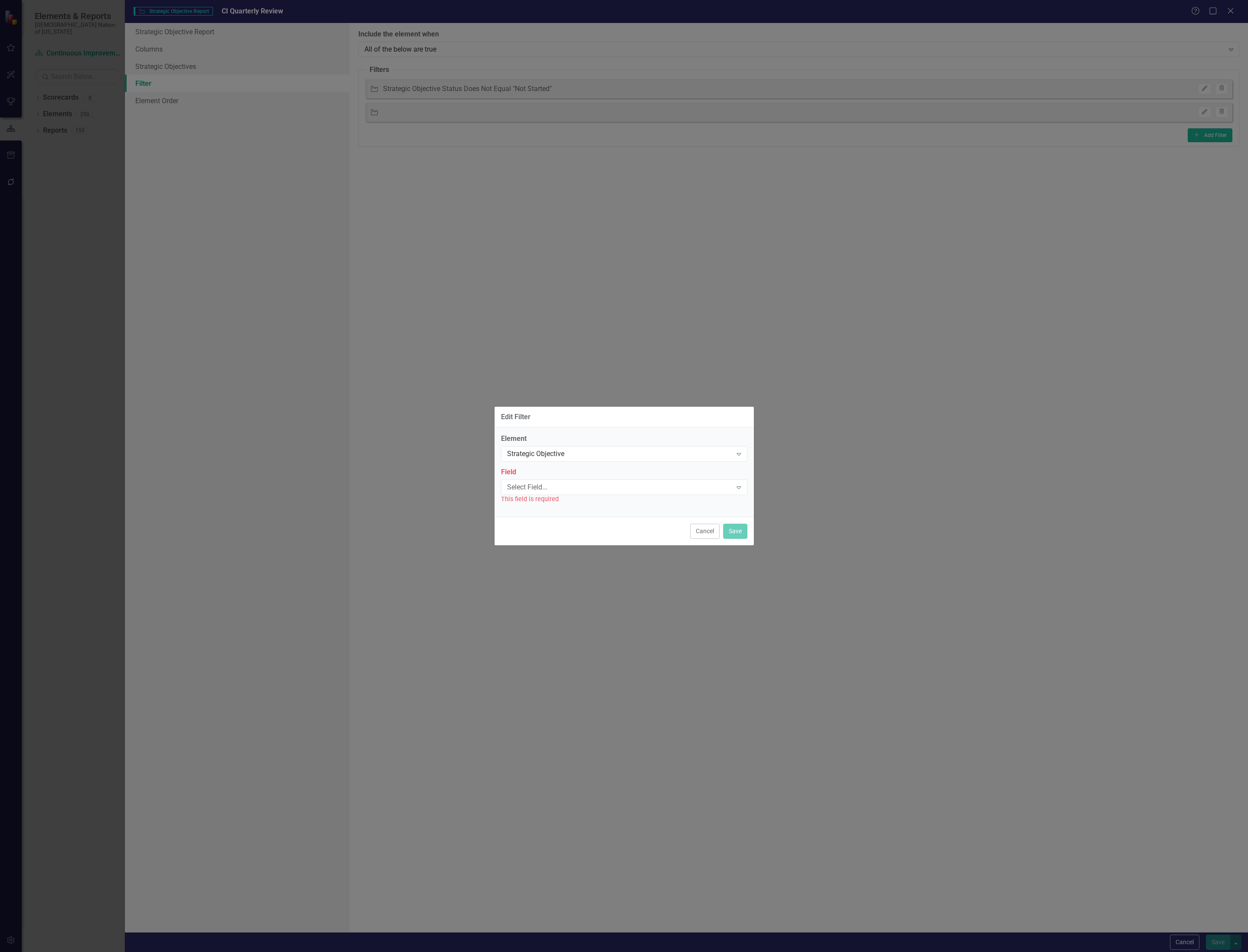
drag, startPoint x: 698, startPoint y: 529, endPoint x: 989, endPoint y: 84, distance: 531.7
click at [699, 528] on button "Cancel" at bounding box center [705, 531] width 29 height 16
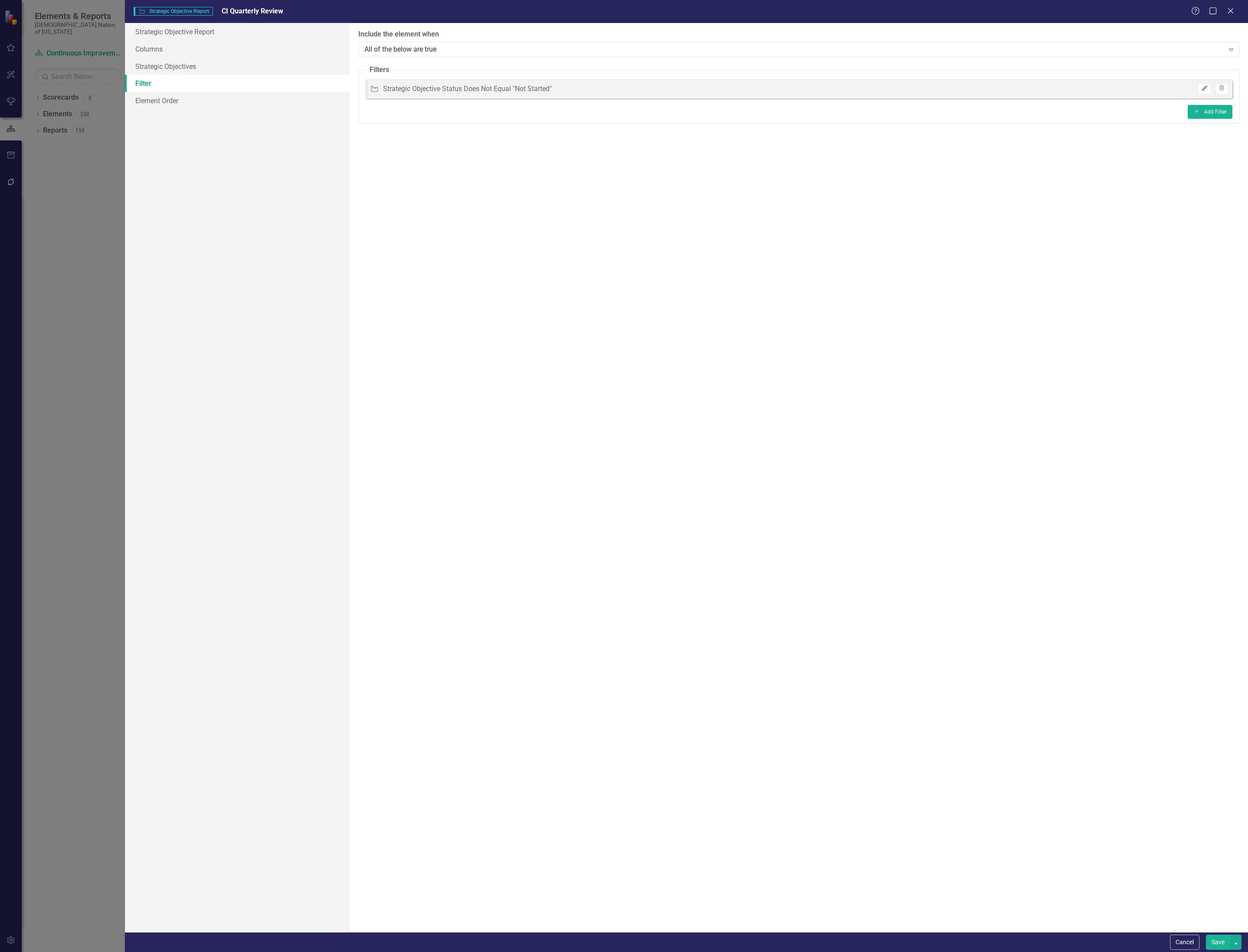
click at [1204, 84] on button "Edit" at bounding box center [1203, 89] width 13 height 12
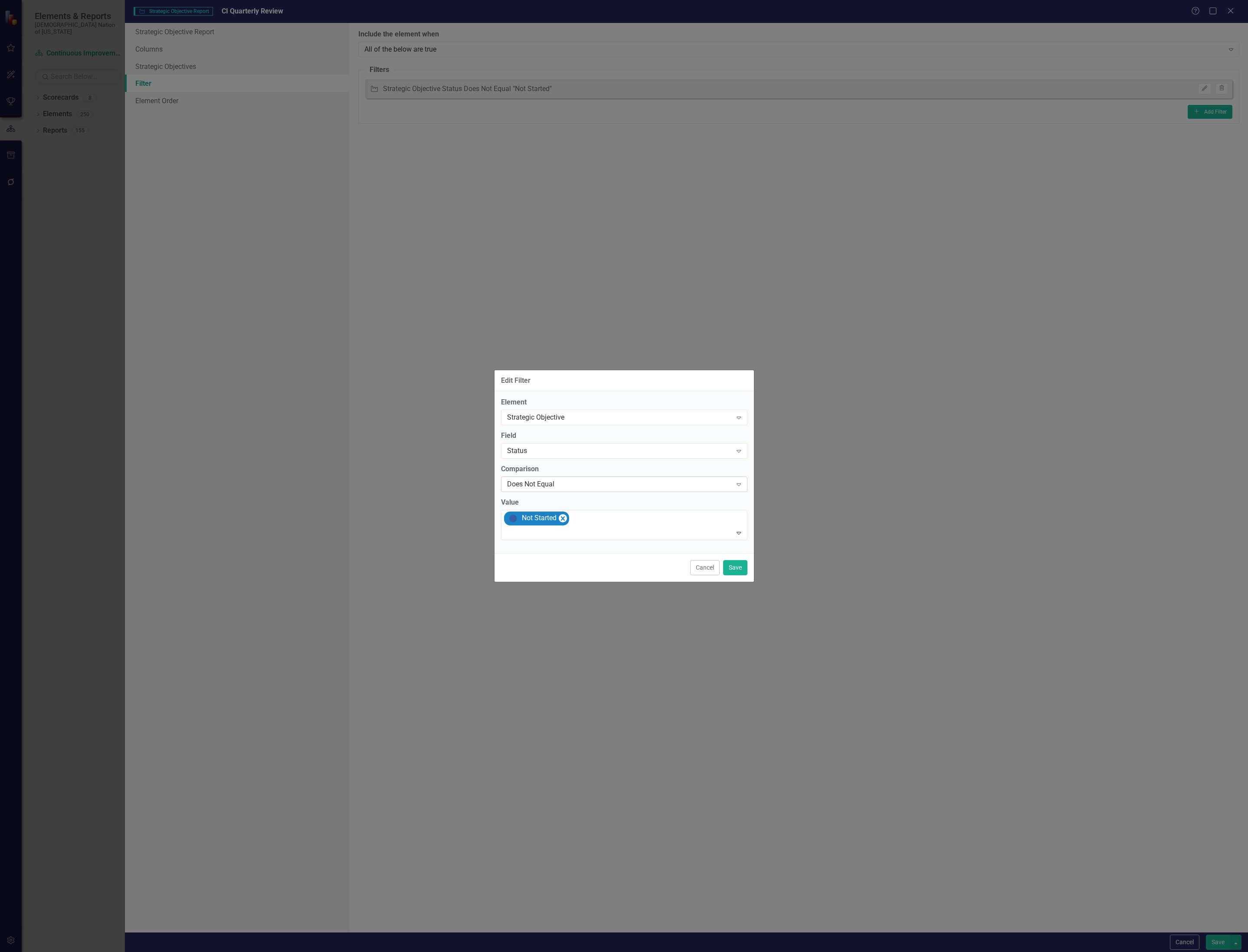
click at [563, 480] on div "Does Not Equal" at bounding box center [620, 484] width 225 height 10
click at [560, 495] on div "Equals" at bounding box center [624, 498] width 232 height 10
click at [561, 520] on div at bounding box center [618, 520] width 229 height 12
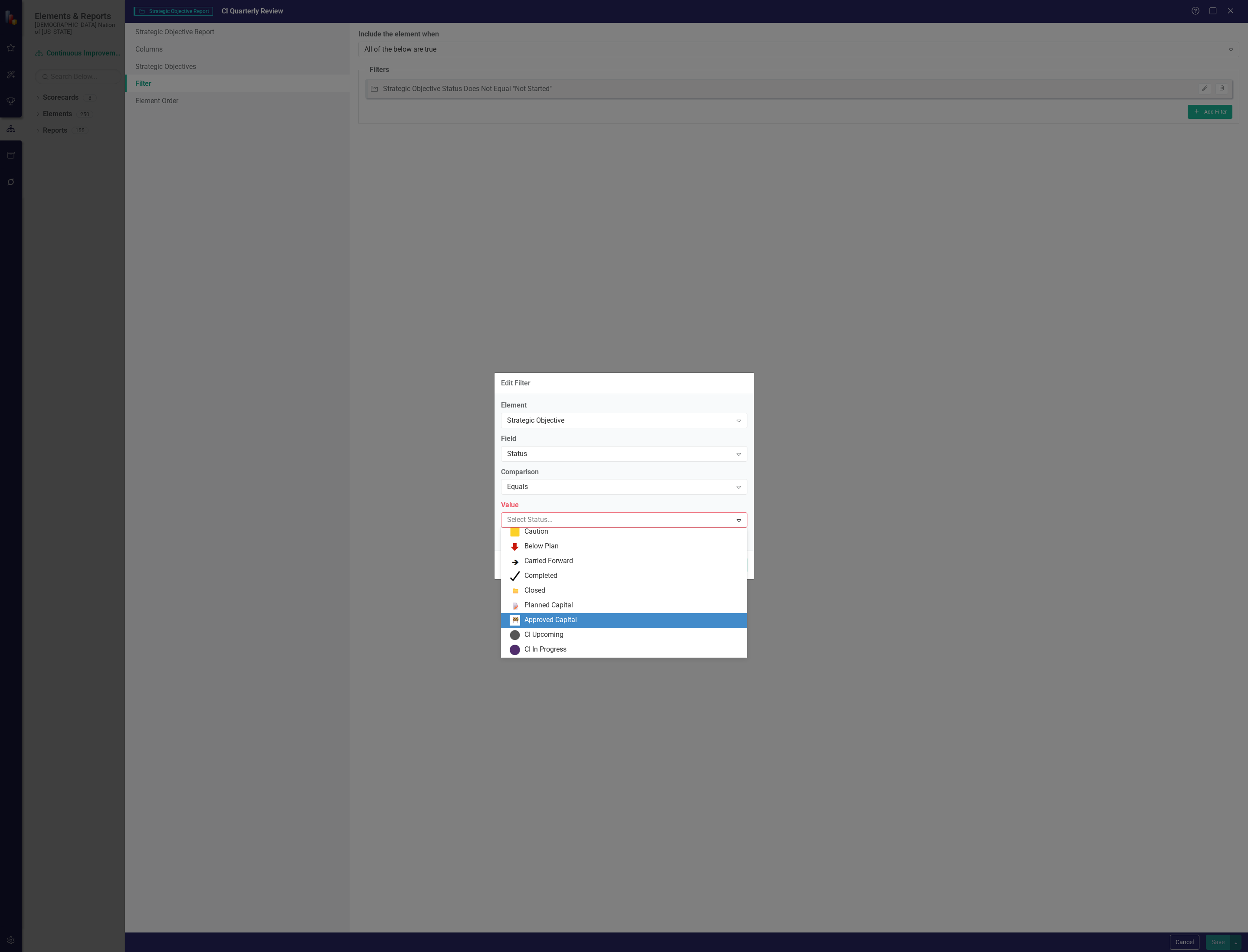
scroll to position [65, 0]
click at [546, 631] on div "CI In Progress" at bounding box center [545, 632] width 42 height 10
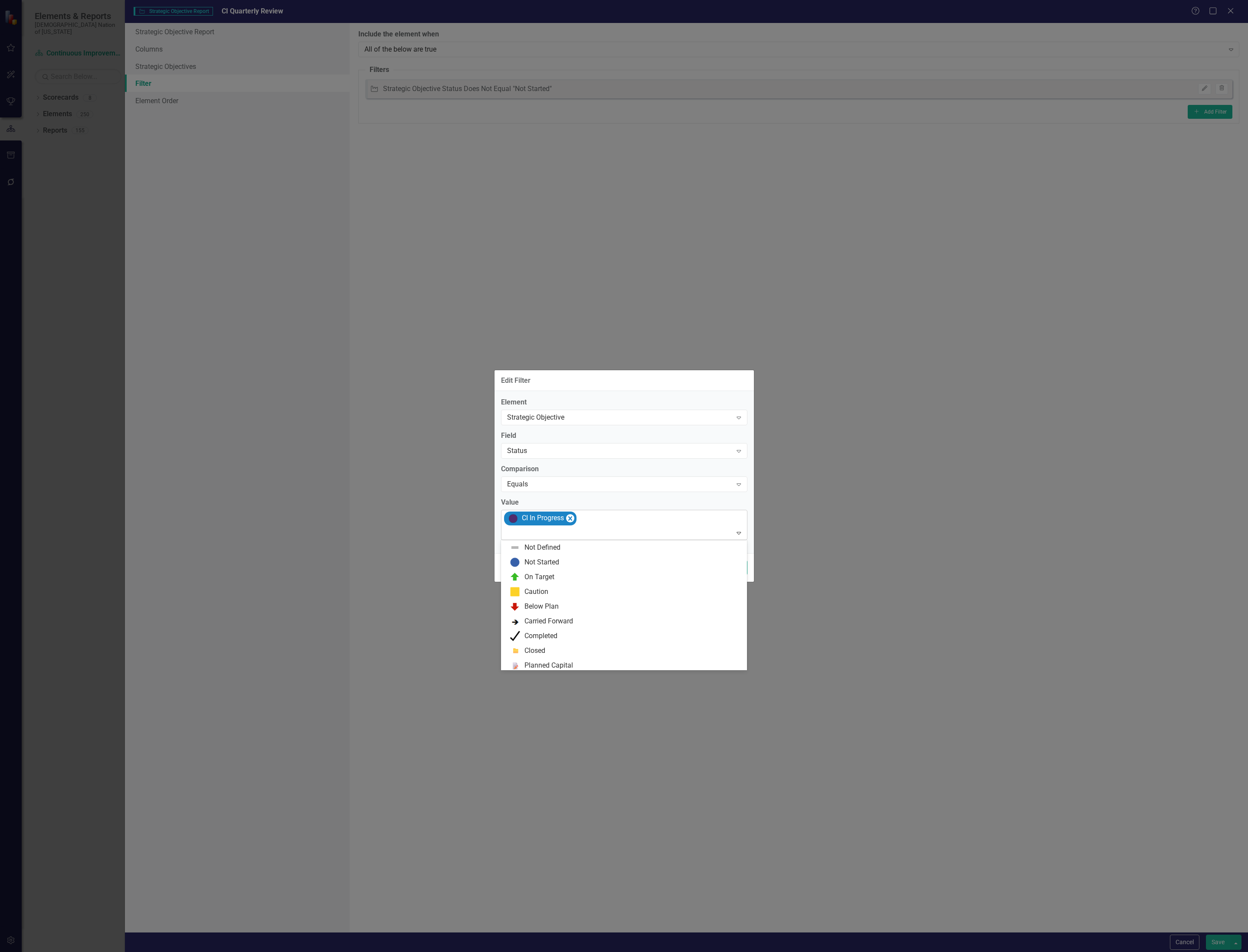
click at [718, 528] on div at bounding box center [624, 533] width 242 height 12
click at [565, 616] on div "CI Action Plan Approved/In Progress" at bounding box center [580, 619] width 111 height 10
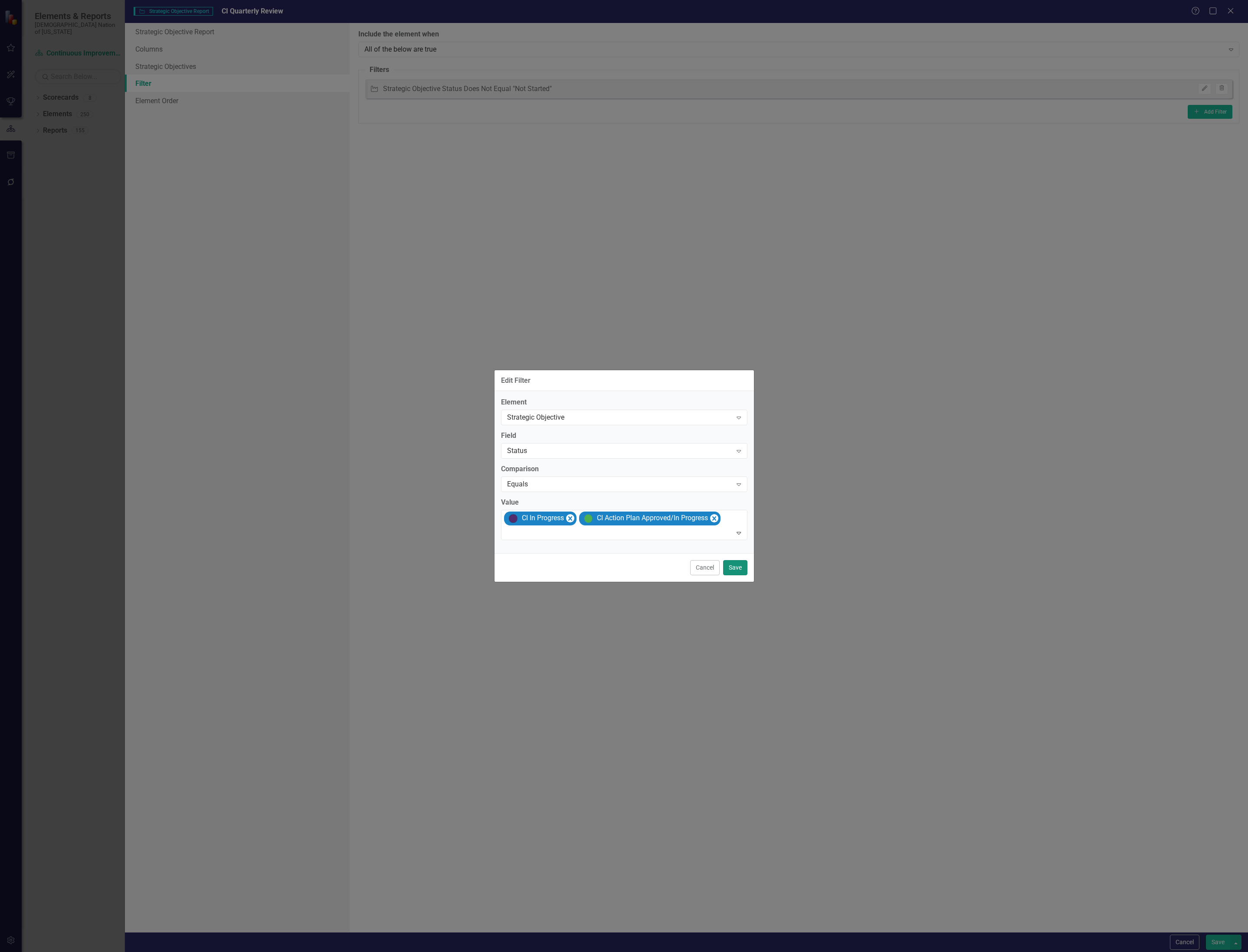
click at [737, 563] on button "Save" at bounding box center [735, 568] width 24 height 16
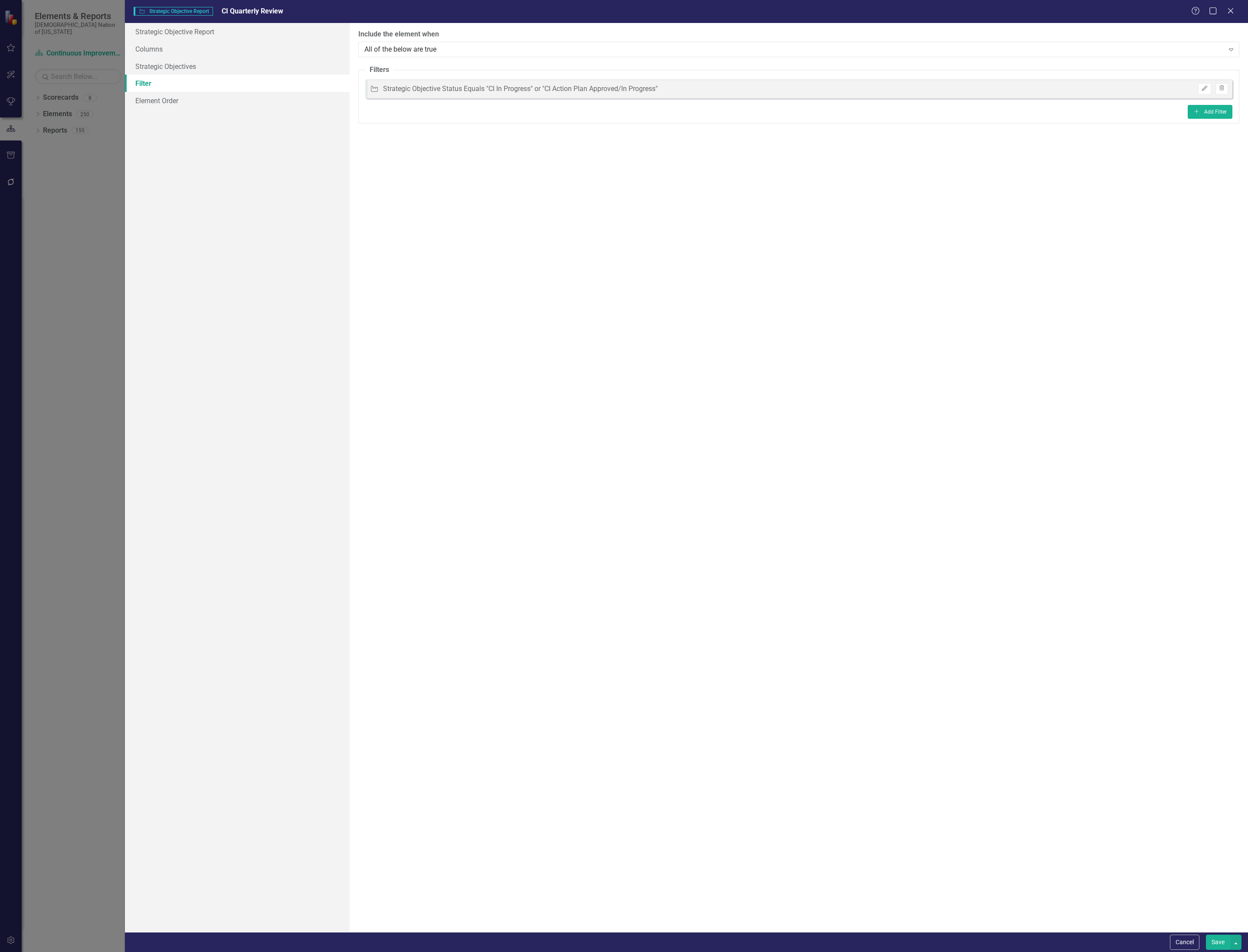
click at [1212, 947] on button "Save" at bounding box center [1217, 942] width 24 height 16
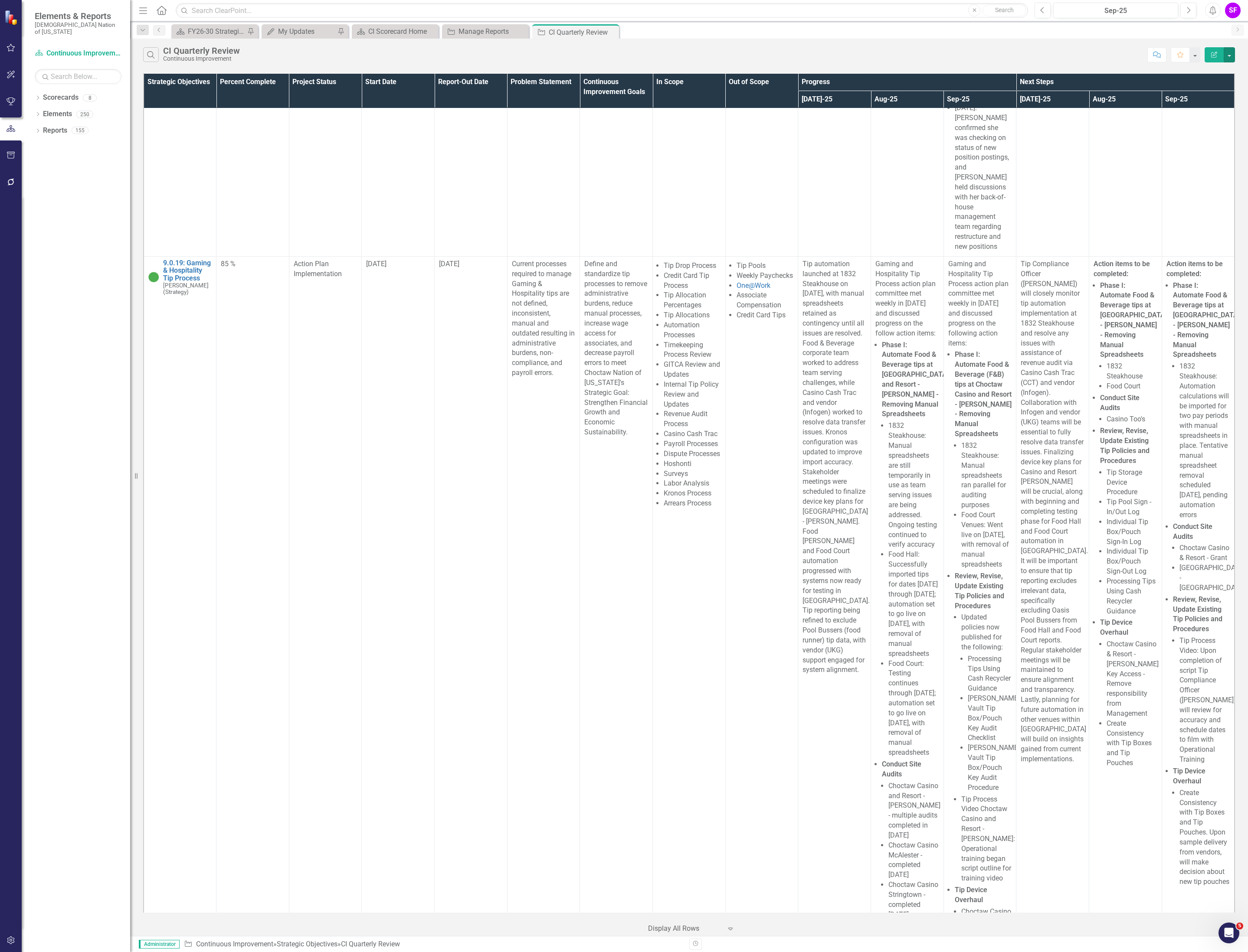
scroll to position [3577, 0]
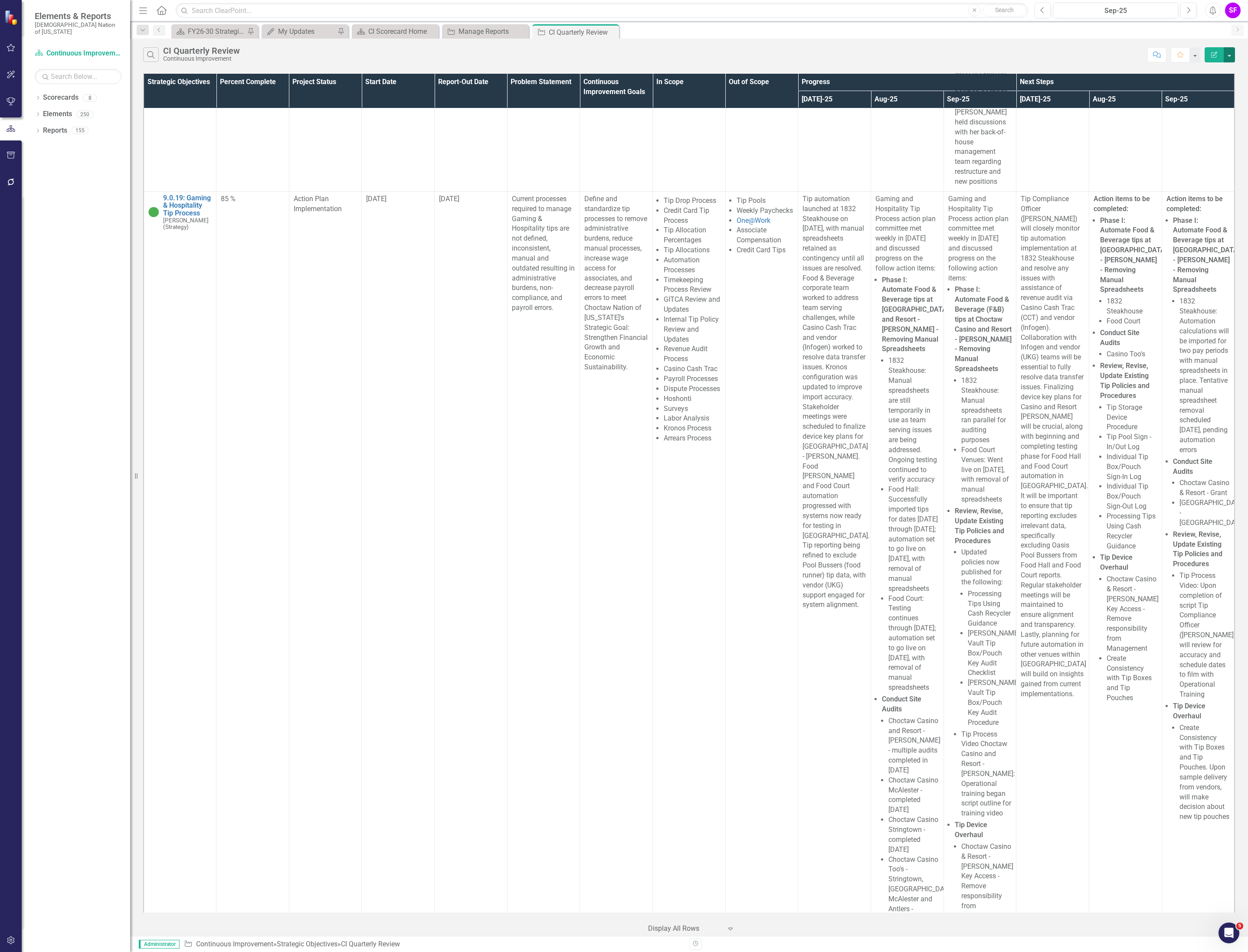
click at [1229, 53] on button "button" at bounding box center [1230, 55] width 12 height 16
click at [1208, 102] on link "Excel Export to Excel" at bounding box center [1200, 105] width 69 height 16
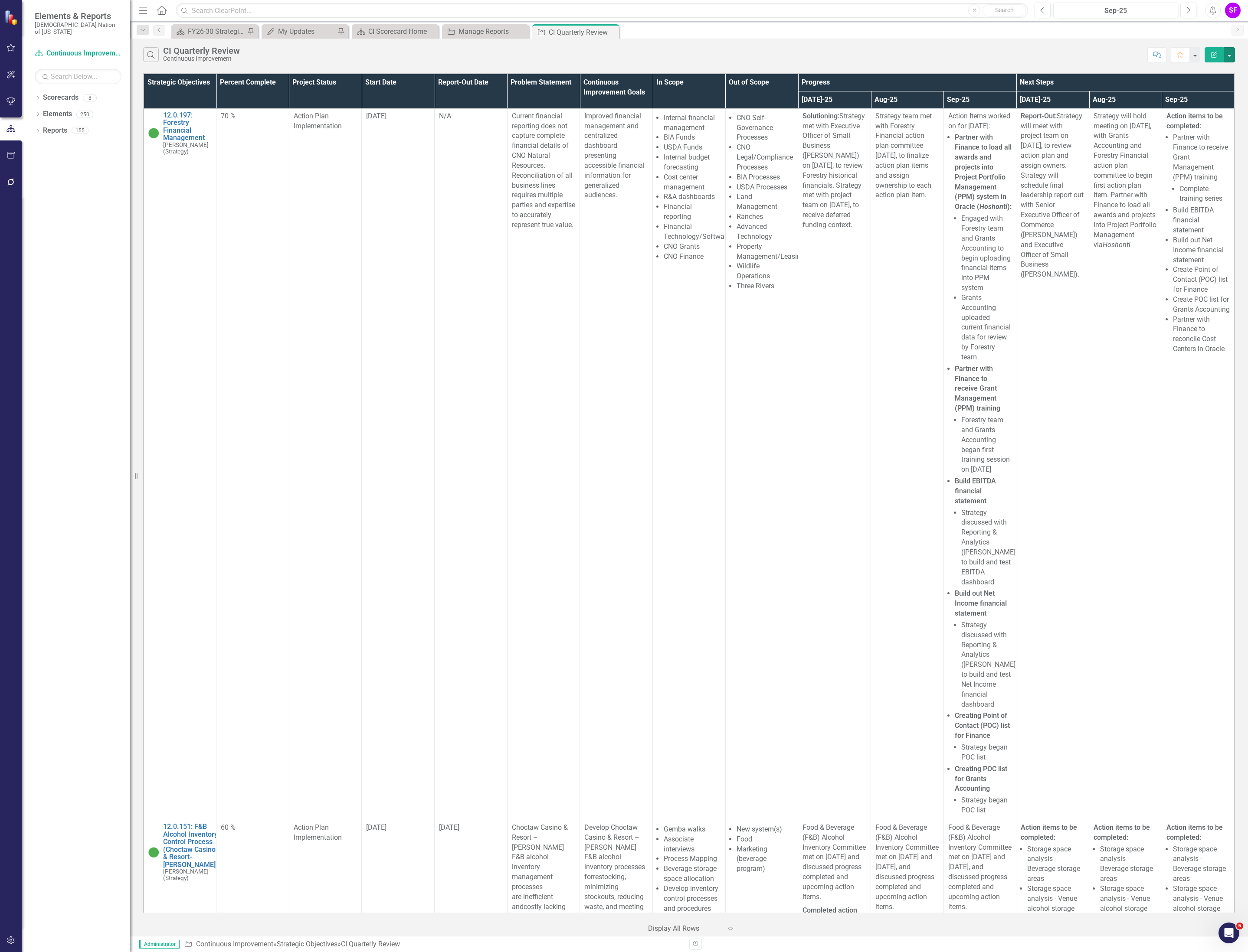
scroll to position [3577, 0]
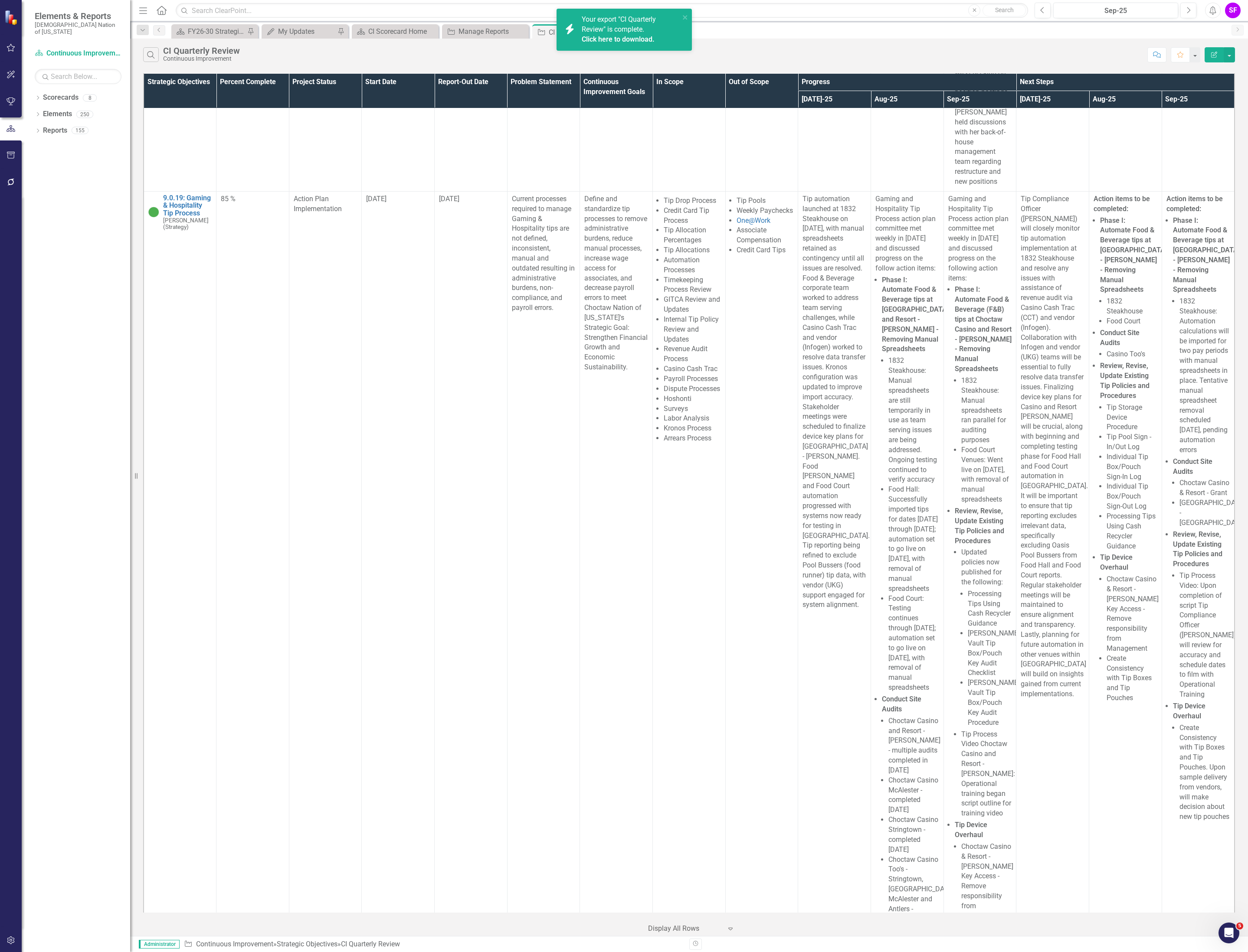
click at [589, 39] on link "Click here to download." at bounding box center [618, 39] width 73 height 8
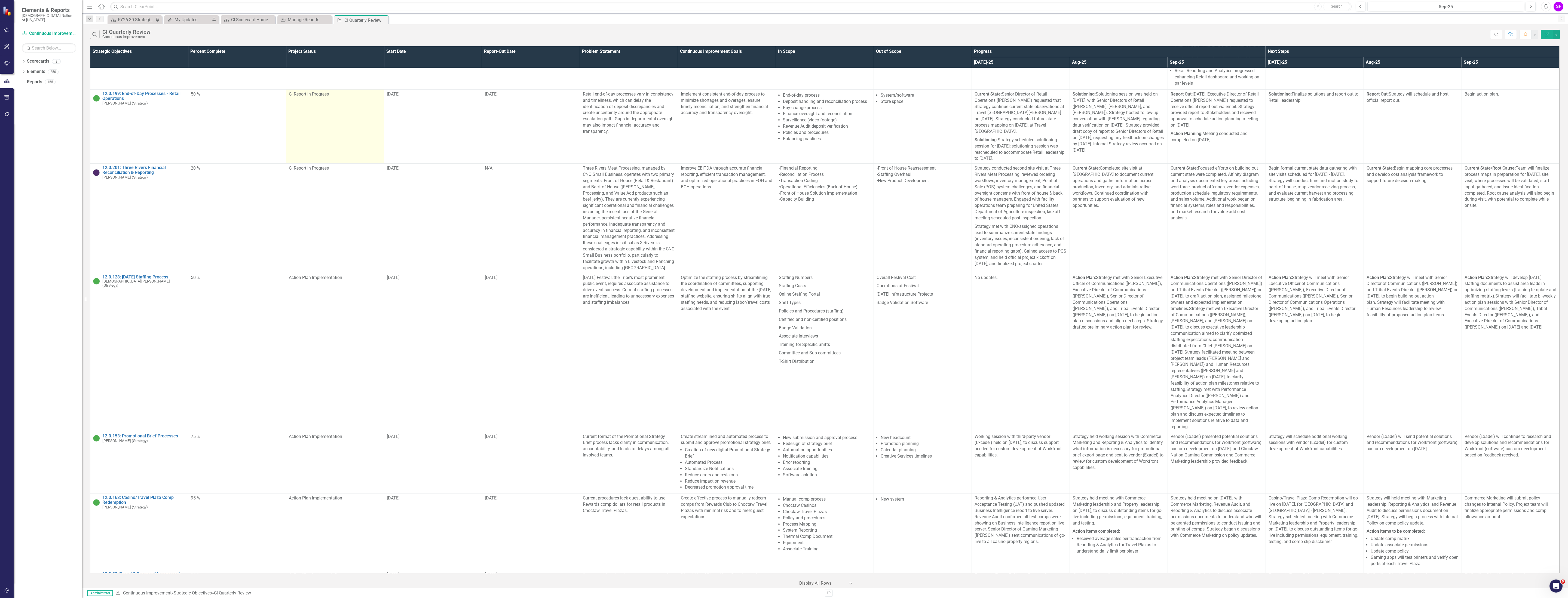
scroll to position [2408, 0]
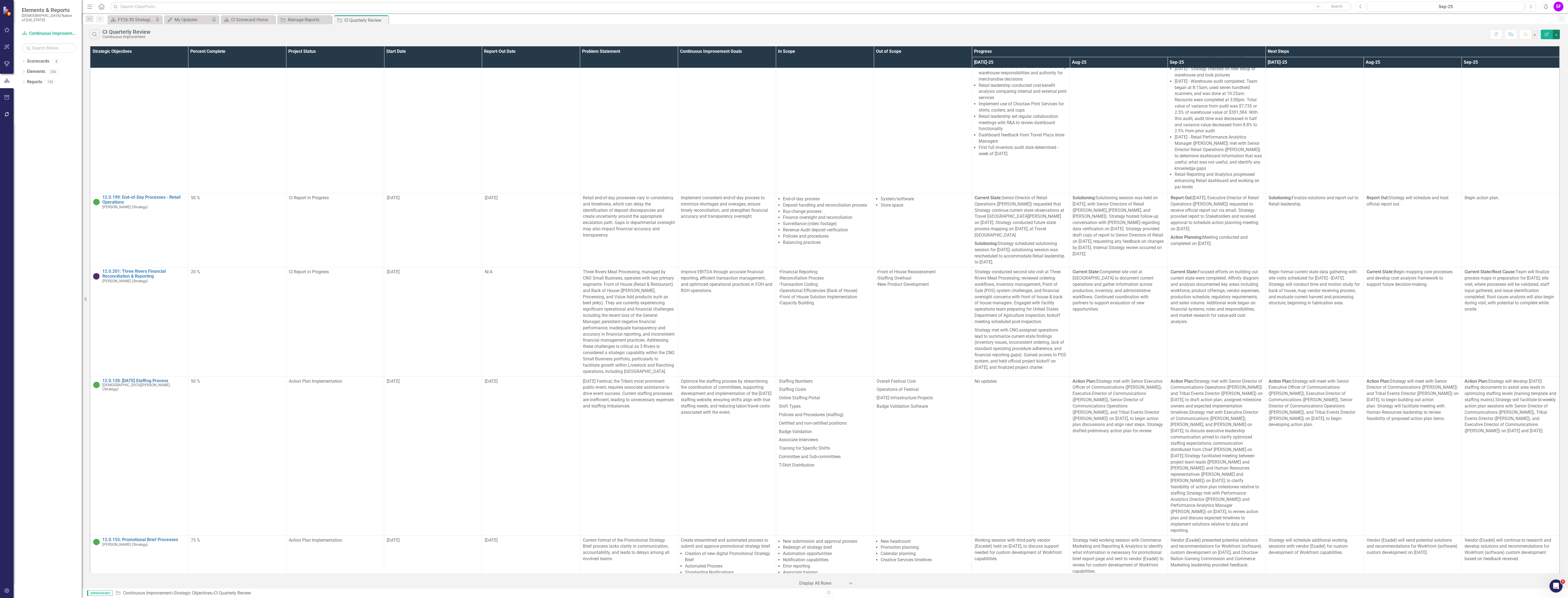
click at [783, 33] on button "button" at bounding box center [1556, 35] width 7 height 10
click at [783, 41] on link "Edit Report Edit Report" at bounding box center [1538, 45] width 43 height 10
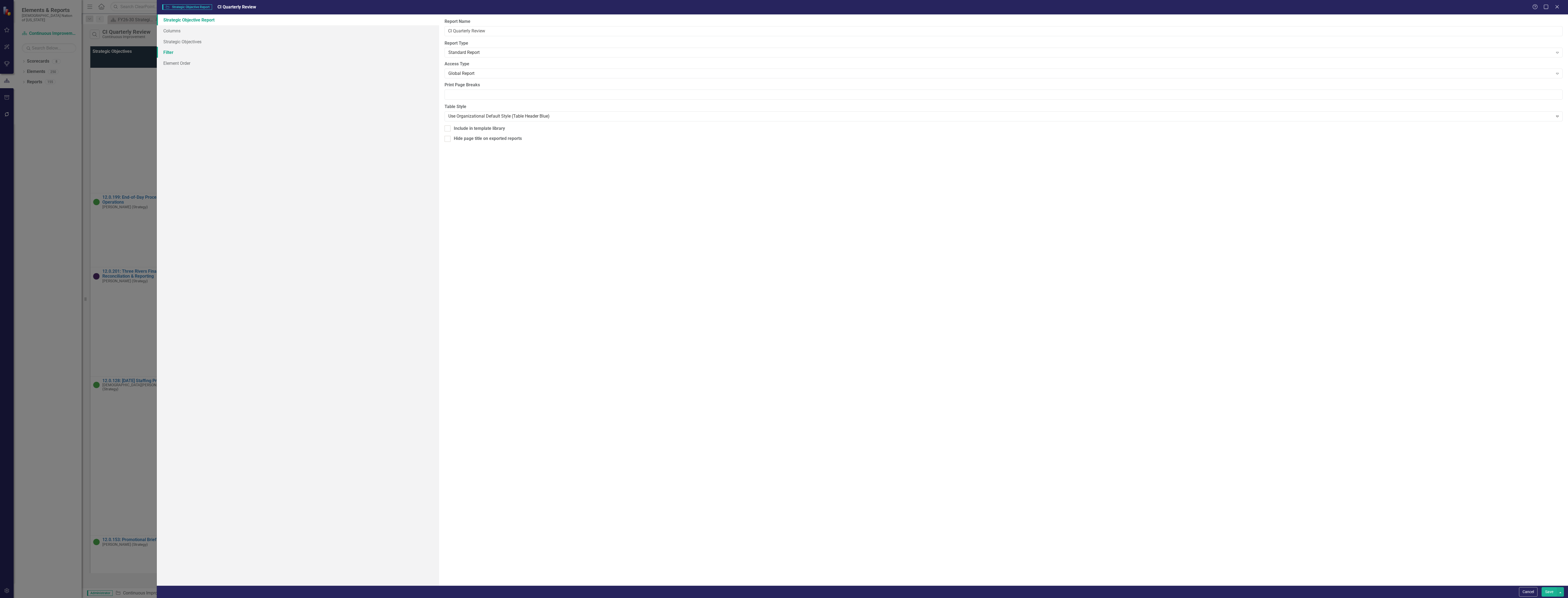
click at [175, 54] on link "Filter" at bounding box center [298, 52] width 282 height 11
click at [169, 53] on link "Filter" at bounding box center [298, 52] width 282 height 11
click at [783, 57] on icon "Edit" at bounding box center [1541, 55] width 4 height 3
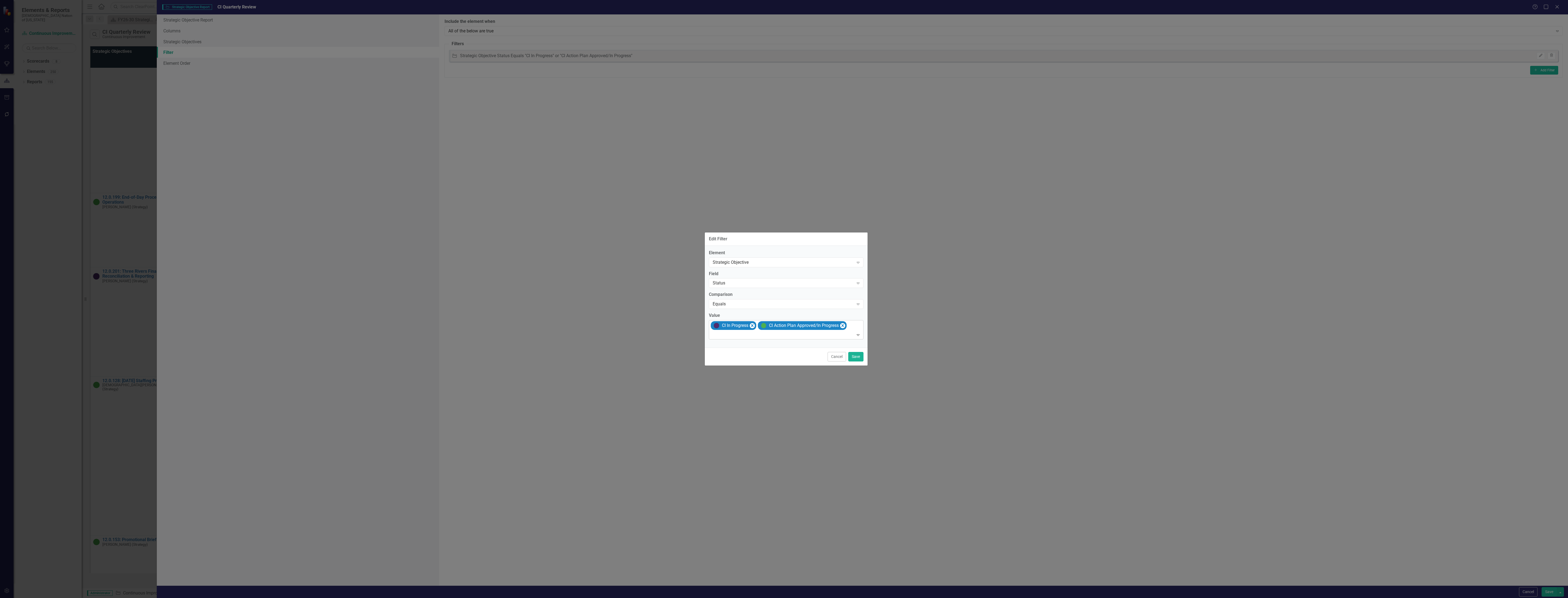
click at [783, 333] on div at bounding box center [786, 335] width 152 height 7
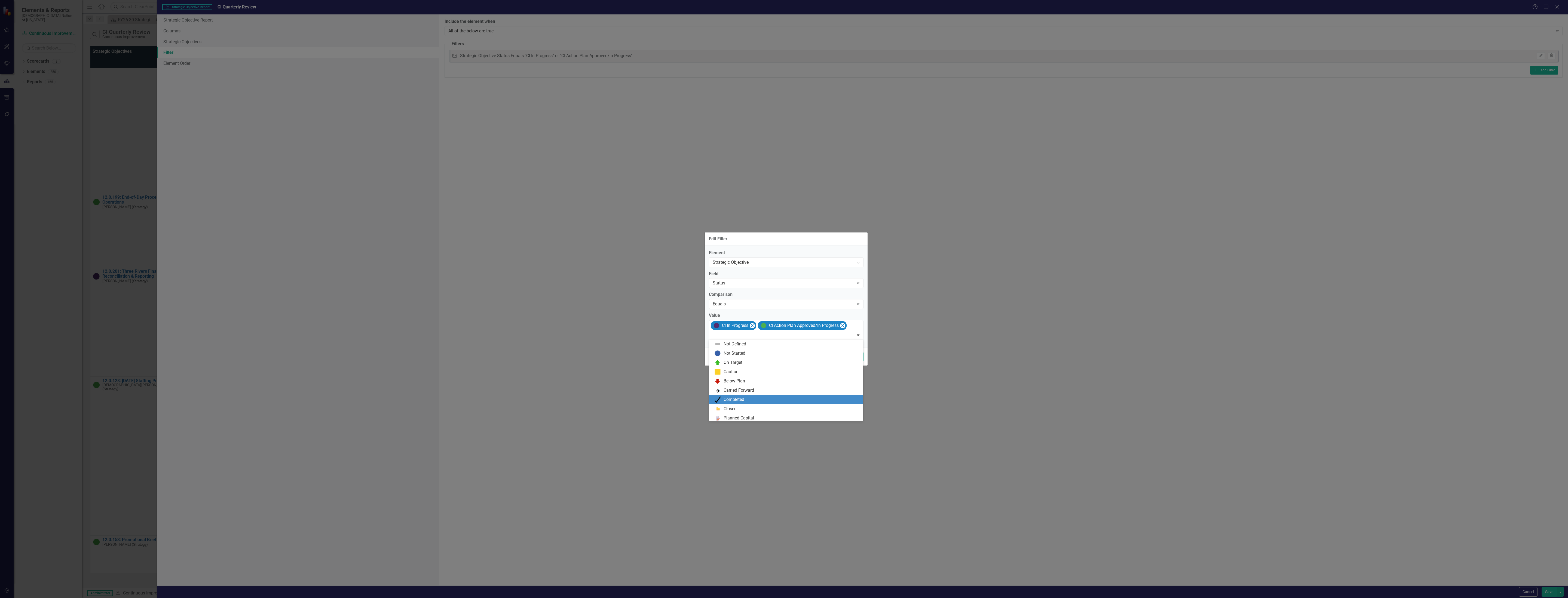
click at [754, 398] on div "Completed" at bounding box center [787, 399] width 145 height 7
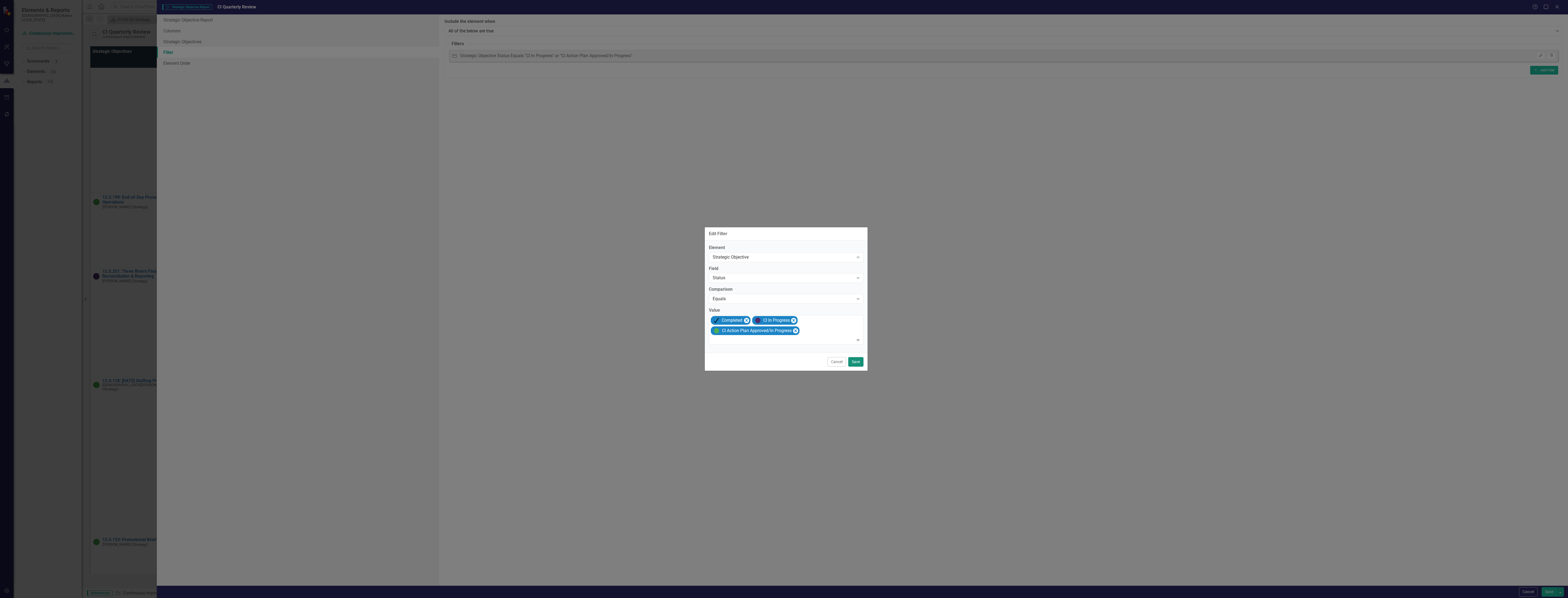
click at [783, 363] on button "Save" at bounding box center [856, 362] width 15 height 10
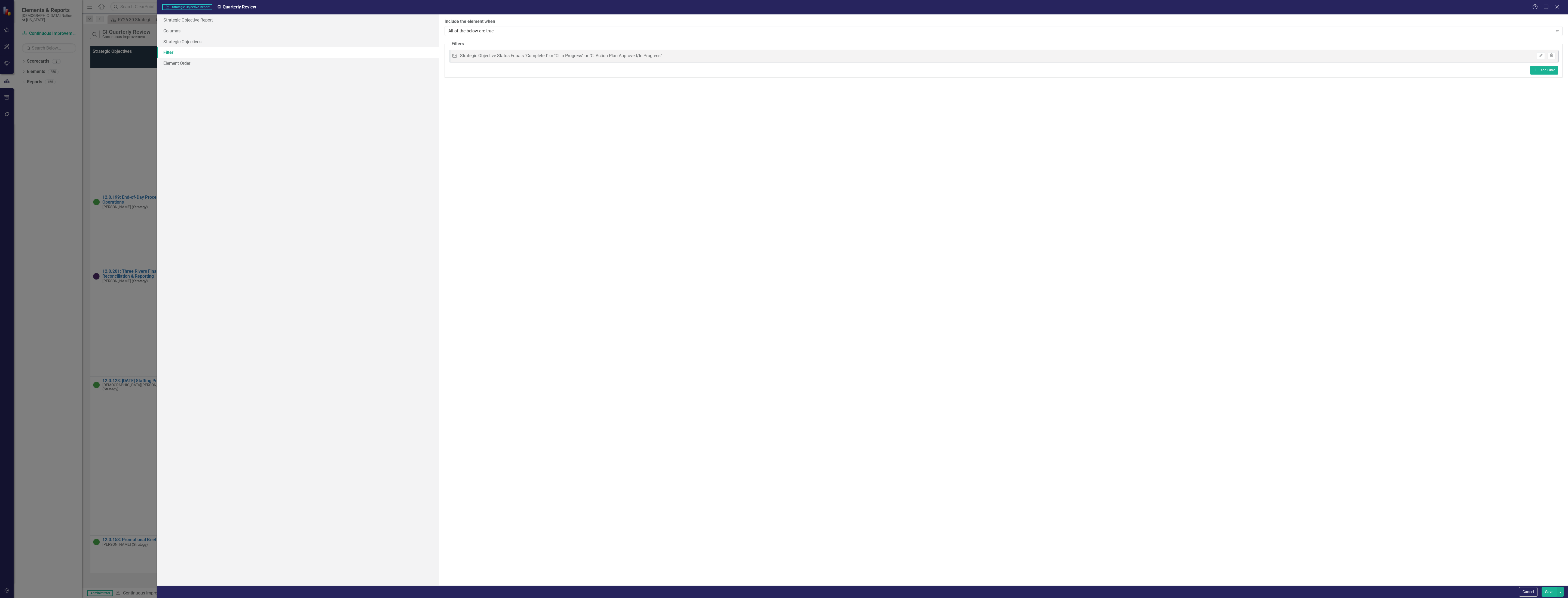
click at [783, 593] on button "Save" at bounding box center [1549, 592] width 15 height 10
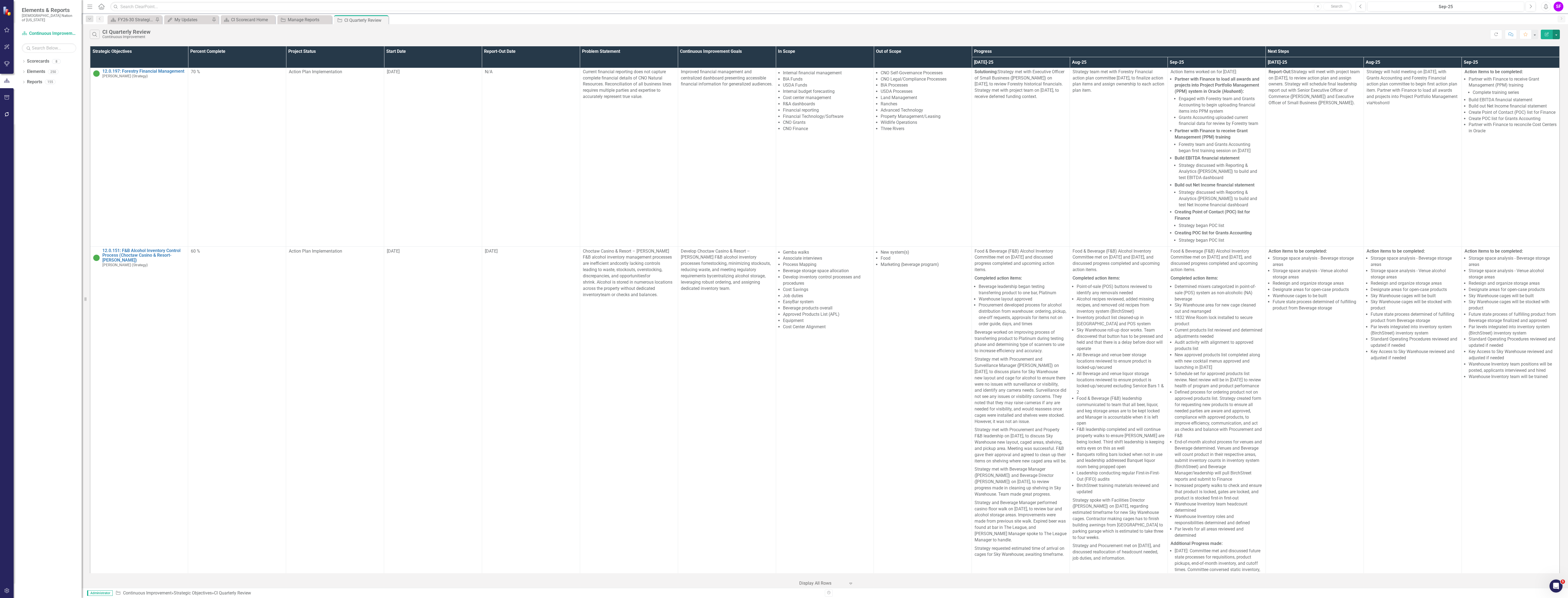
scroll to position [0, 0]
click at [156, 7] on input "text" at bounding box center [730, 7] width 1241 height 10
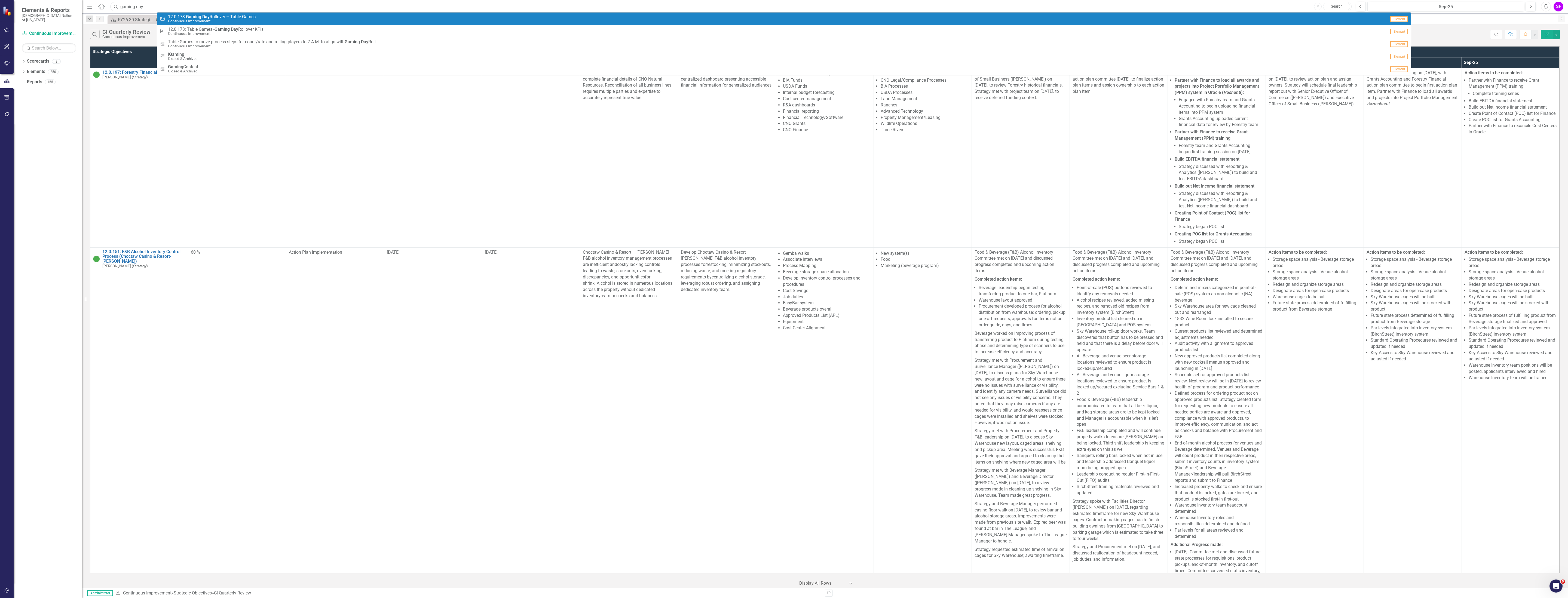
type input "gaming day"
click at [188, 15] on strong "Gaming" at bounding box center [193, 16] width 15 height 5
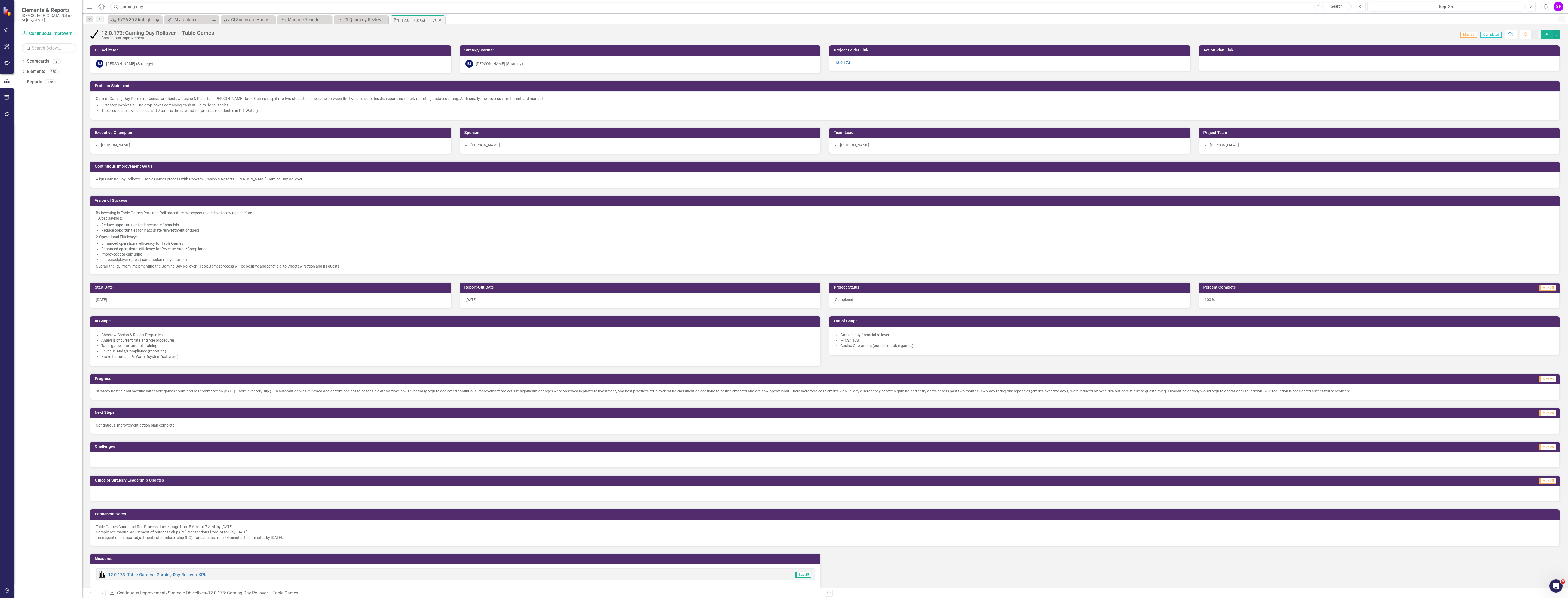
click at [440, 21] on icon at bounding box center [439, 20] width 3 height 3
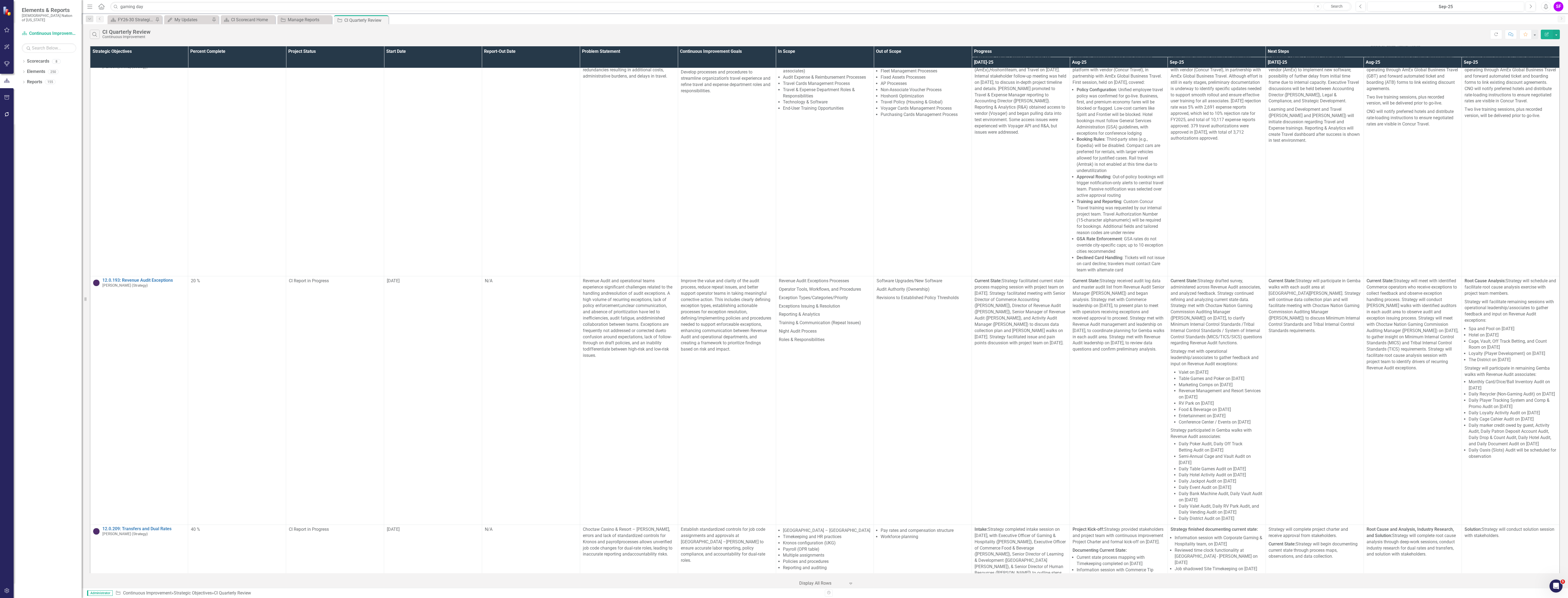
scroll to position [3295, 0]
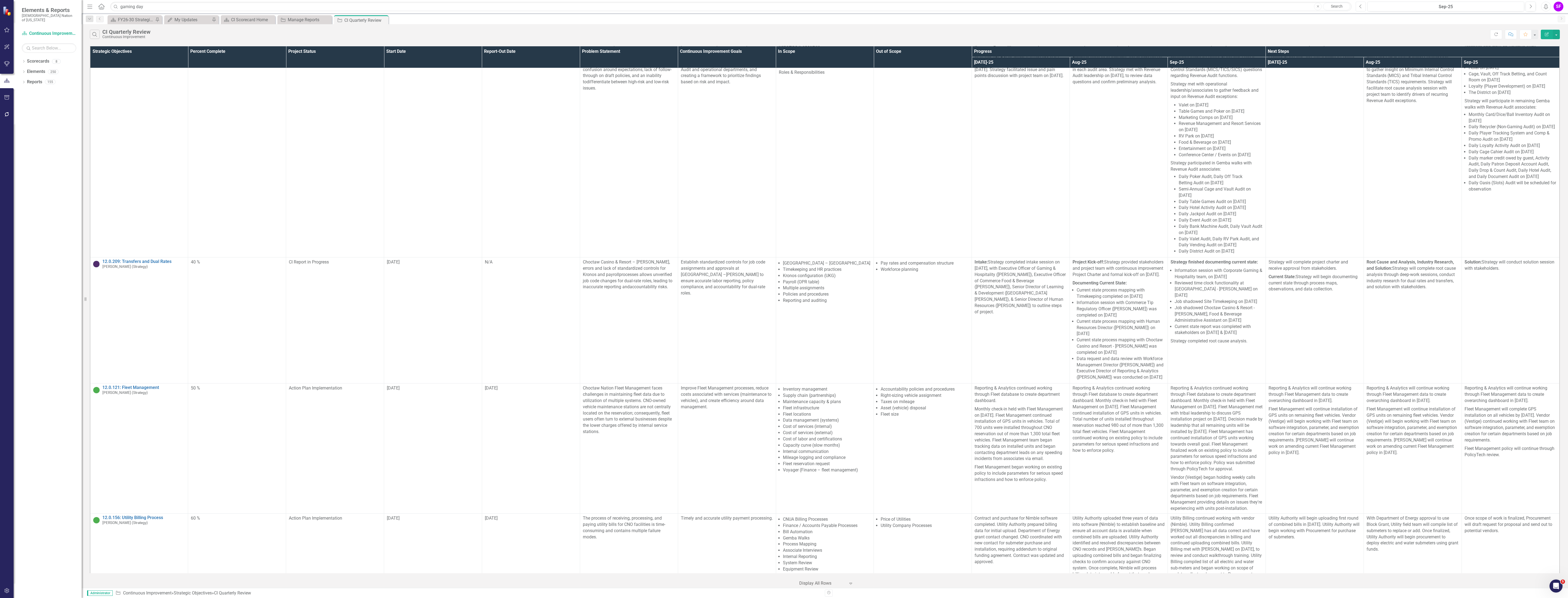
click at [783, 8] on button "Previous" at bounding box center [1360, 7] width 10 height 10
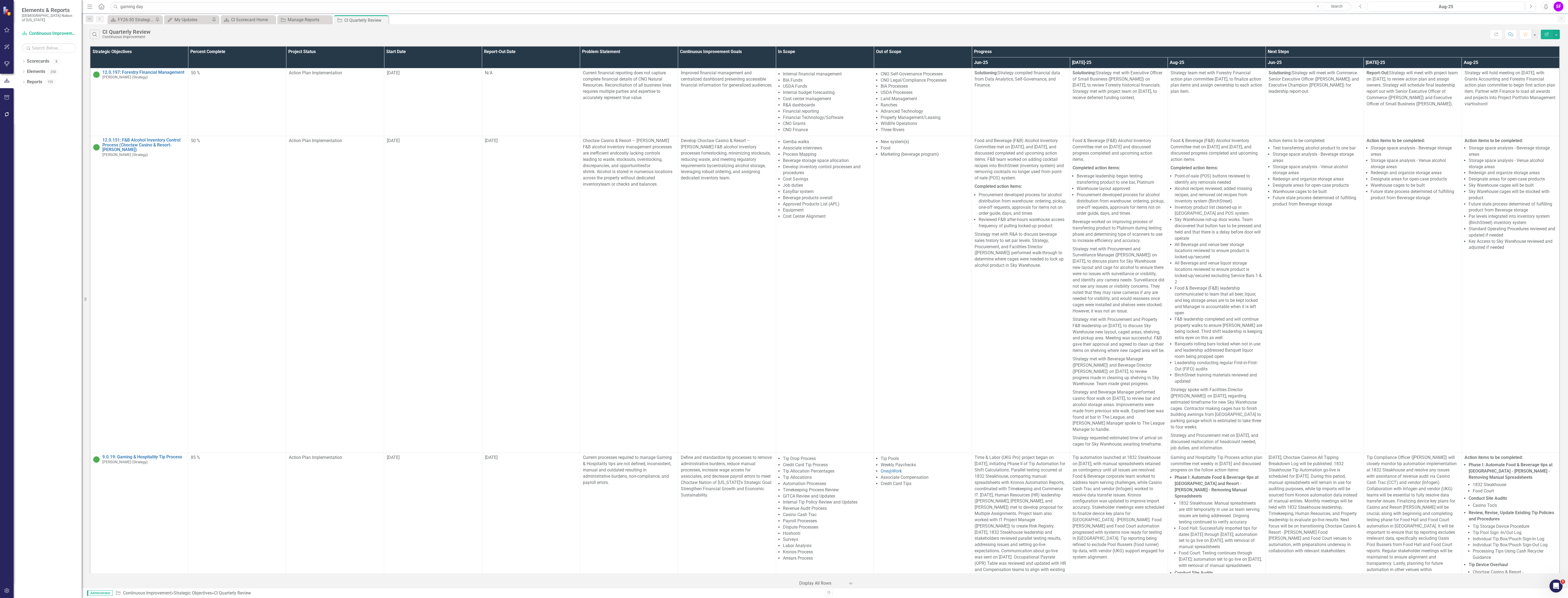
click at [783, 4] on button "Previous" at bounding box center [1360, 7] width 10 height 10
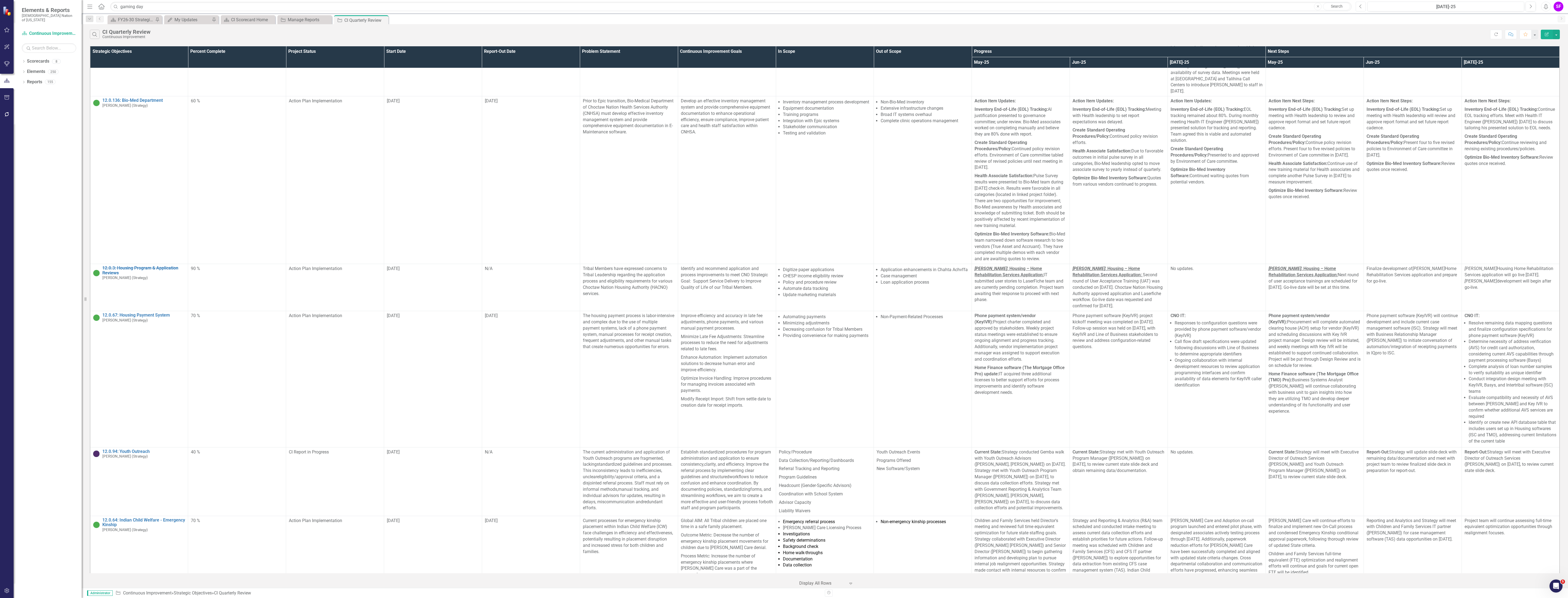
scroll to position [5365, 0]
click at [783, 34] on div "Search CI Quarterly Review Continuous Improvement" at bounding box center [790, 34] width 1401 height 9
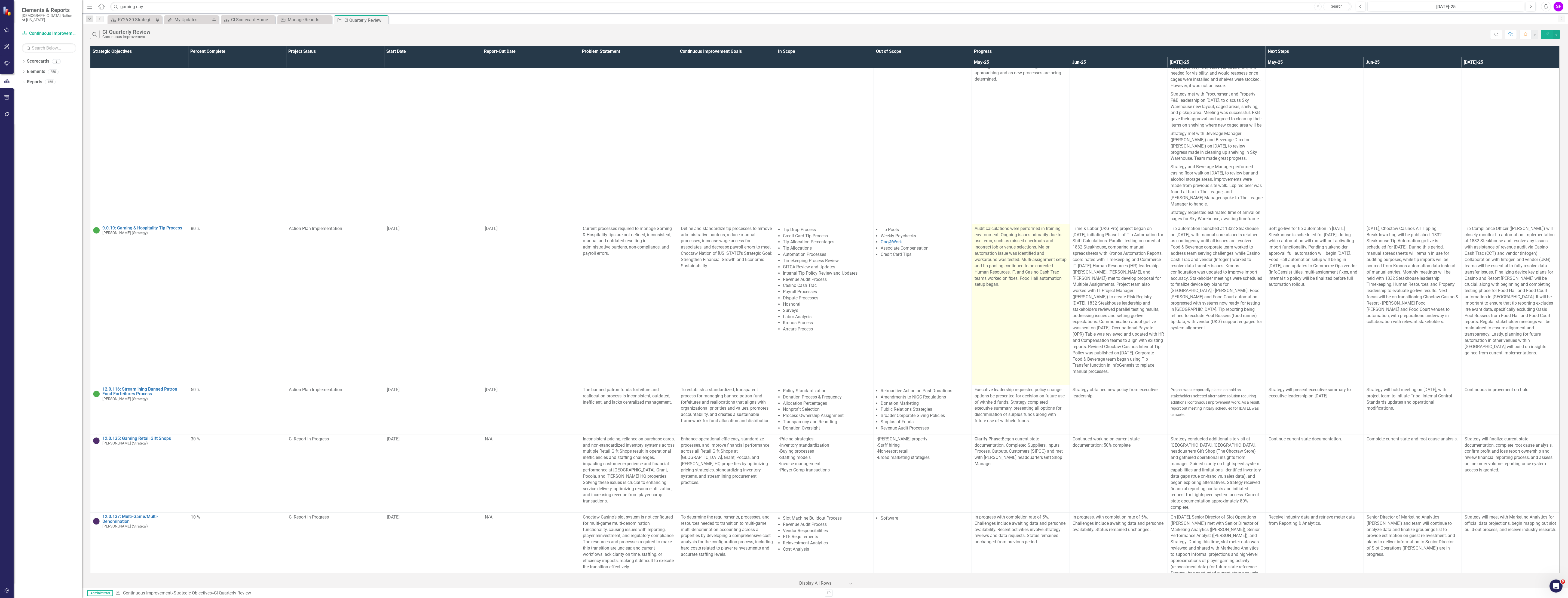
scroll to position [0, 0]
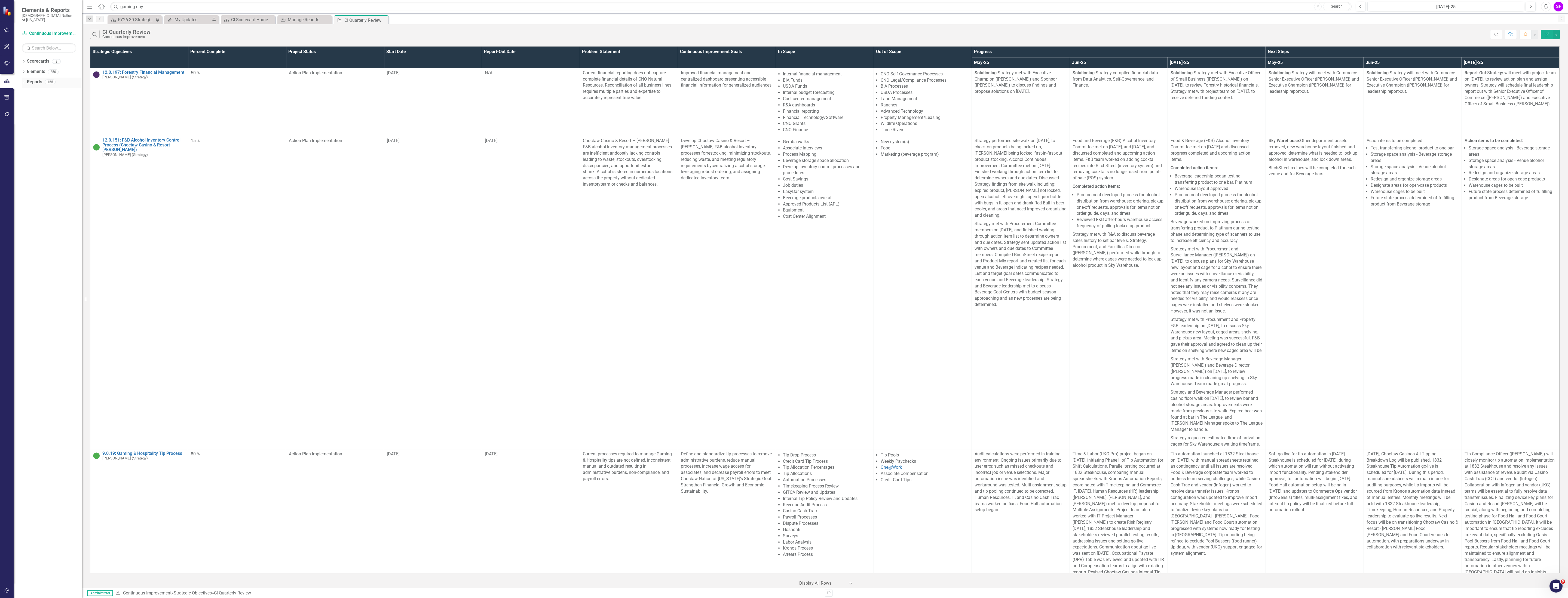
click at [37, 77] on div "Reports" at bounding box center [34, 82] width 15 height 9
drag, startPoint x: 36, startPoint y: 79, endPoint x: 78, endPoint y: 89, distance: 43.2
click at [36, 79] on link "Reports" at bounding box center [34, 82] width 15 height 6
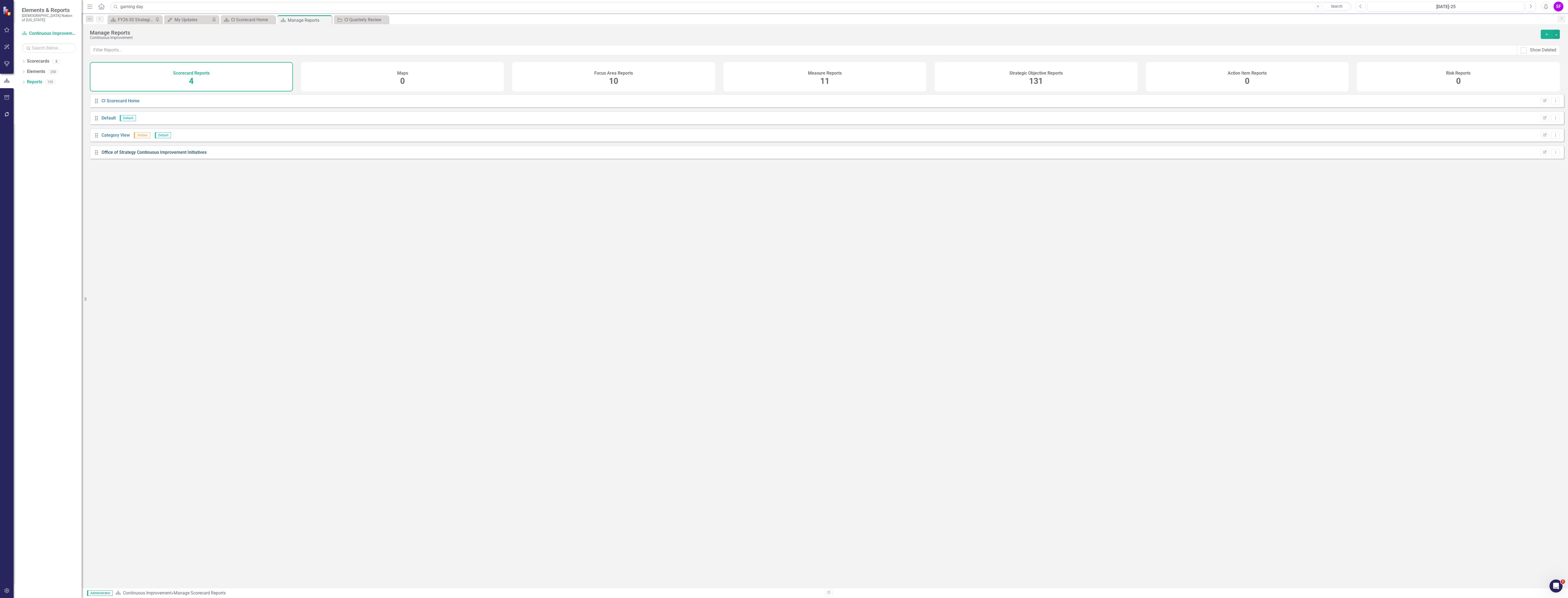
click at [135, 155] on link "Office of Strategy Continuous Improvement Initiatives" at bounding box center [154, 152] width 105 height 5
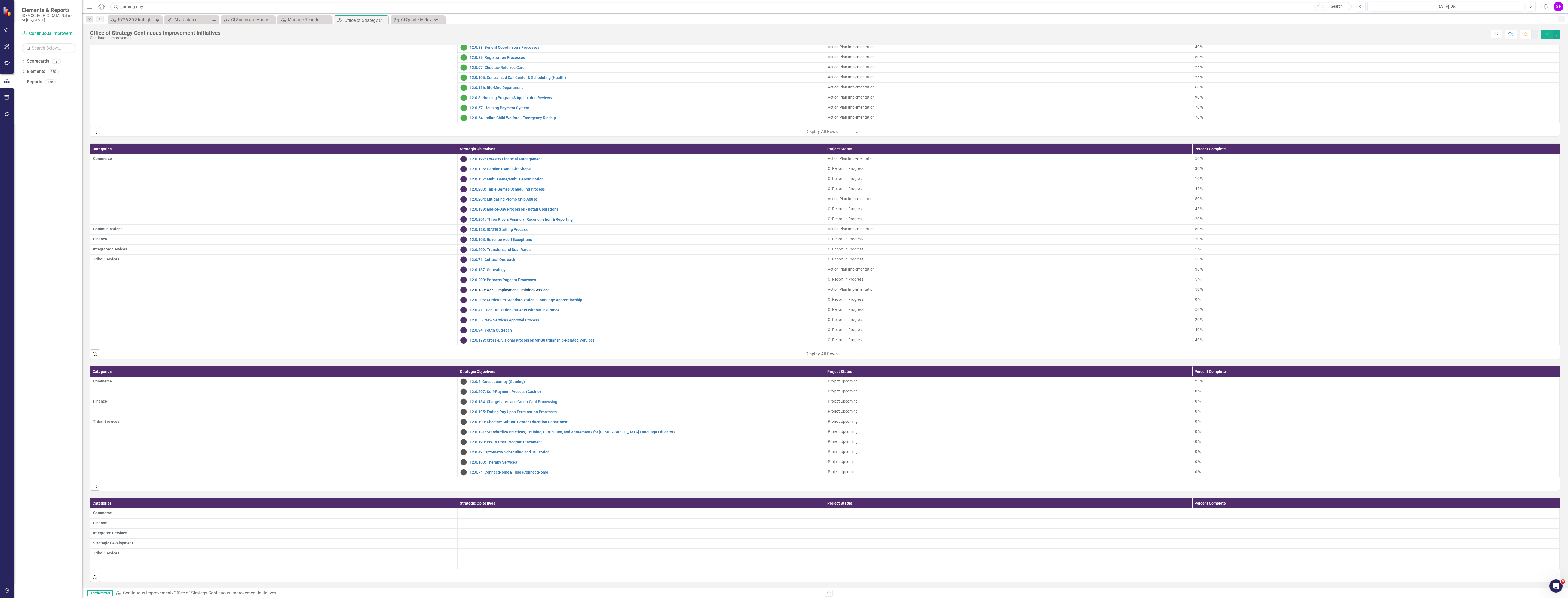
scroll to position [436, 0]
click at [783, 33] on button "button" at bounding box center [1556, 35] width 7 height 10
click at [783, 43] on link "Edit Edit Scorecard" at bounding box center [1538, 45] width 44 height 10
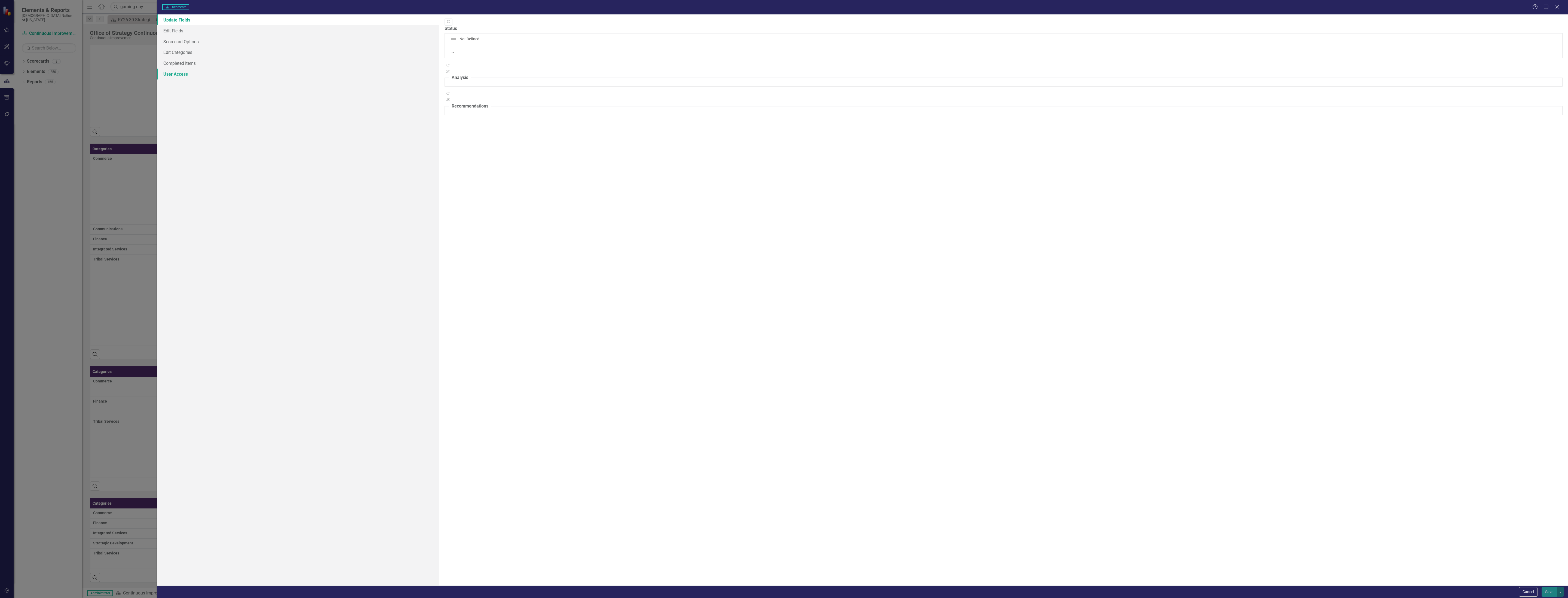
click at [177, 74] on link "User Access" at bounding box center [298, 74] width 282 height 11
click at [178, 64] on link "Completed Items" at bounding box center [298, 63] width 282 height 11
click at [450, 30] on div at bounding box center [447, 28] width 6 height 6
click at [448, 29] on input "Hide Strategic Objectives completed before" at bounding box center [446, 27] width 4 height 4
click at [472, 31] on div "Hide completed Strategic Objectives" at bounding box center [489, 28] width 71 height 6
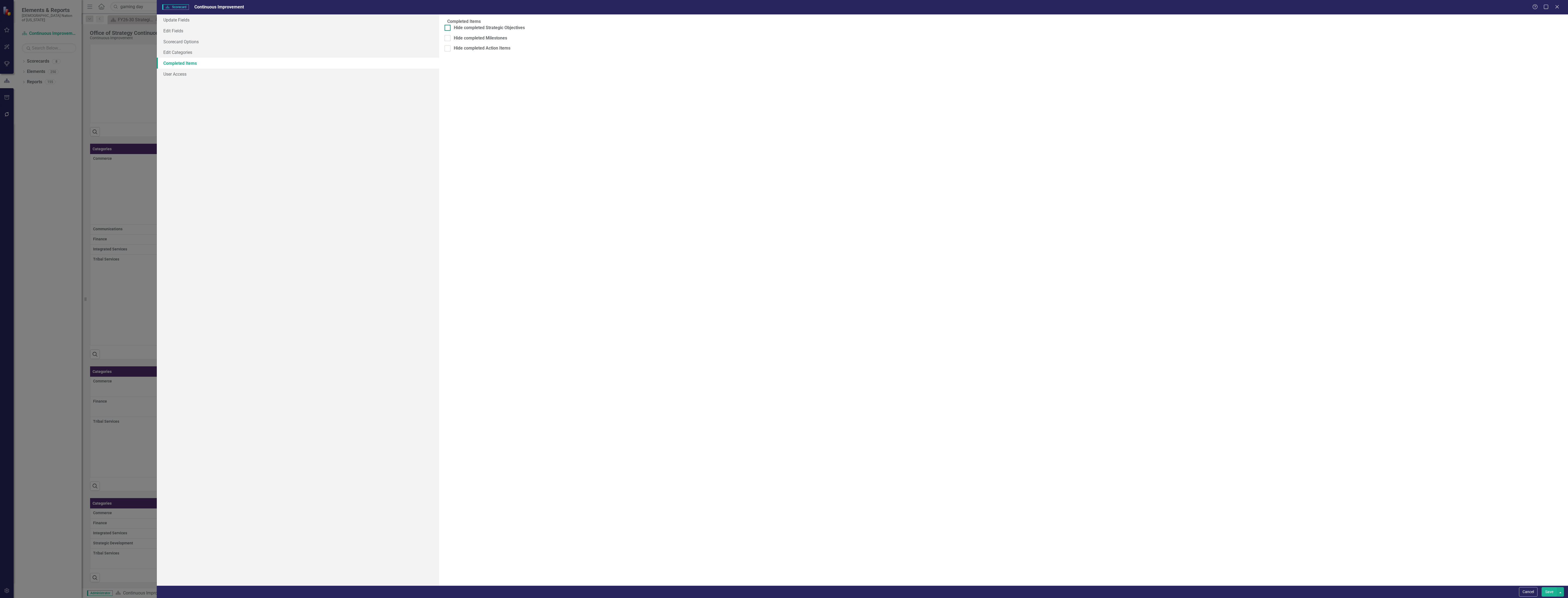
click at [448, 29] on input "Hide completed Strategic Objectives" at bounding box center [446, 27] width 4 height 4
click at [455, 43] on input "9" at bounding box center [471, 41] width 46 height 7
click at [450, 31] on div at bounding box center [447, 28] width 6 height 6
click at [448, 29] on input "Hide Strategic Objectives completed before" at bounding box center [446, 27] width 4 height 4
checkbox input "false"
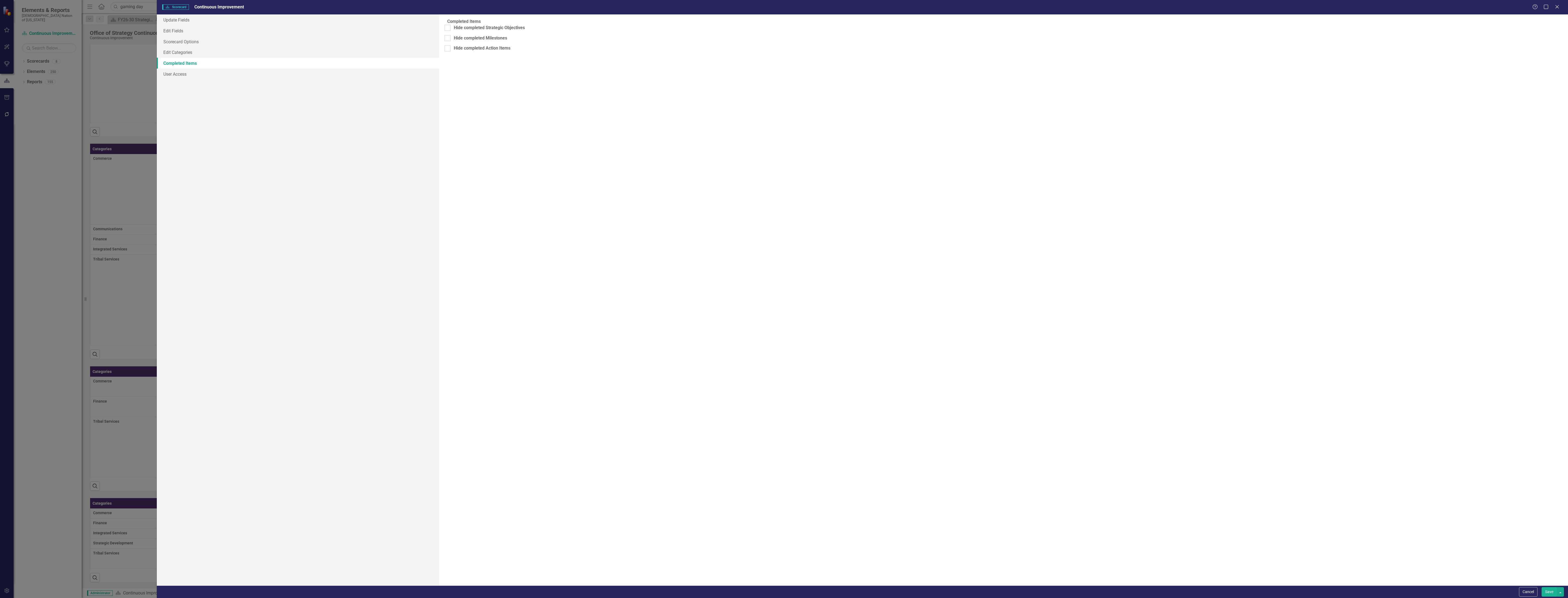
click at [783, 592] on button "Save" at bounding box center [1549, 592] width 15 height 10
